Goal: Task Accomplishment & Management: Manage account settings

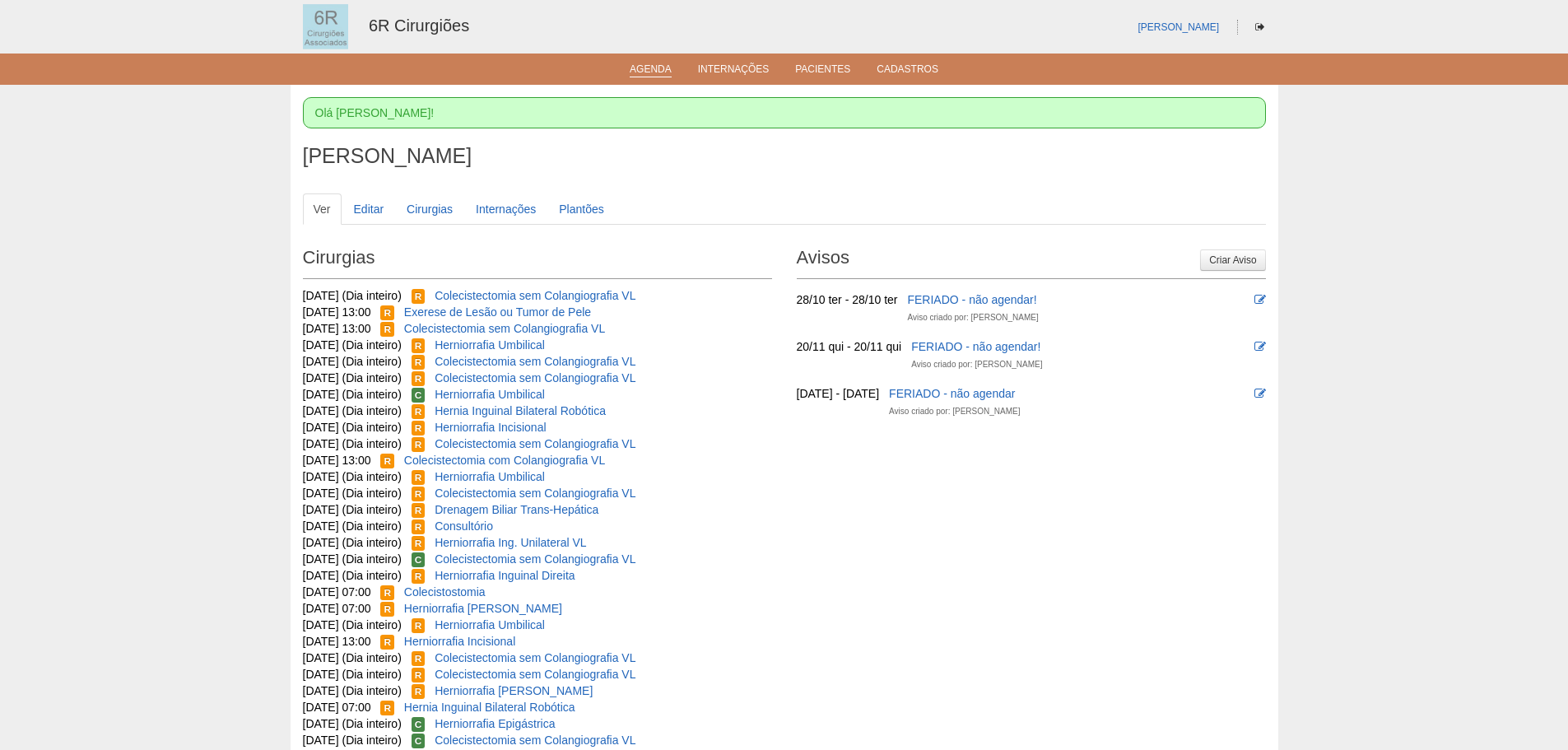
click at [638, 76] on link "Agenda" at bounding box center [651, 70] width 42 height 14
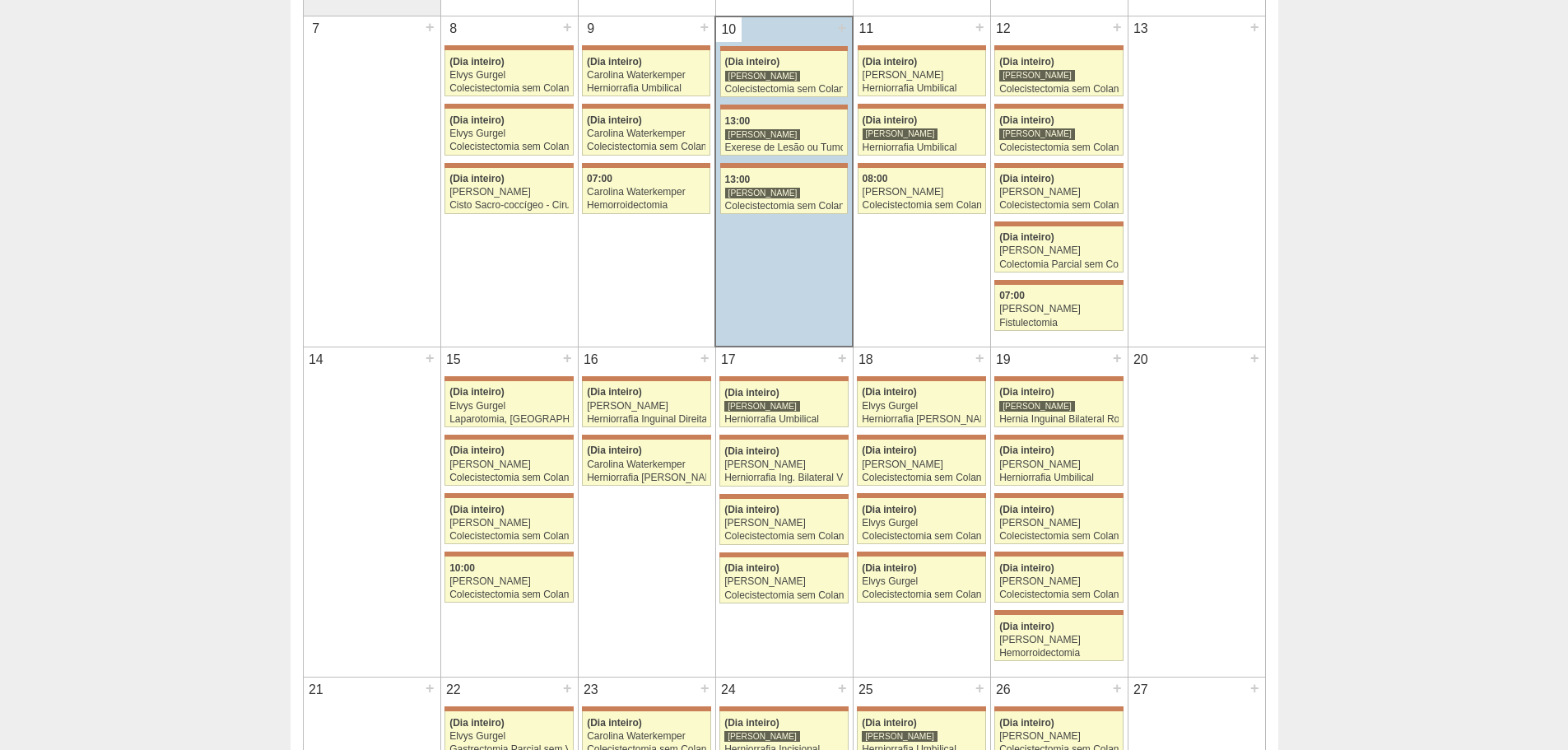
scroll to position [494, 0]
click at [513, 511] on div "(Dia inteiro)" at bounding box center [510, 510] width 119 height 11
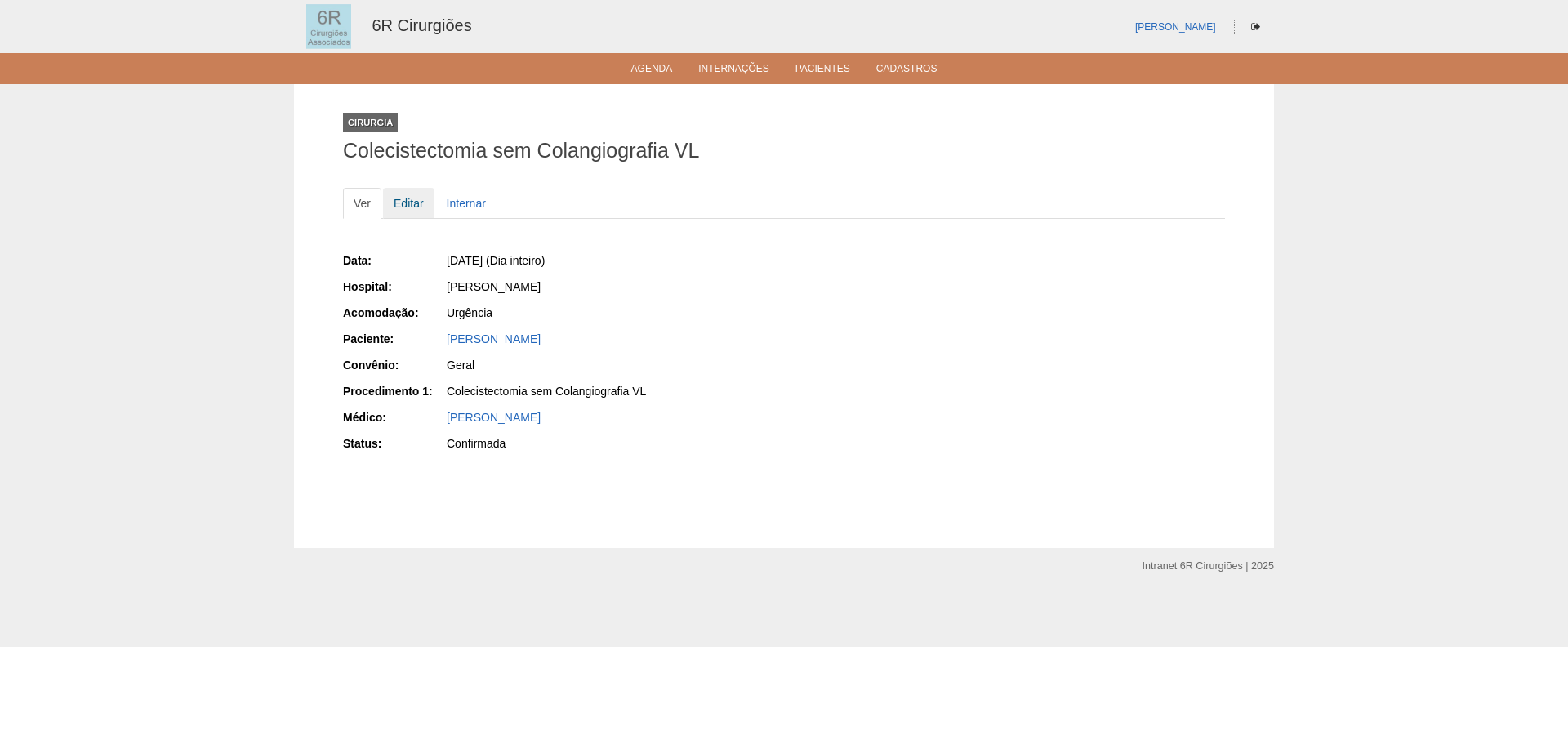
click at [428, 203] on link "Editar" at bounding box center [409, 203] width 52 height 31
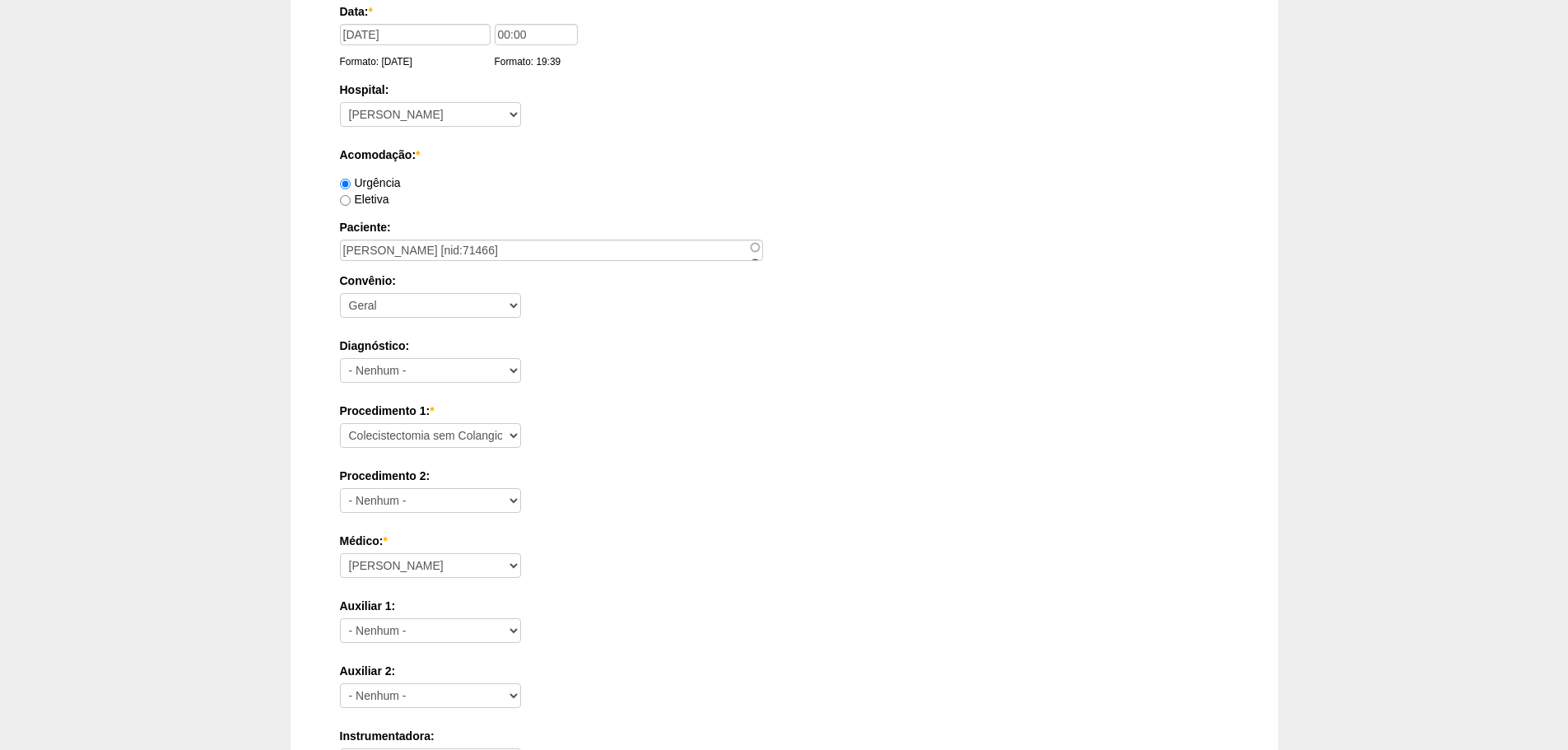
scroll to position [67, 0]
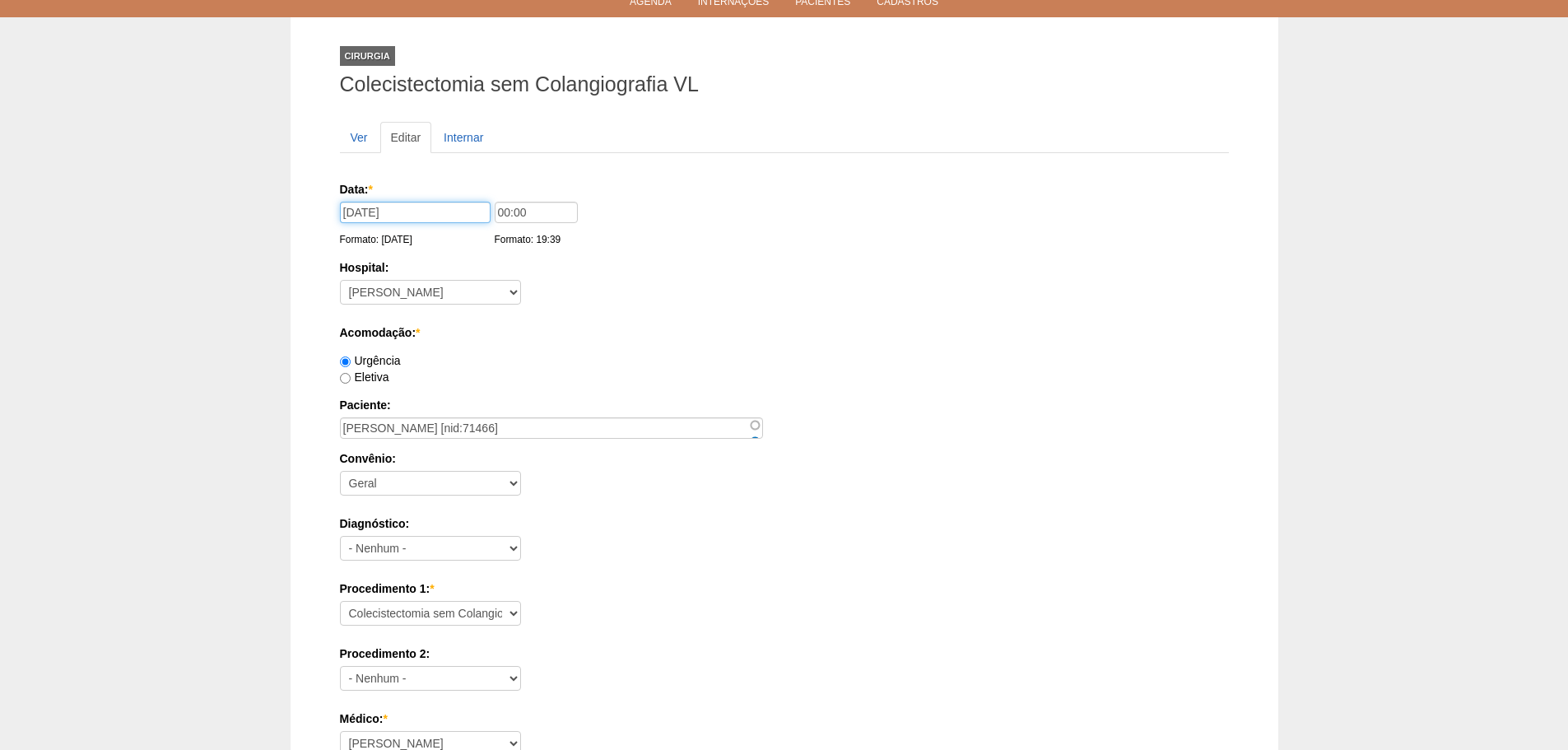
click at [400, 213] on input "[DATE]" at bounding box center [415, 212] width 150 height 21
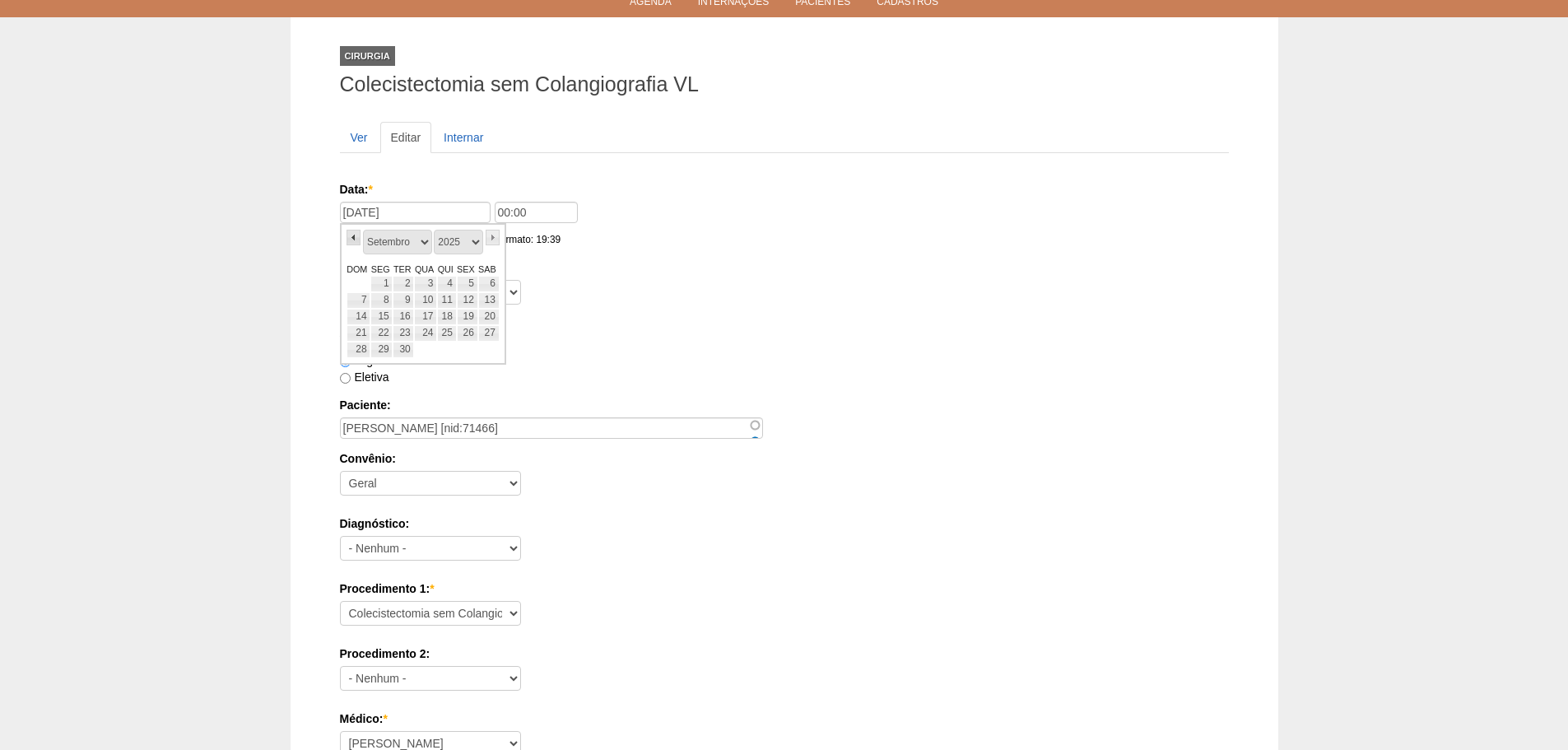
click at [352, 242] on link "«" at bounding box center [353, 238] width 14 height 15
click at [364, 351] on link "24" at bounding box center [359, 349] width 25 height 16
type input "24/08/2025"
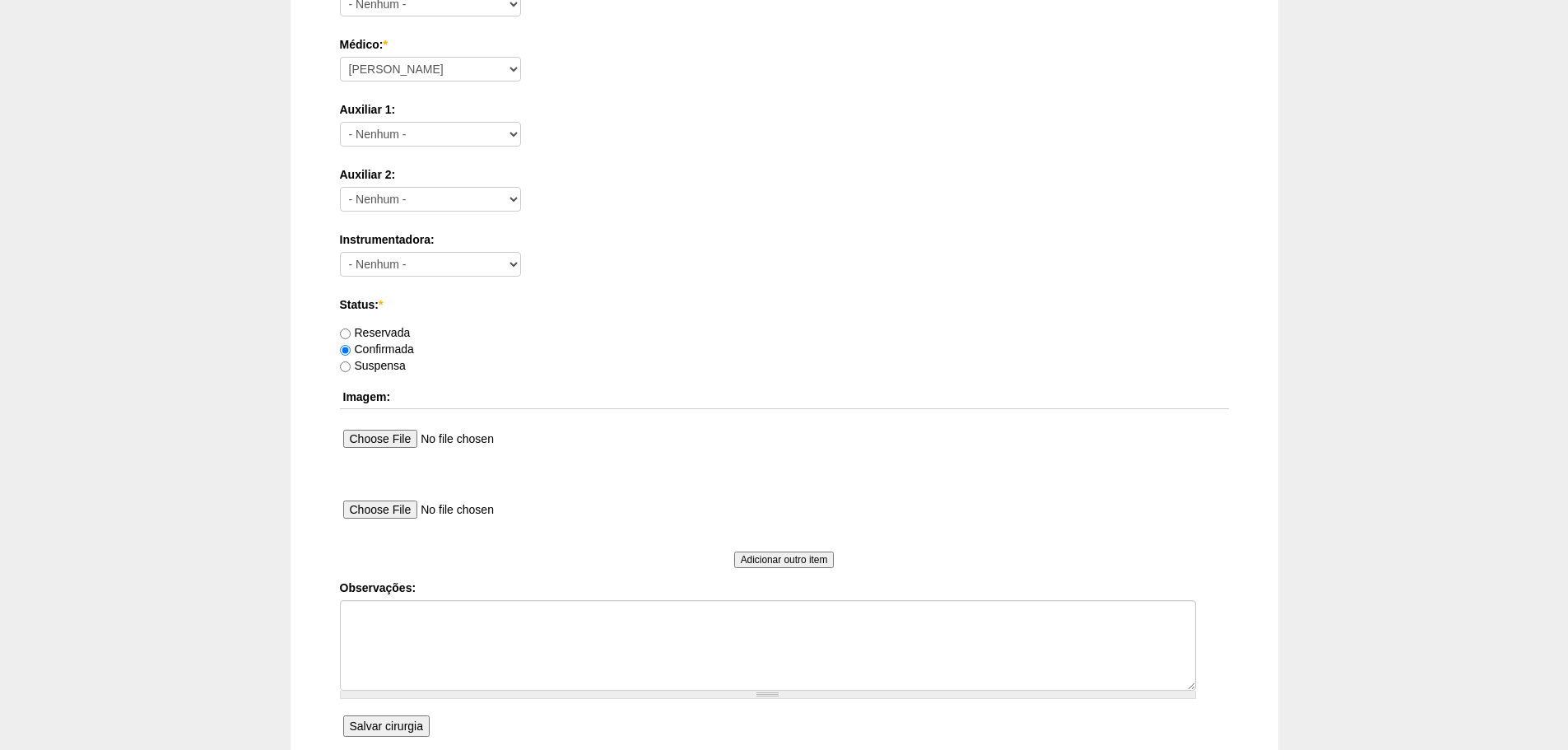
scroll to position [891, 0]
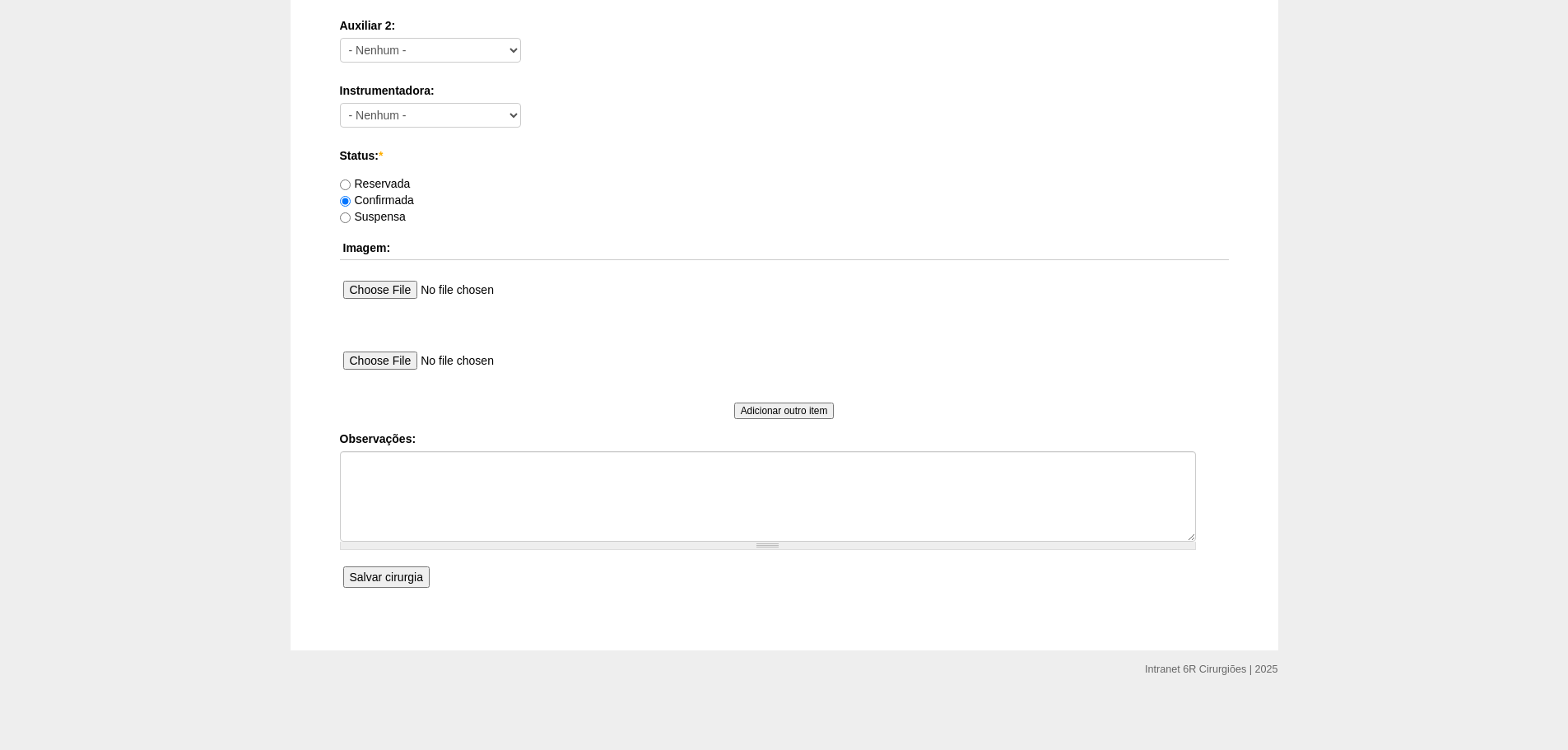
click at [411, 585] on input "Salvar cirurgia" at bounding box center [386, 577] width 87 height 21
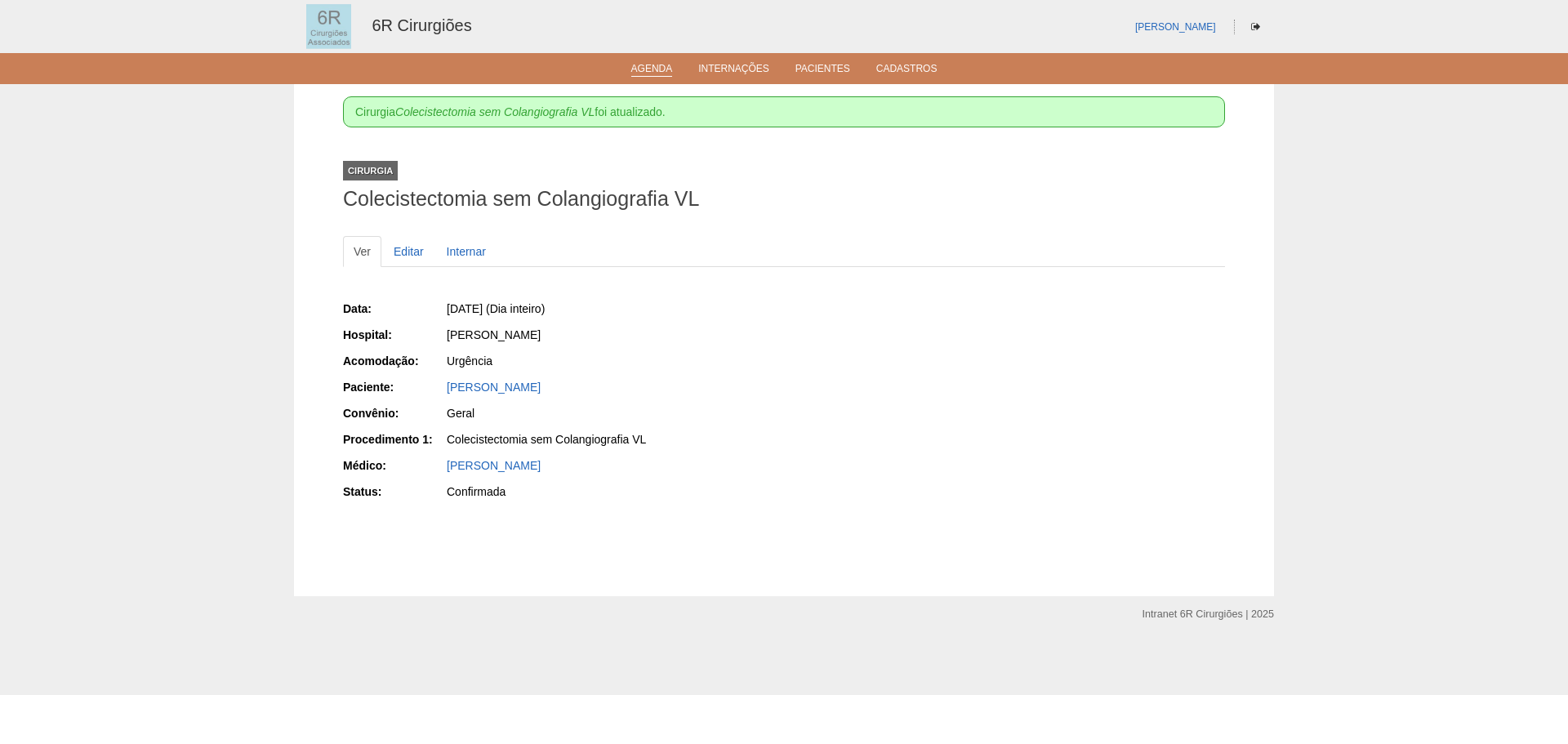
click at [673, 77] on ul "Agenda Internações Pacientes Cadastros" at bounding box center [784, 69] width 1568 height 31
click at [672, 74] on link "Agenda" at bounding box center [653, 70] width 42 height 14
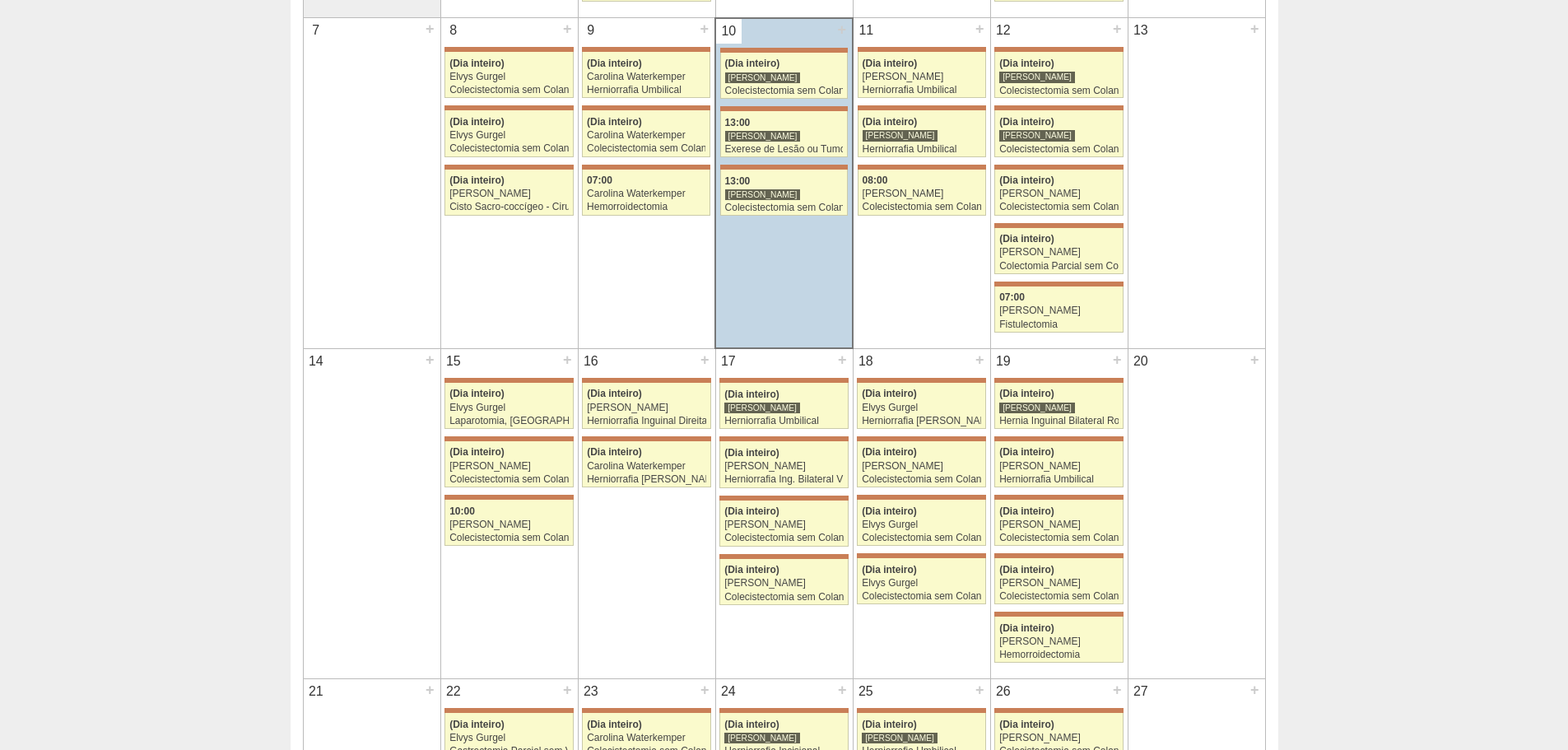
scroll to position [659, 0]
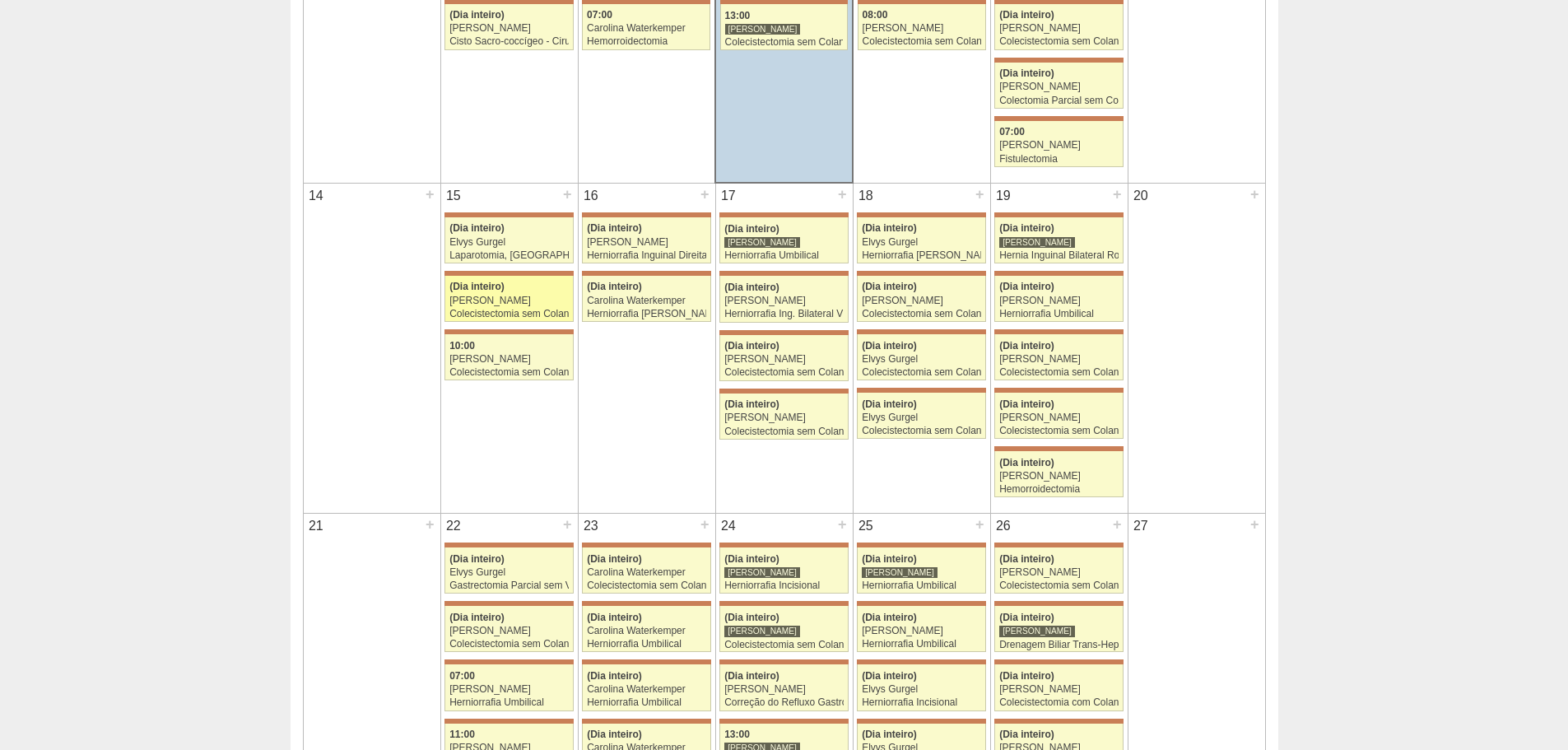
click at [541, 320] on div "Colecistectomia sem Colangiografia VL" at bounding box center [510, 314] width 119 height 11
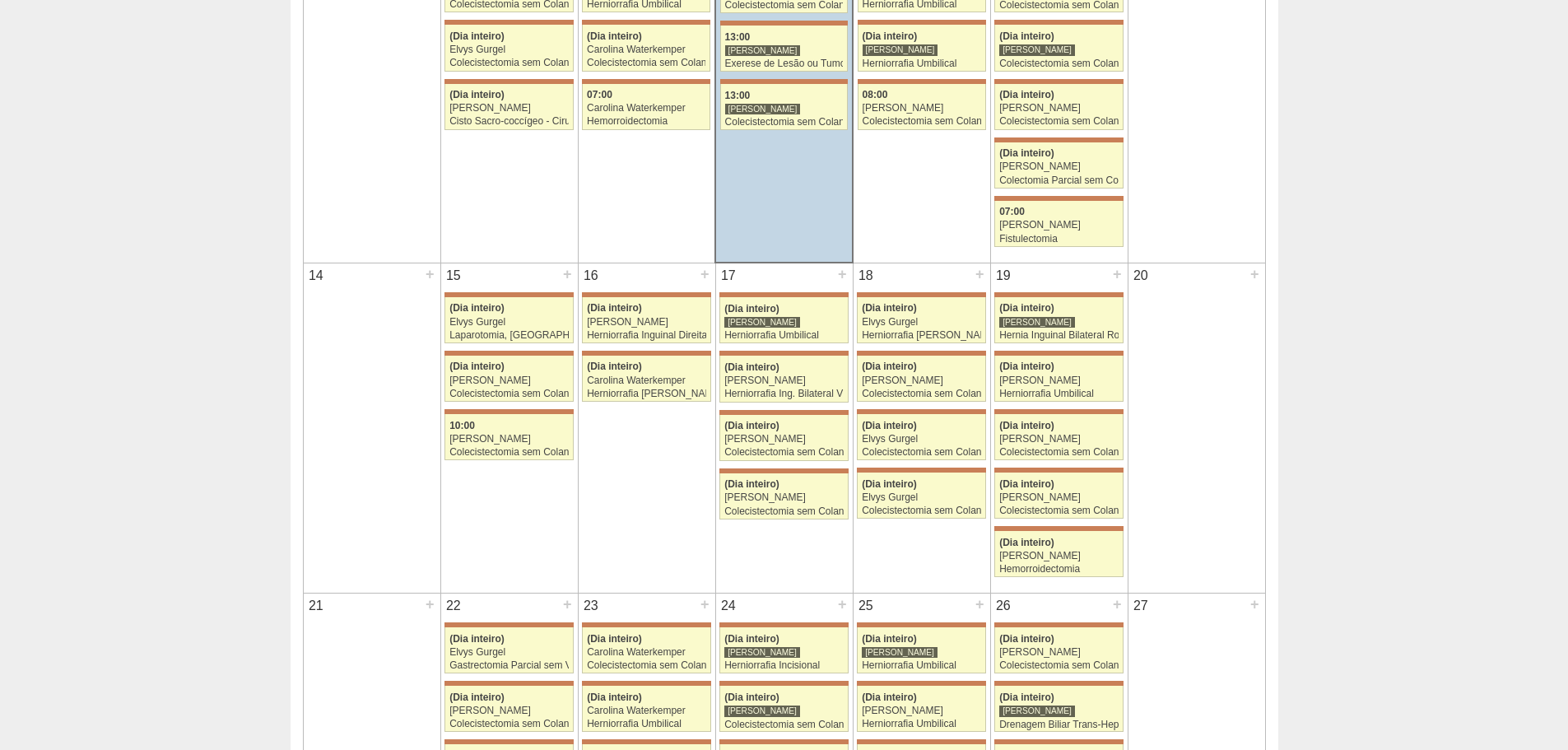
scroll to position [576, 0]
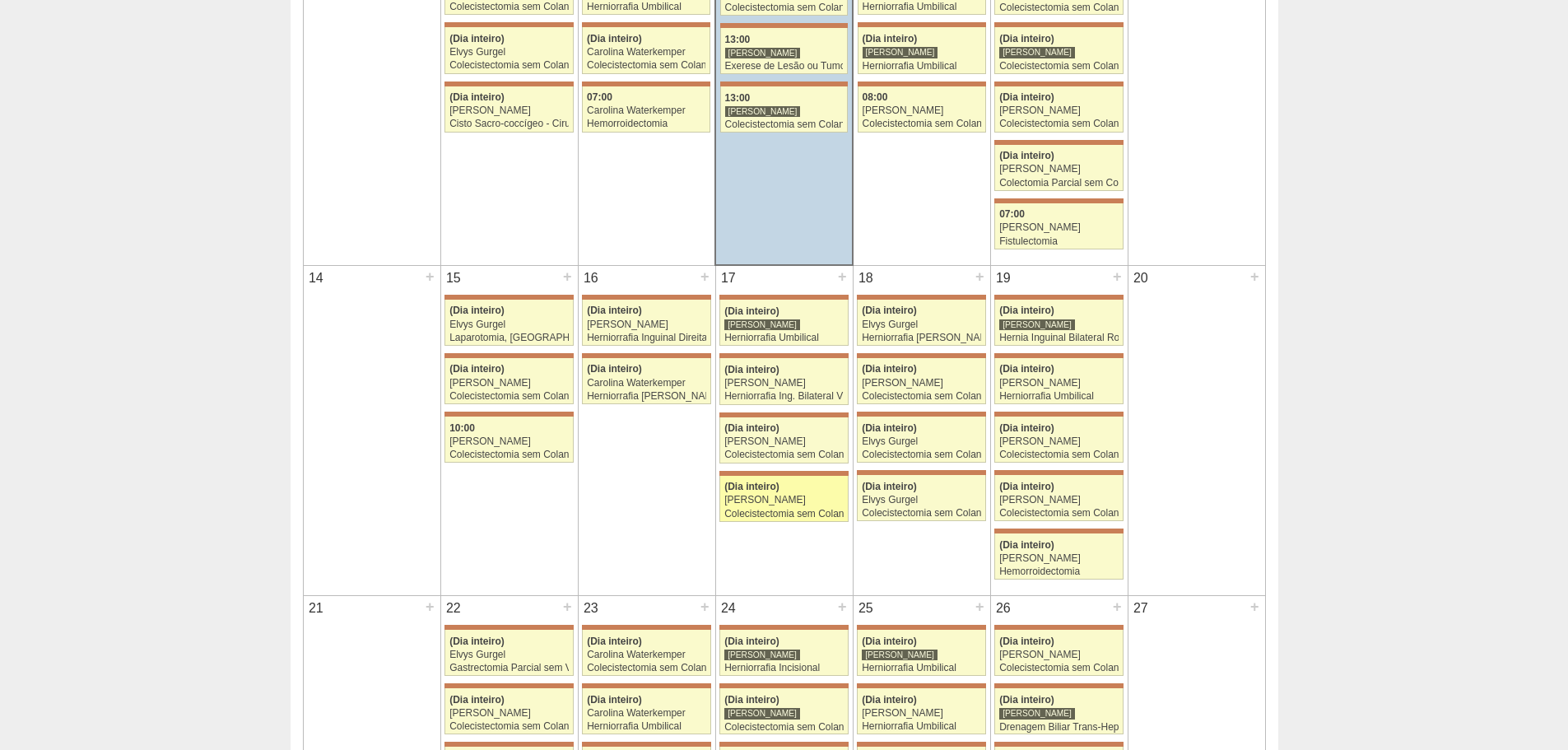
click at [787, 488] on div "(Dia inteiro)" at bounding box center [784, 486] width 119 height 11
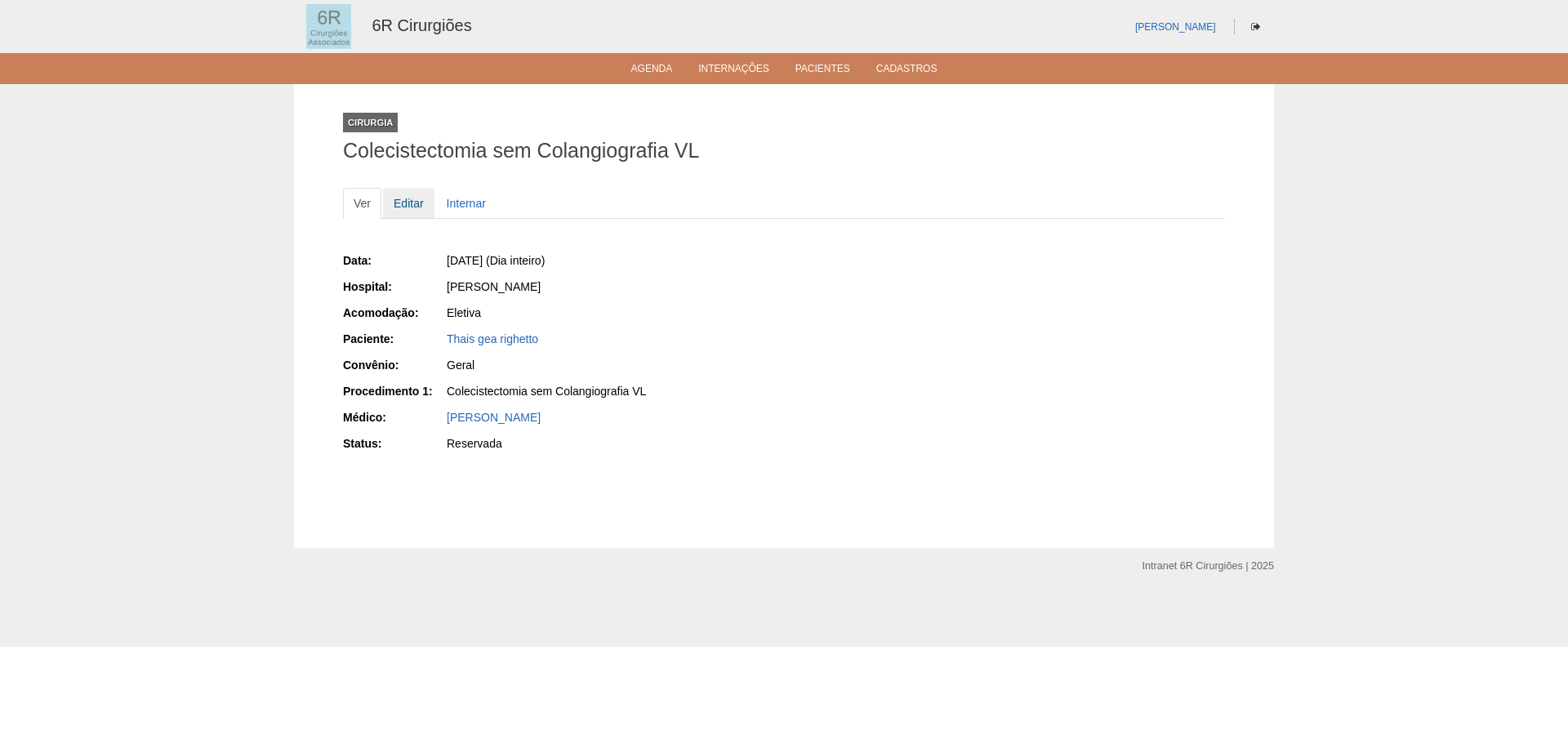
click at [406, 205] on link "Editar" at bounding box center [409, 203] width 52 height 31
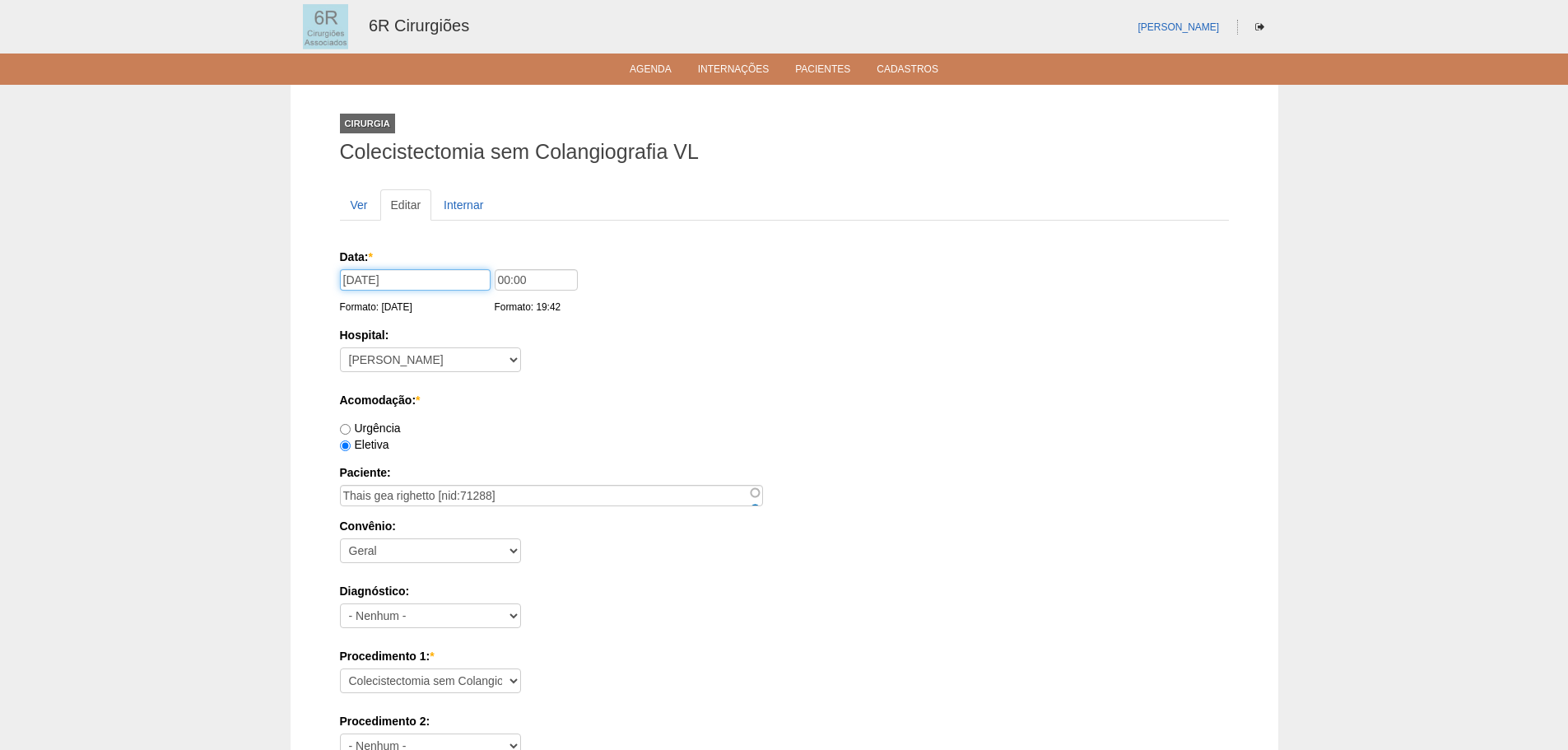
click at [414, 283] on input "[DATE]" at bounding box center [415, 280] width 150 height 21
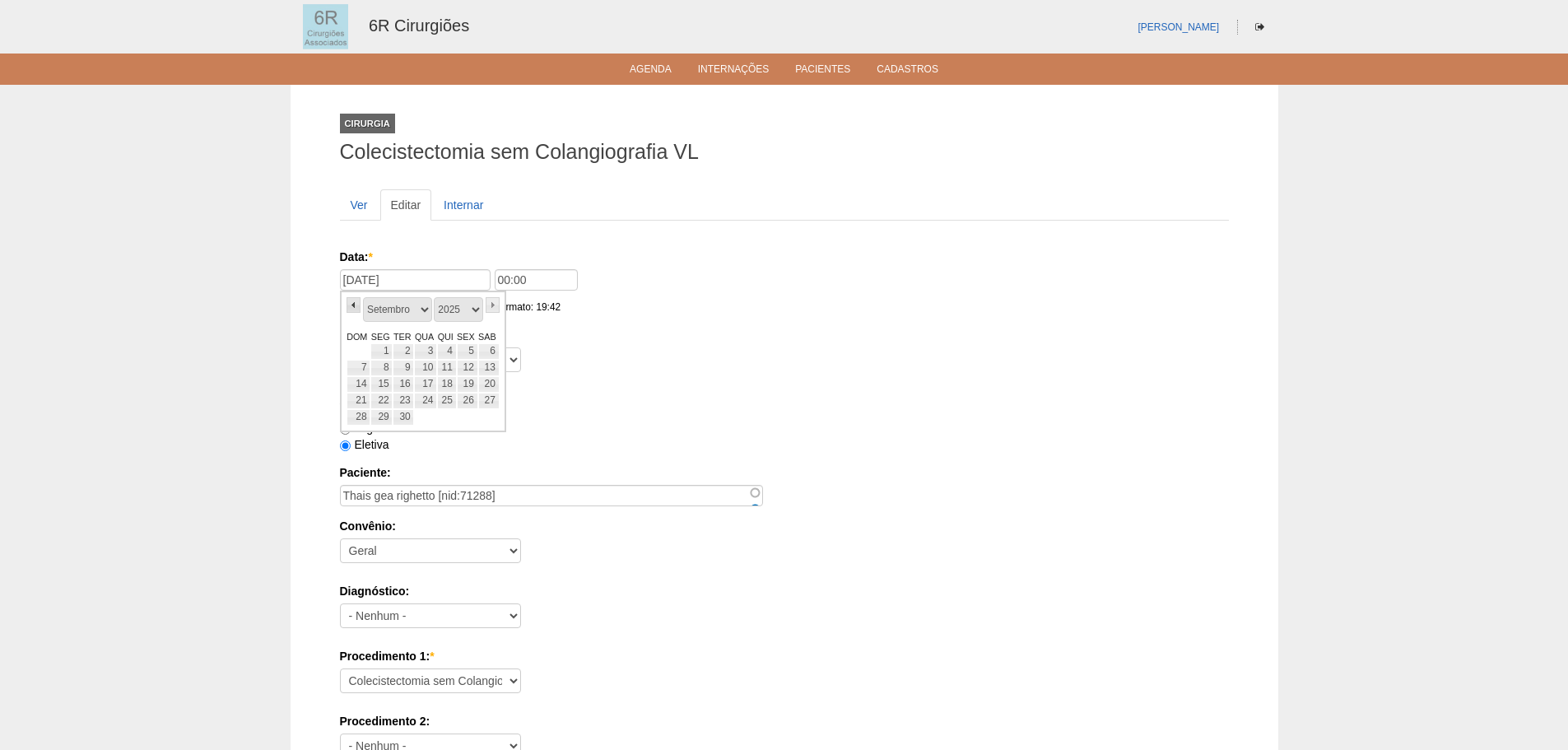
click at [349, 306] on link "«" at bounding box center [353, 305] width 14 height 15
click at [366, 419] on link "24" at bounding box center [359, 417] width 25 height 16
type input "24/08/2025"
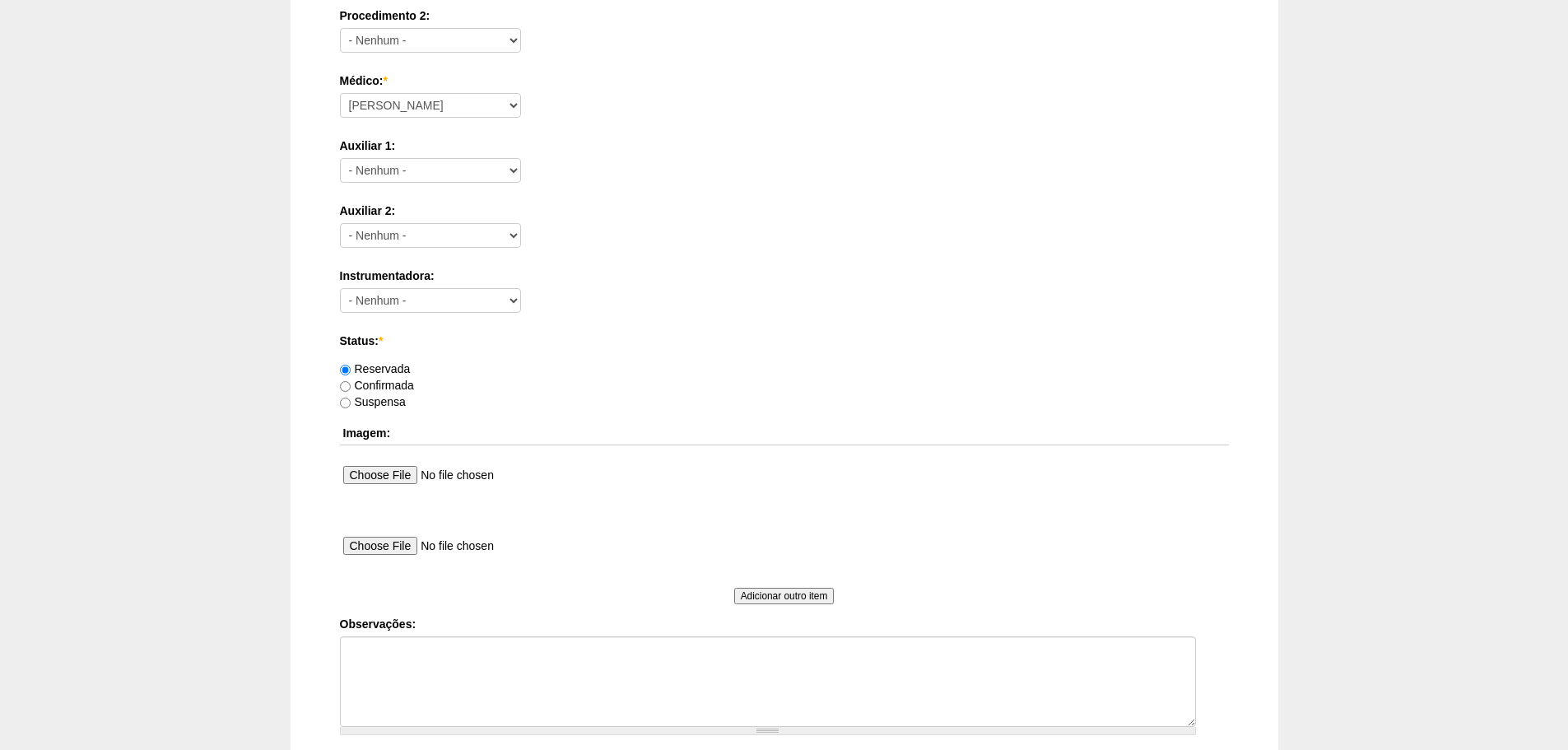
scroll to position [891, 0]
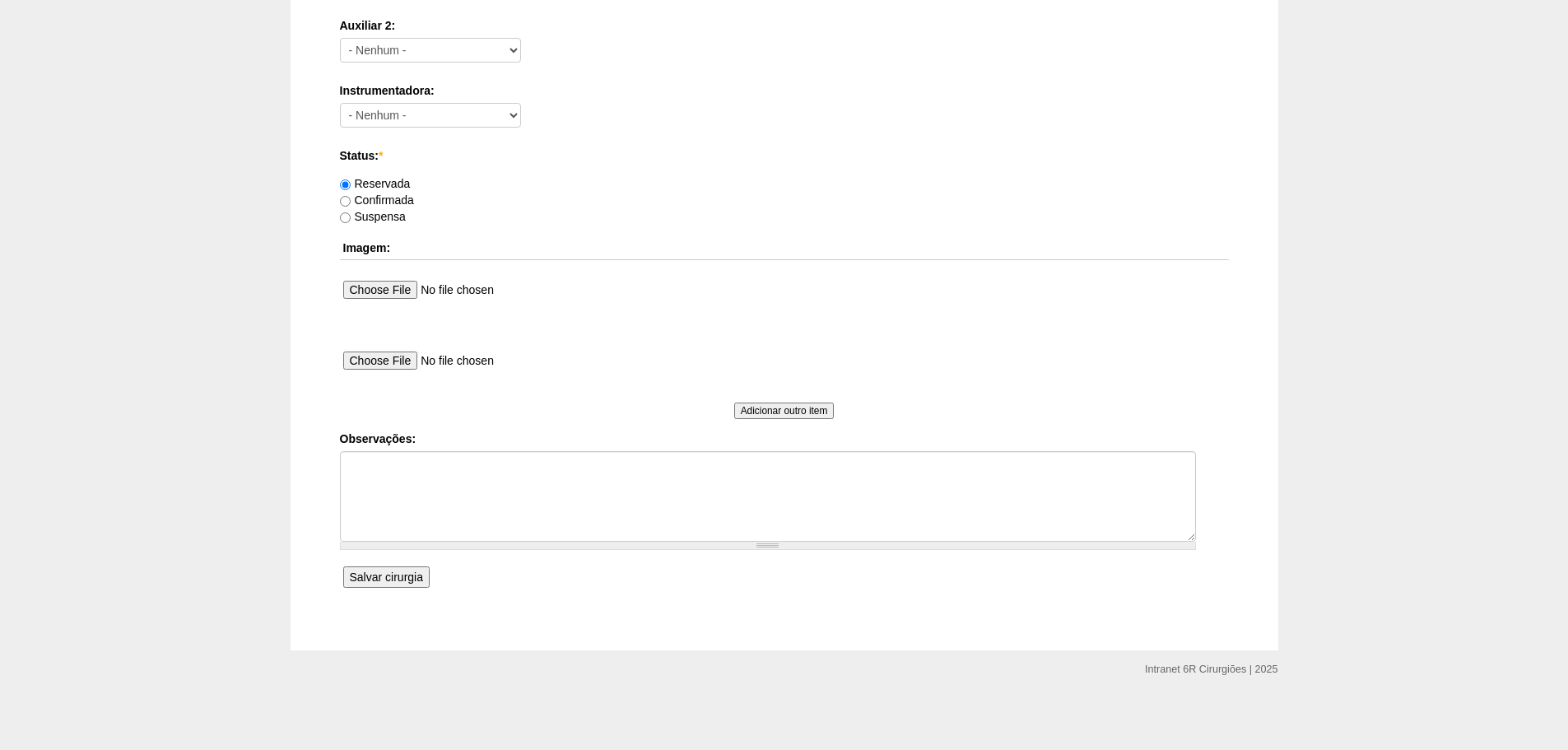
click at [392, 576] on input "Salvar cirurgia" at bounding box center [386, 577] width 87 height 21
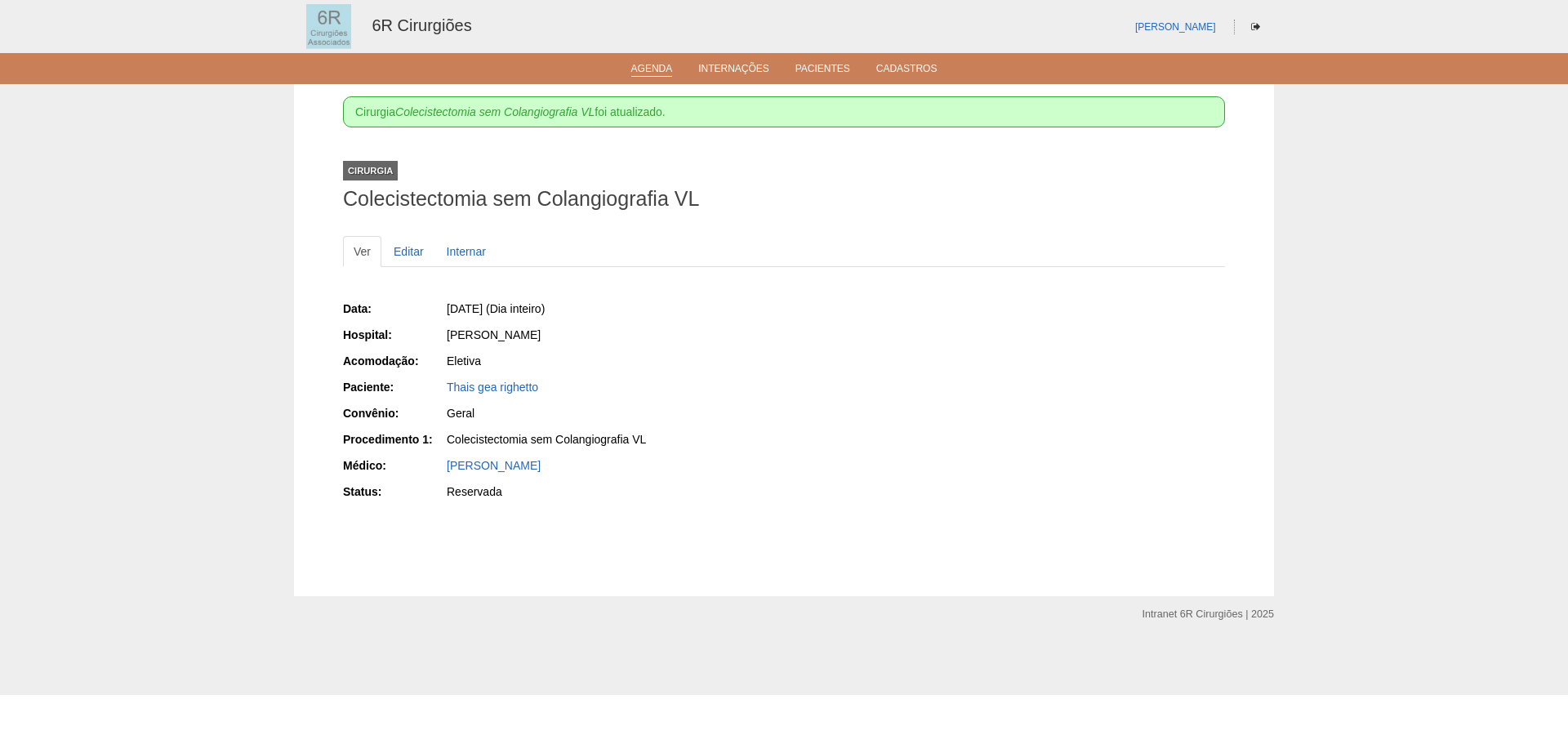
click at [644, 68] on link "Agenda" at bounding box center [653, 70] width 42 height 14
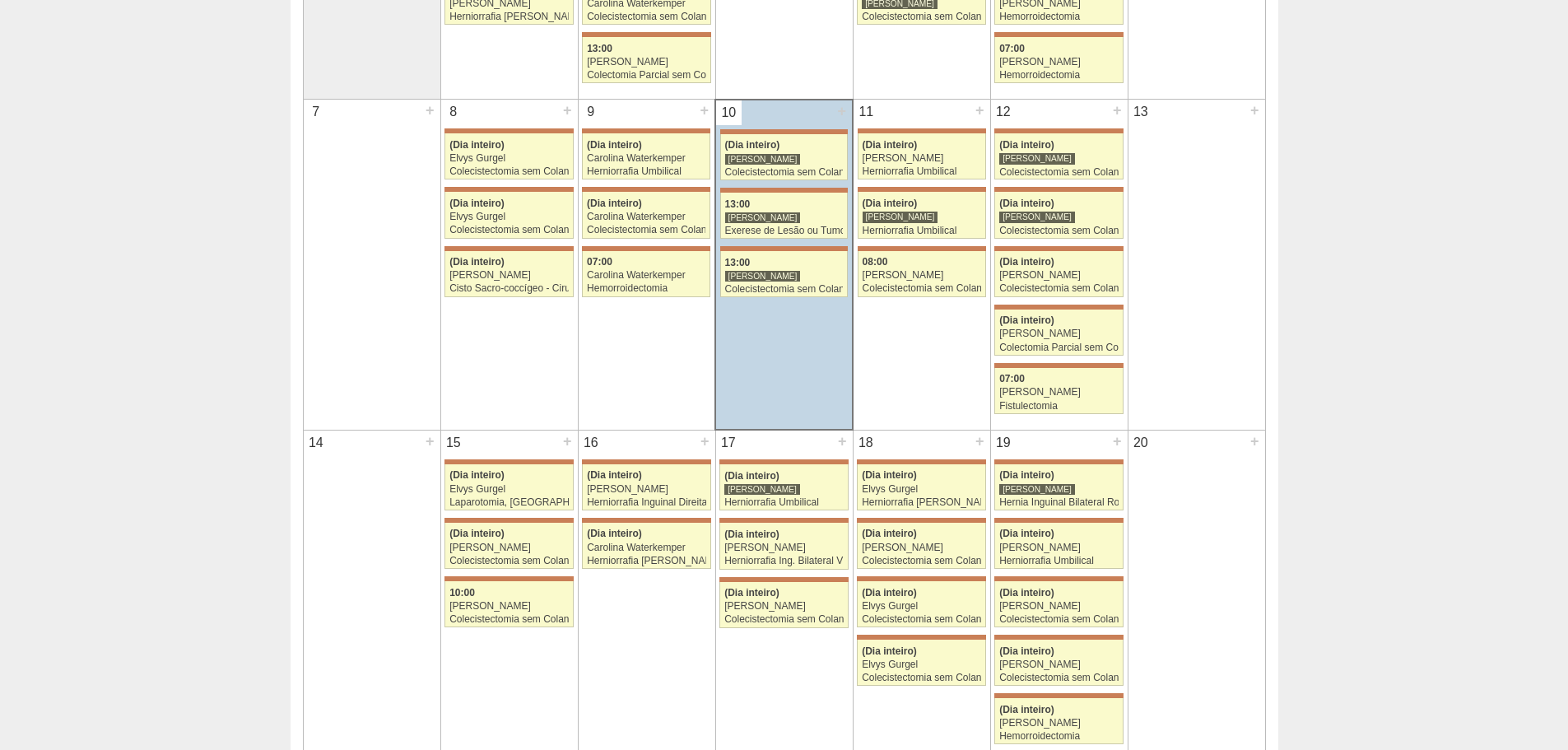
scroll to position [494, 0]
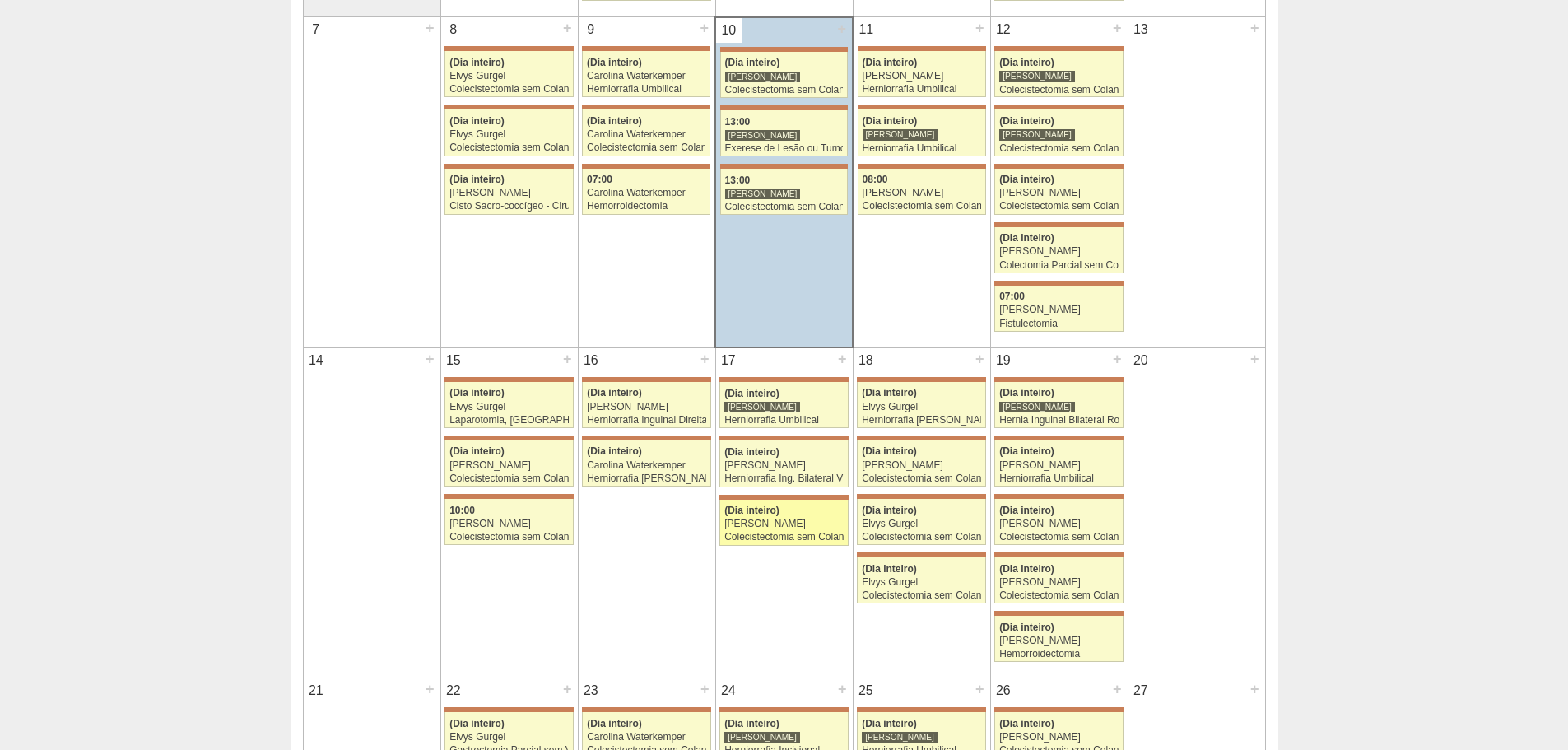
click at [788, 507] on div "(Dia inteiro)" at bounding box center [784, 510] width 119 height 11
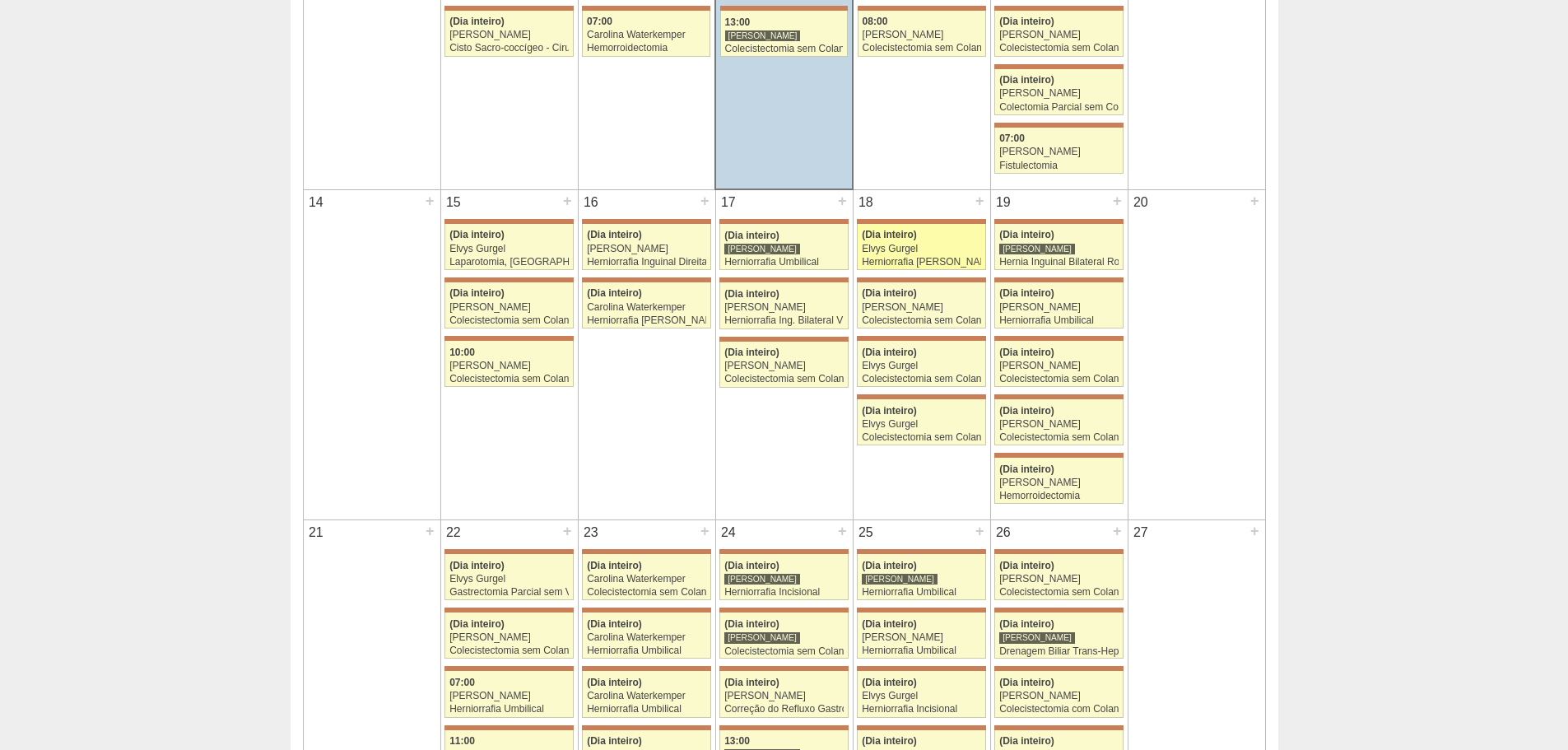
scroll to position [659, 0]
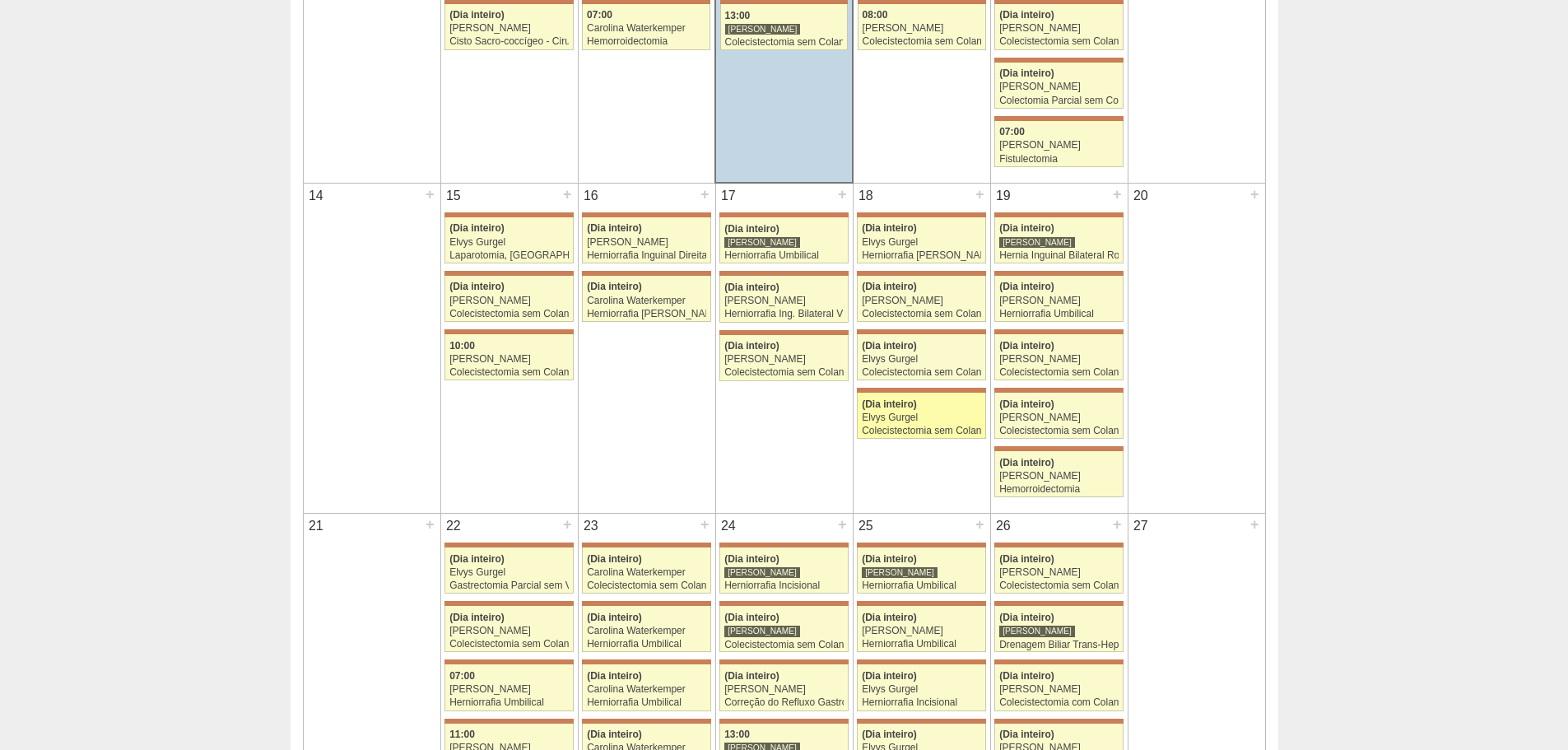
click at [899, 414] on div "Elvys Gurgel" at bounding box center [922, 417] width 119 height 11
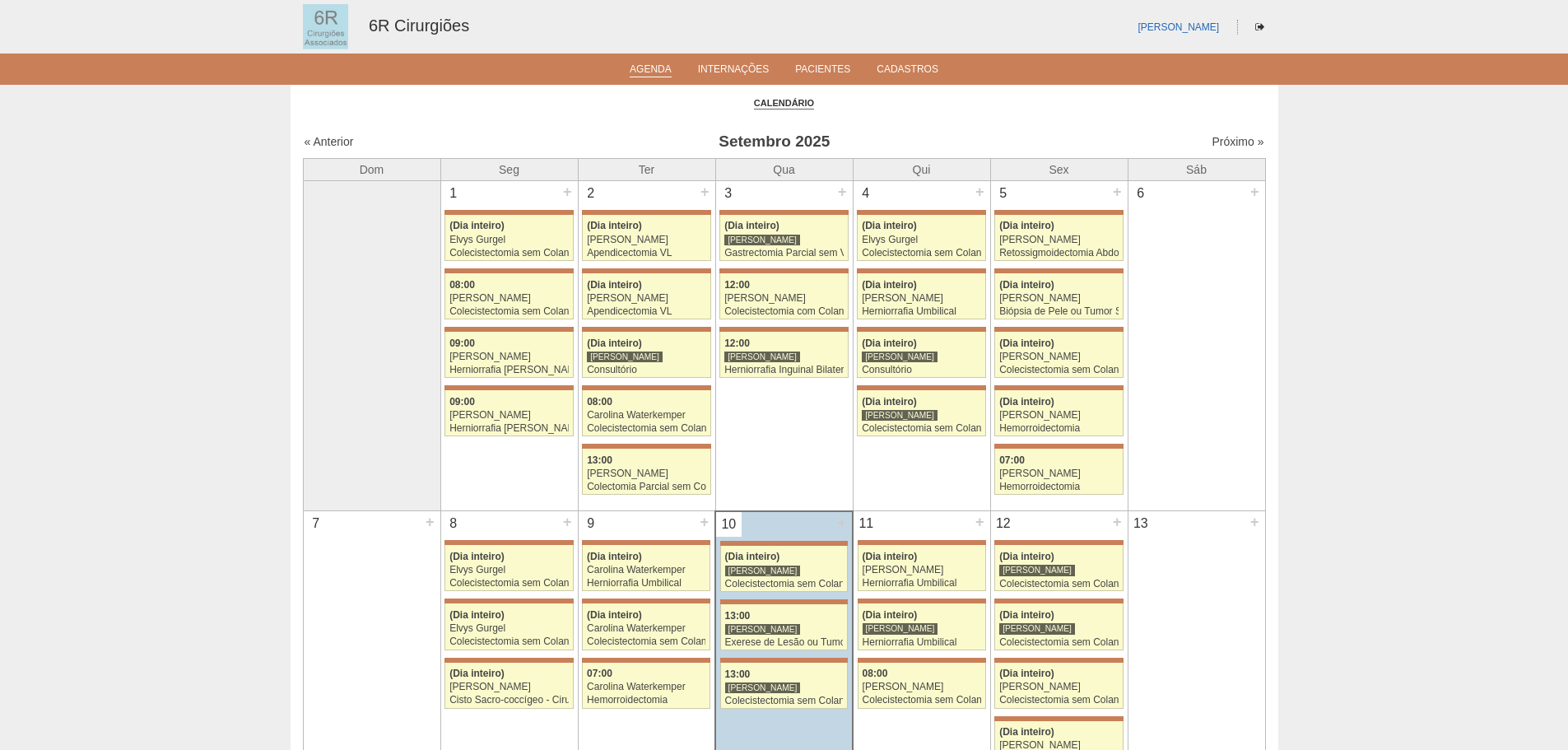
scroll to position [659, 0]
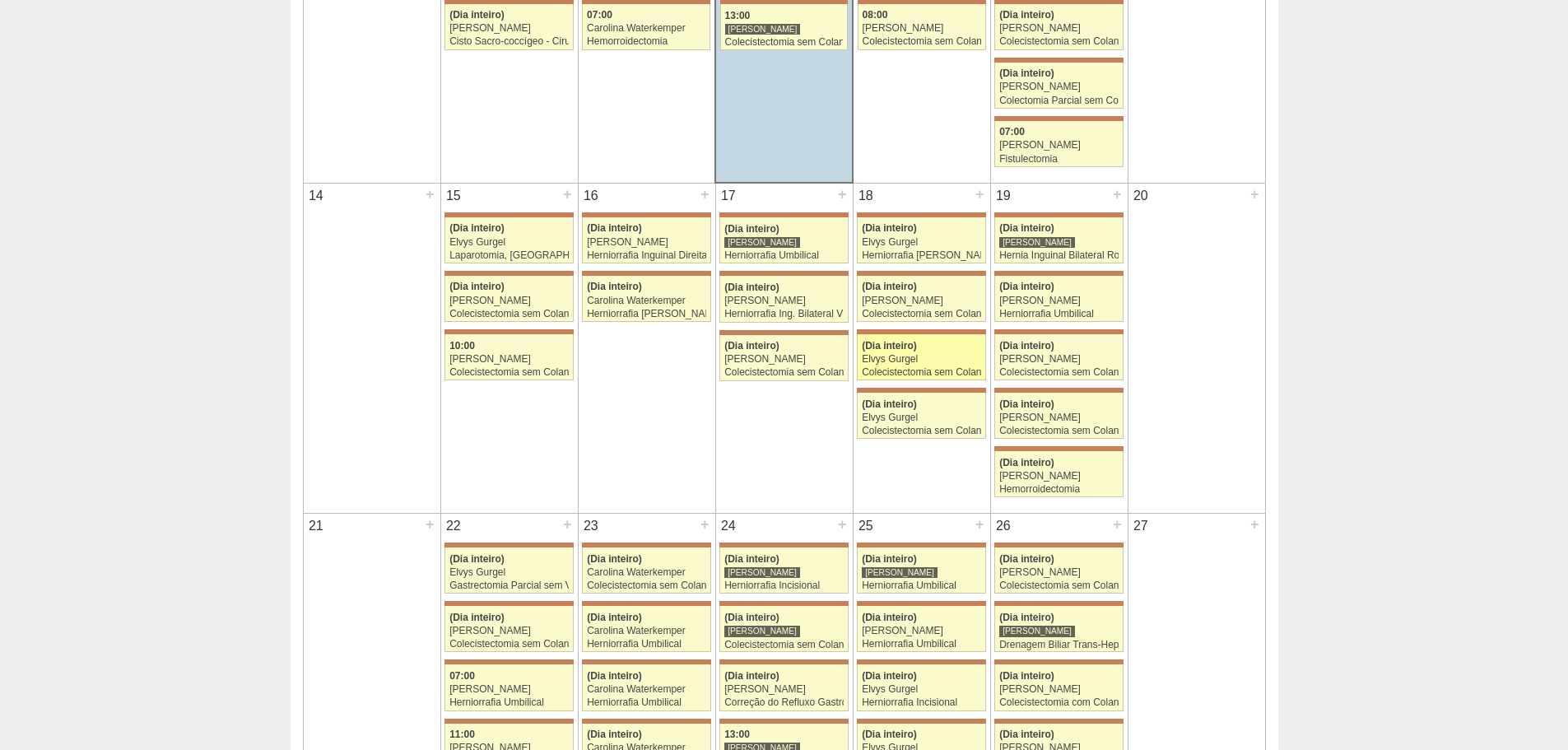
click at [922, 346] on div "(Dia inteiro)" at bounding box center [922, 346] width 119 height 11
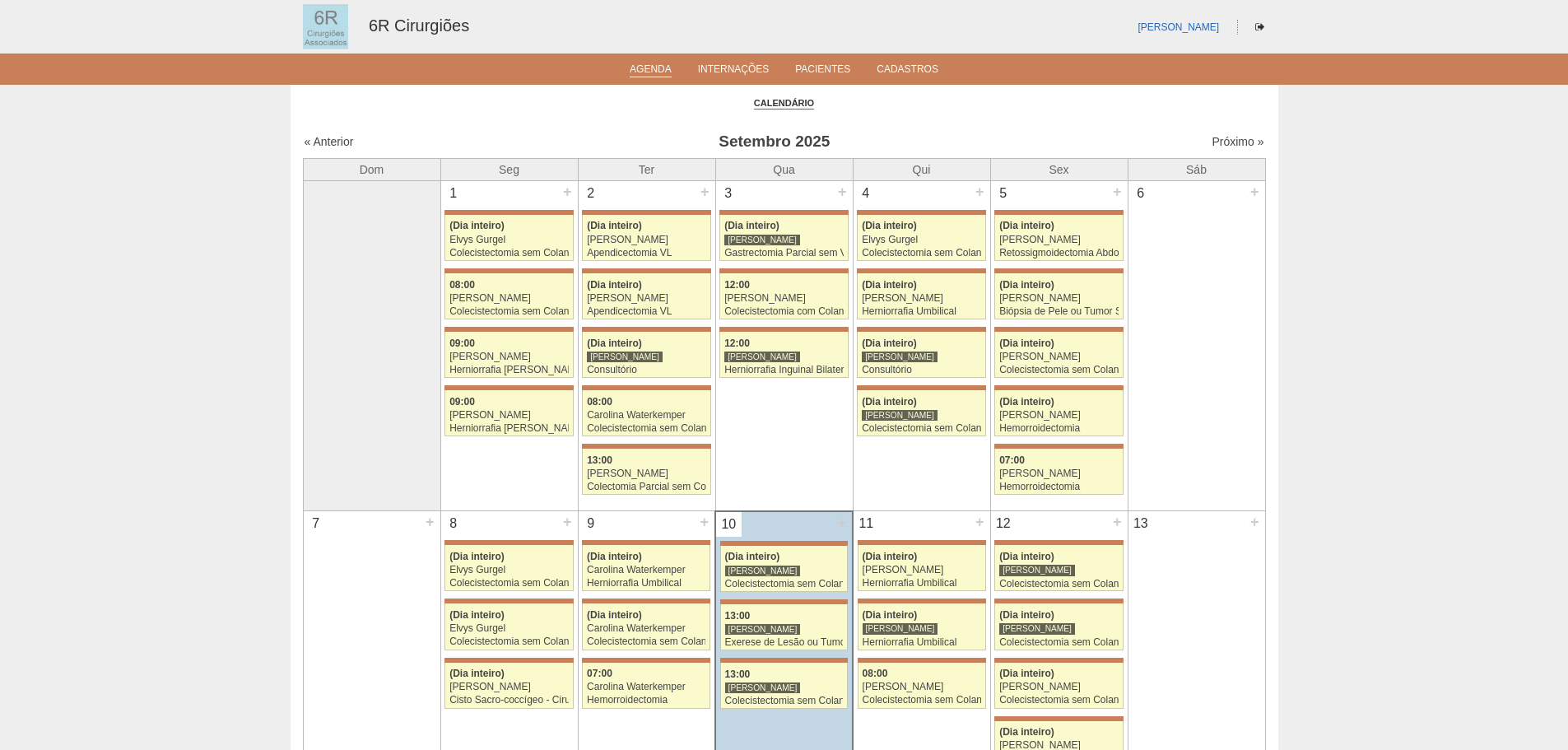
scroll to position [659, 0]
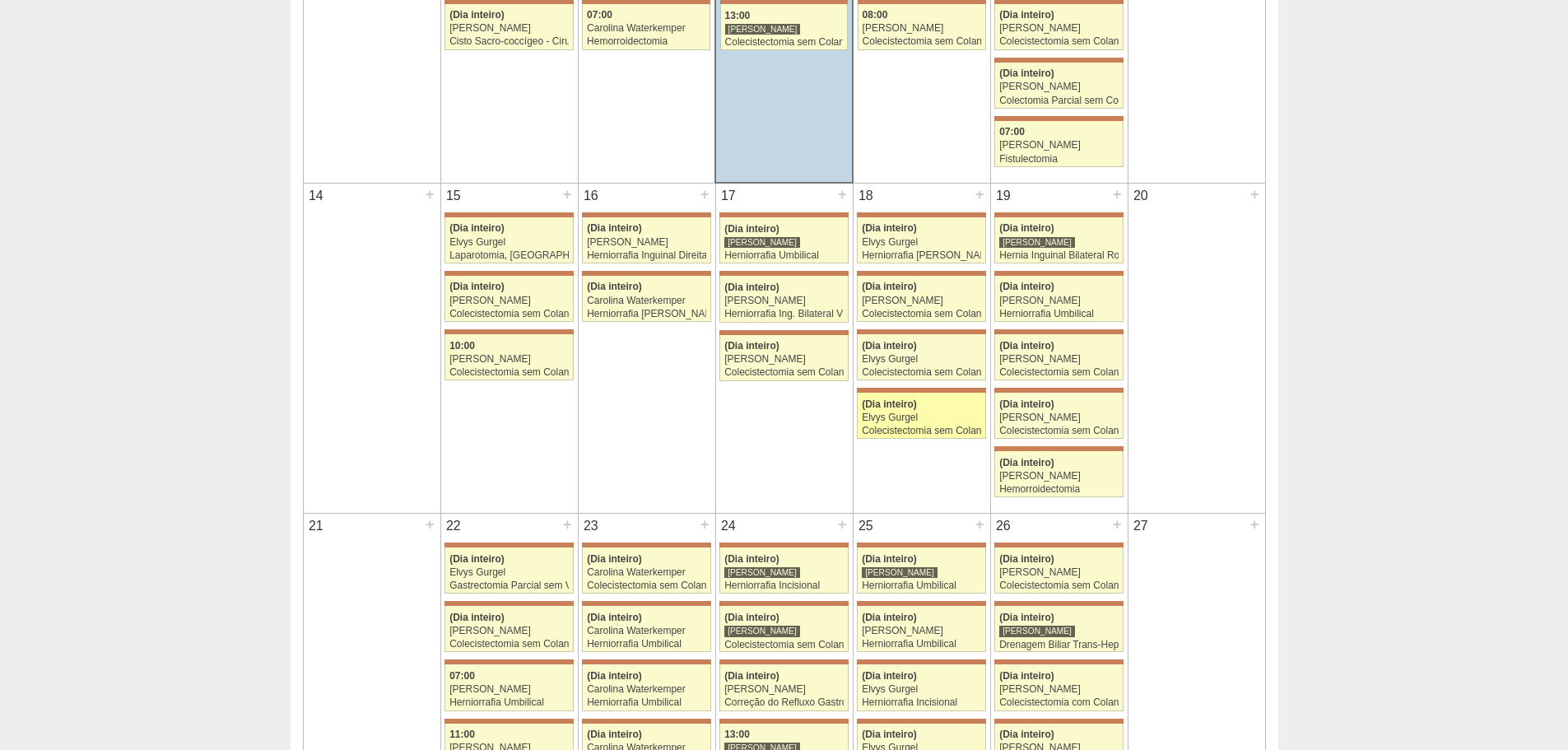
click at [950, 417] on div "Elvys Gurgel" at bounding box center [922, 417] width 119 height 11
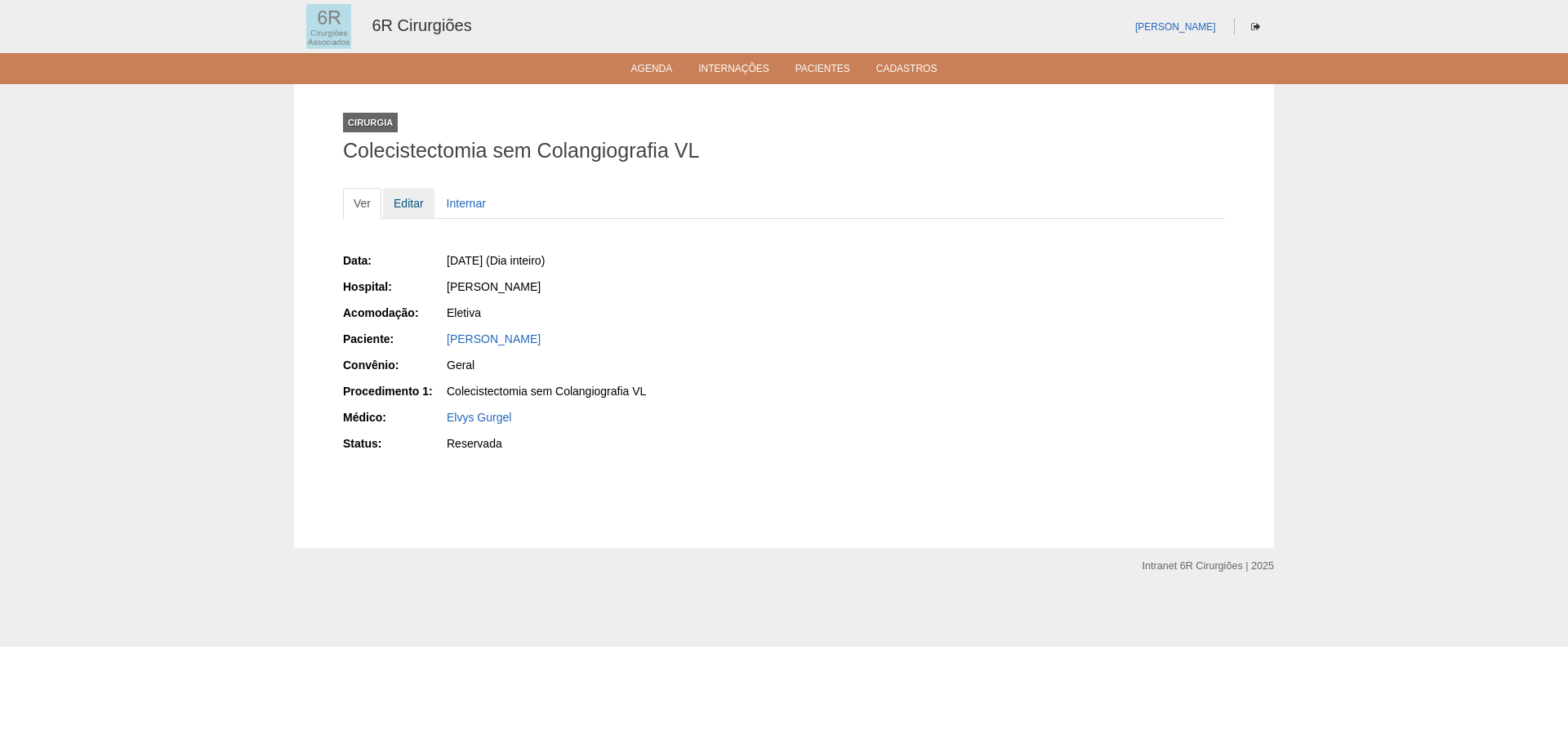
click at [426, 210] on link "Editar" at bounding box center [409, 203] width 52 height 31
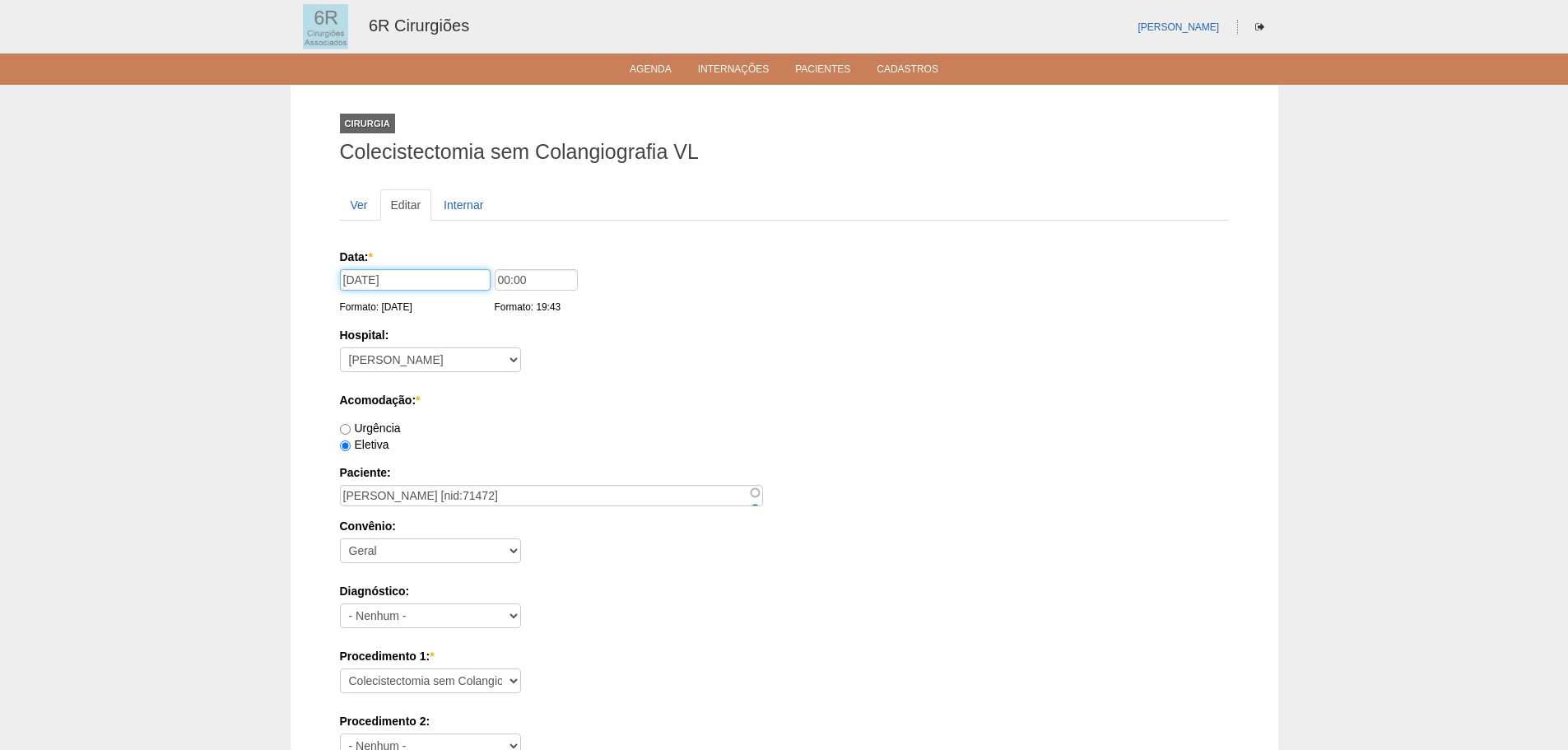
click at [414, 272] on input "18/09/2025" at bounding box center [415, 280] width 150 height 21
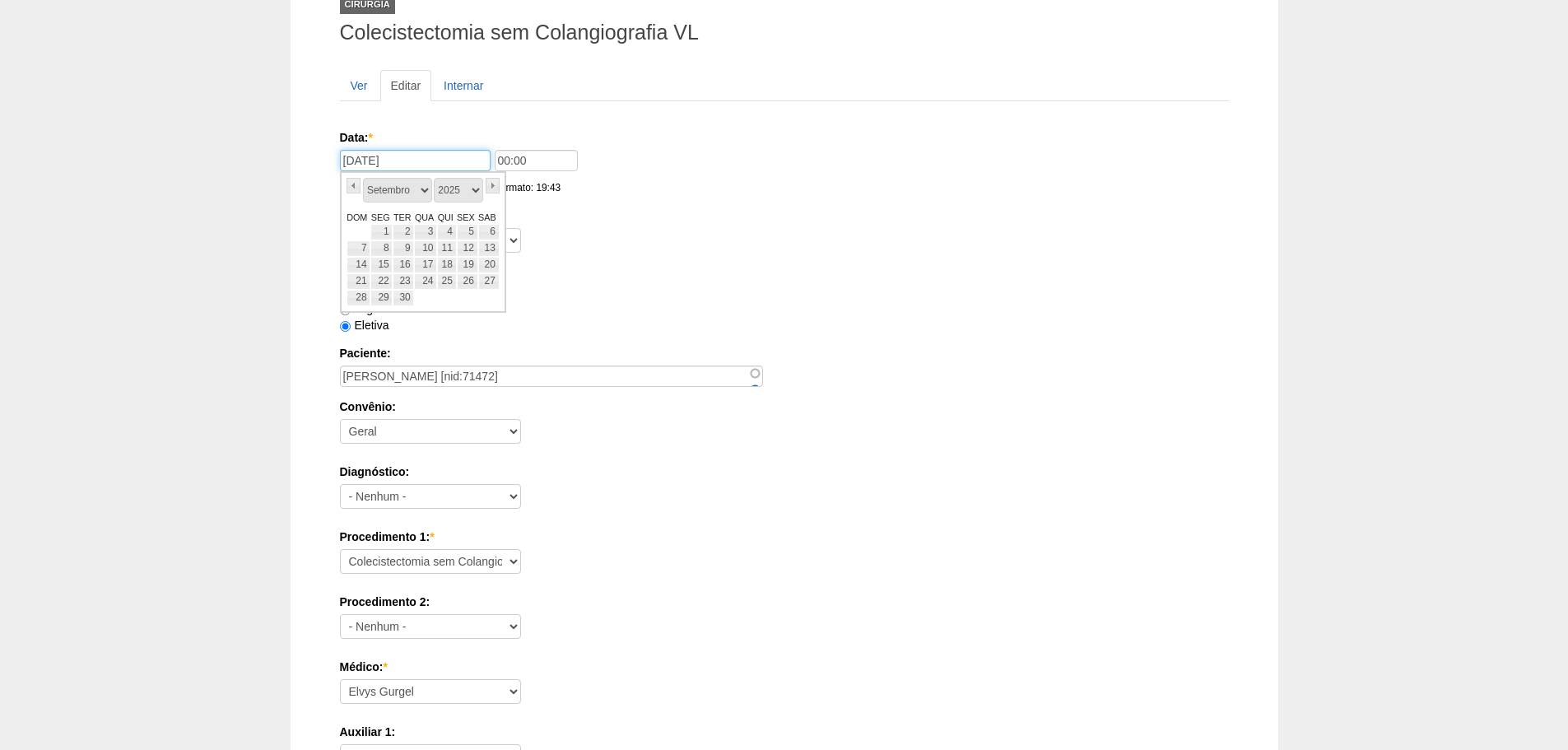
scroll to position [67, 0]
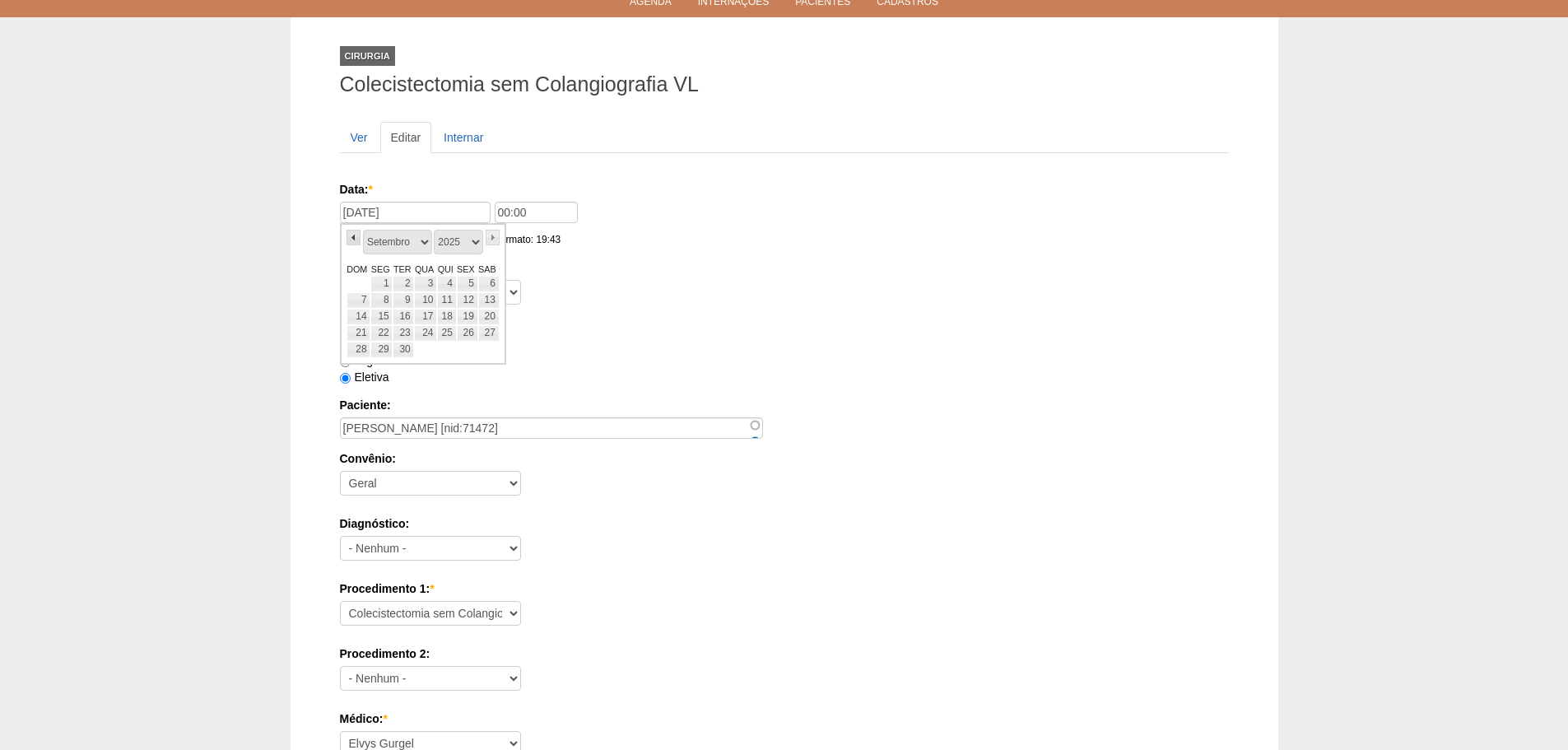
click at [354, 230] on link "«" at bounding box center [353, 238] width 14 height 15
click at [362, 351] on link "24" at bounding box center [359, 349] width 25 height 16
type input "24/08/2025"
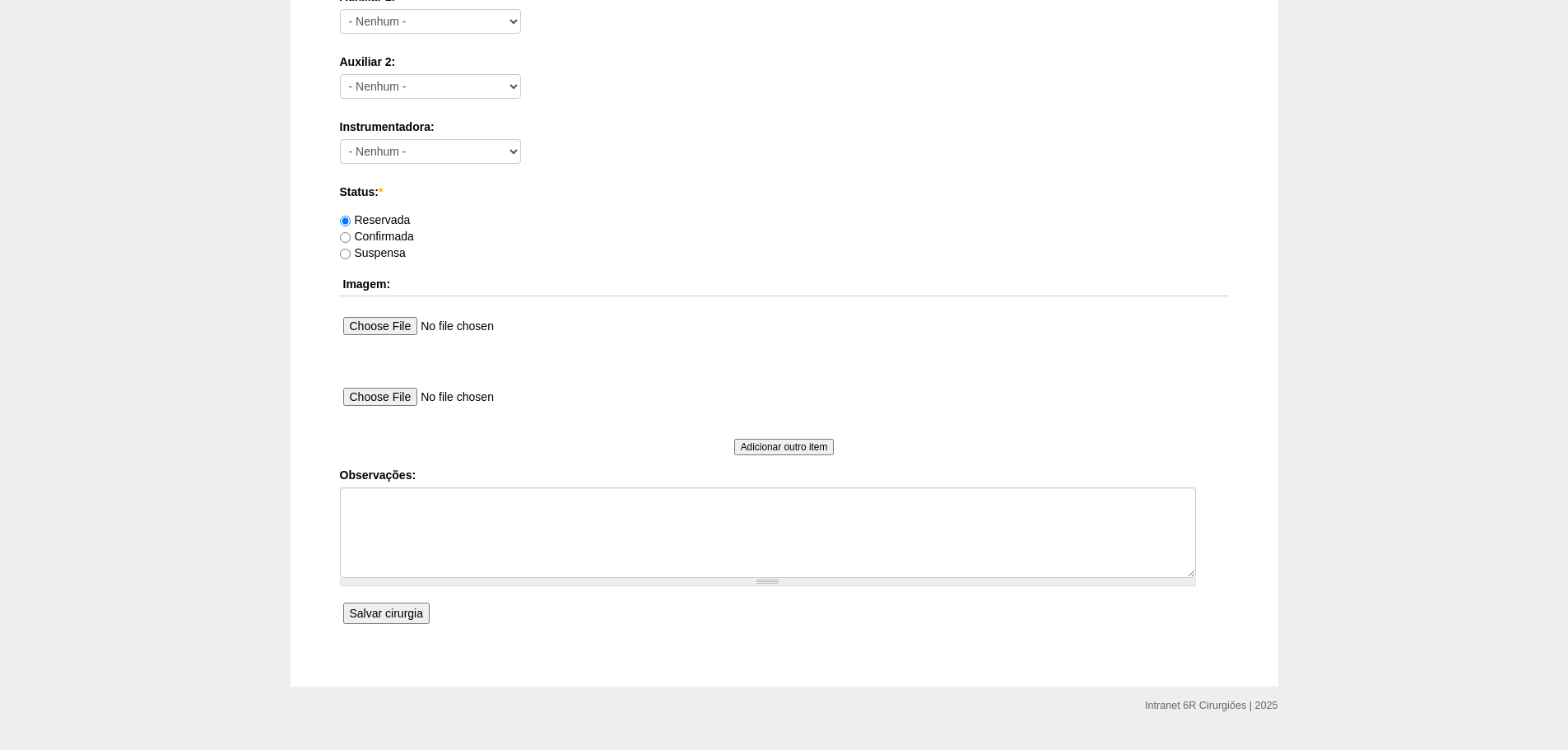
scroll to position [891, 0]
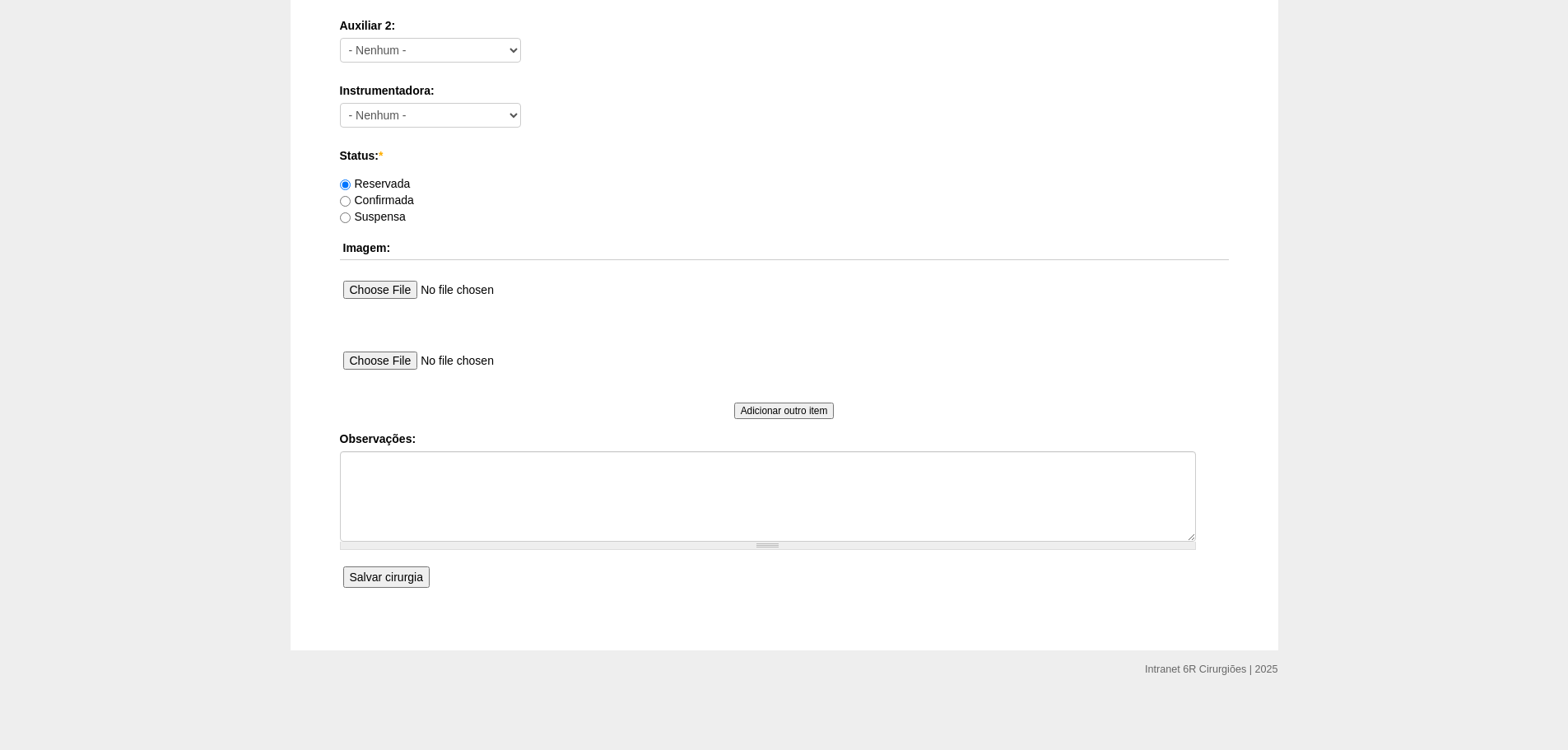
click at [378, 578] on input "Salvar cirurgia" at bounding box center [386, 577] width 87 height 21
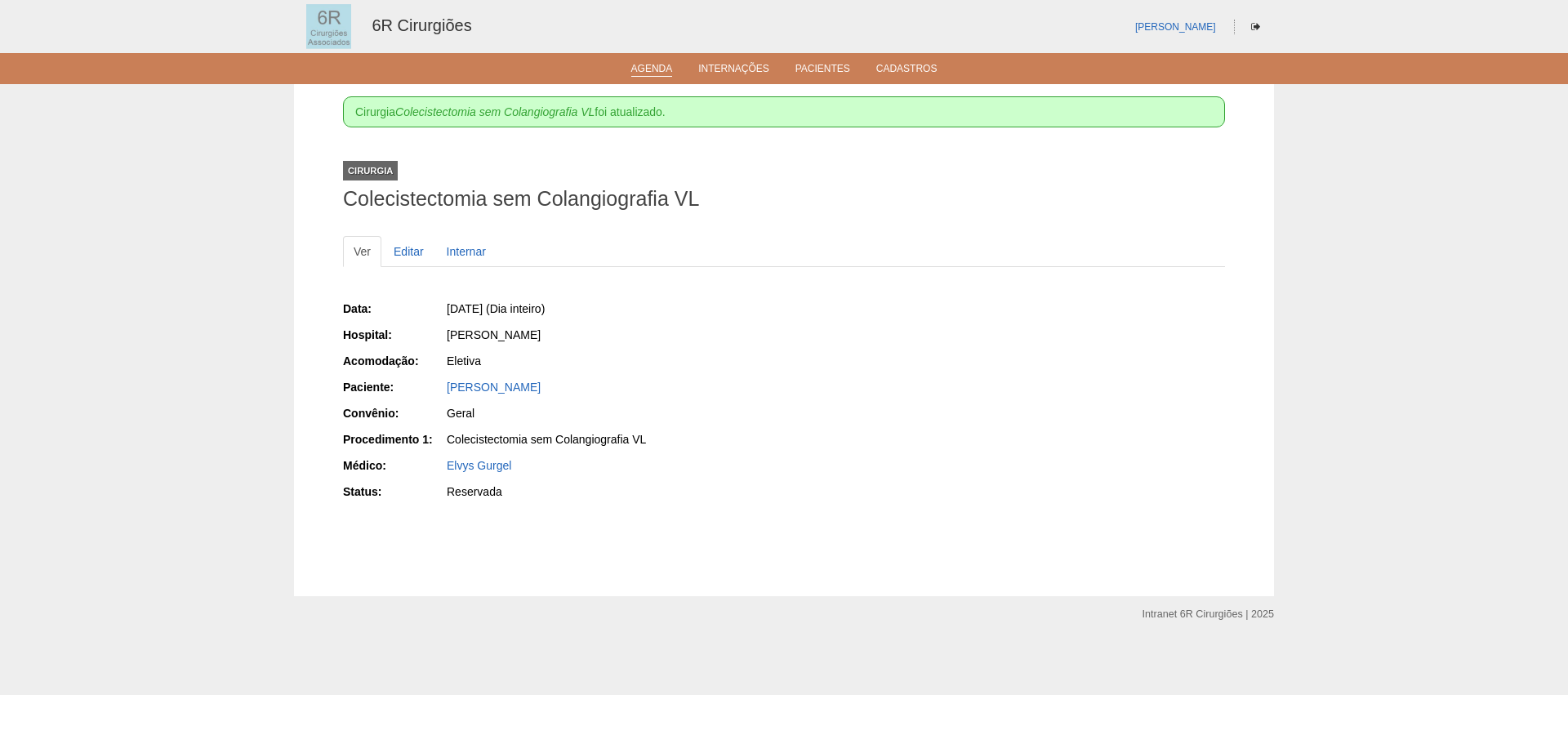
click at [655, 71] on link "Agenda" at bounding box center [653, 70] width 42 height 14
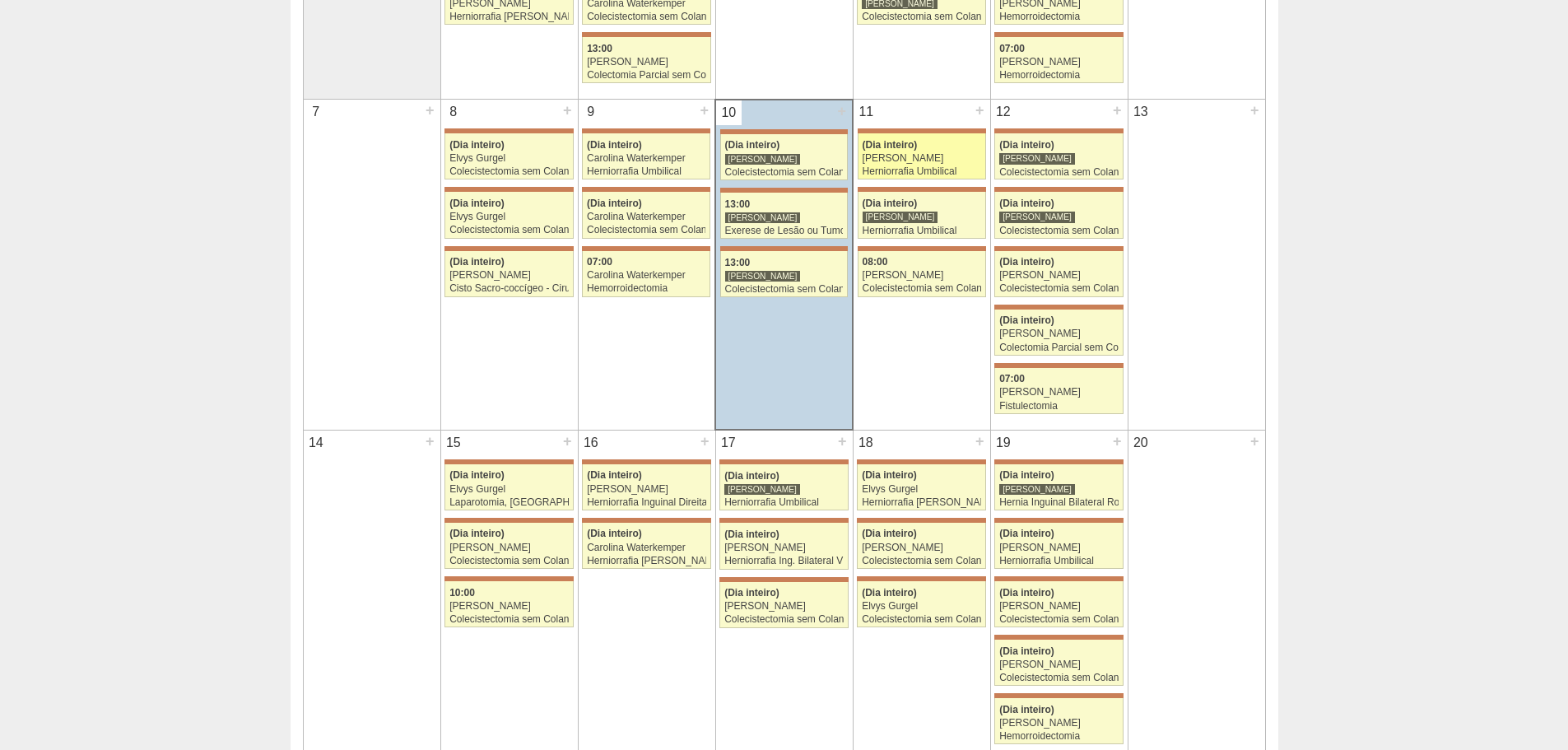
scroll to position [329, 0]
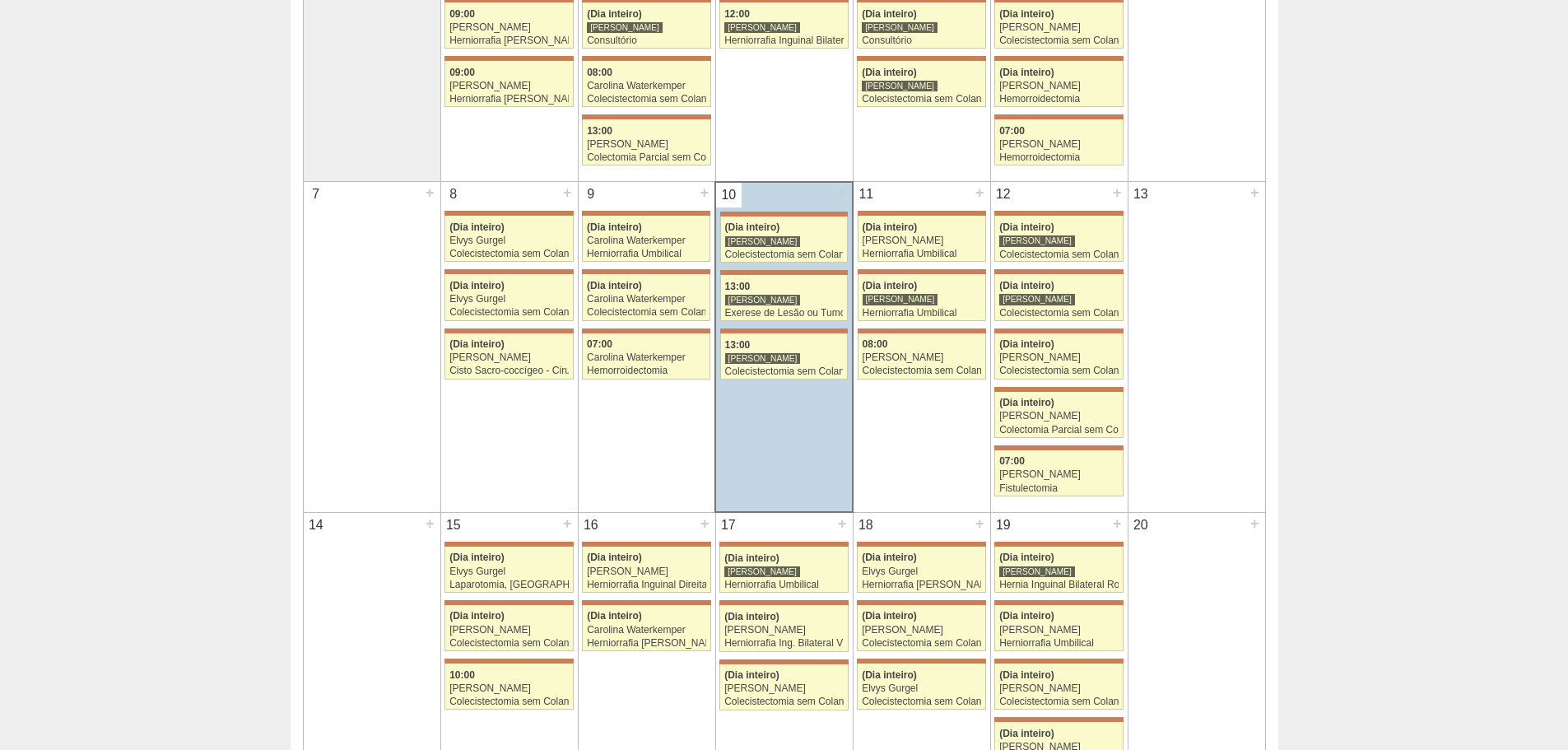
click at [639, 749] on td "16 + 71069 Bruno Bulisani (Dia inteiro) Iara Bessa Herniorrafia Inguinal Direit…" at bounding box center [646, 677] width 138 height 330
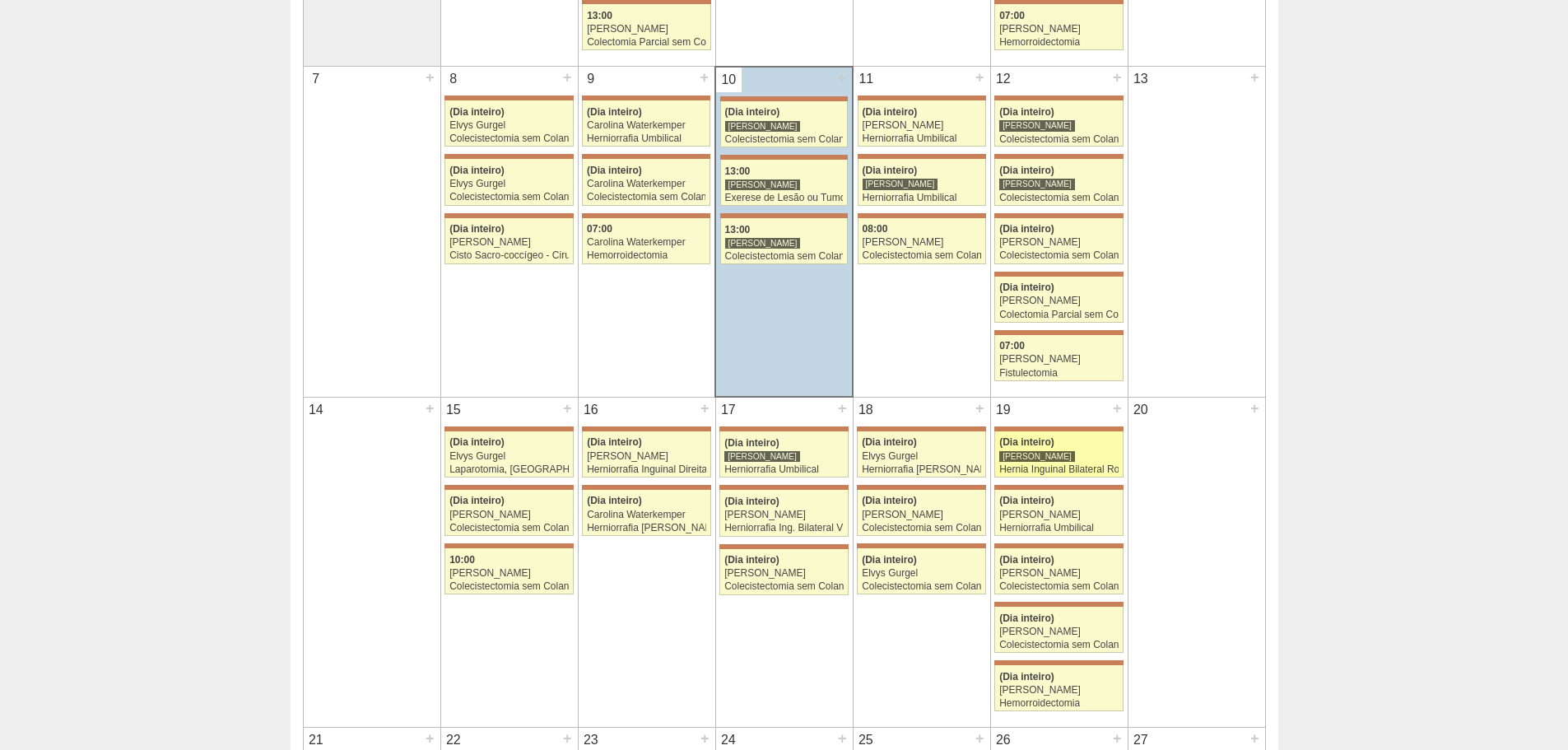
scroll to position [740, 0]
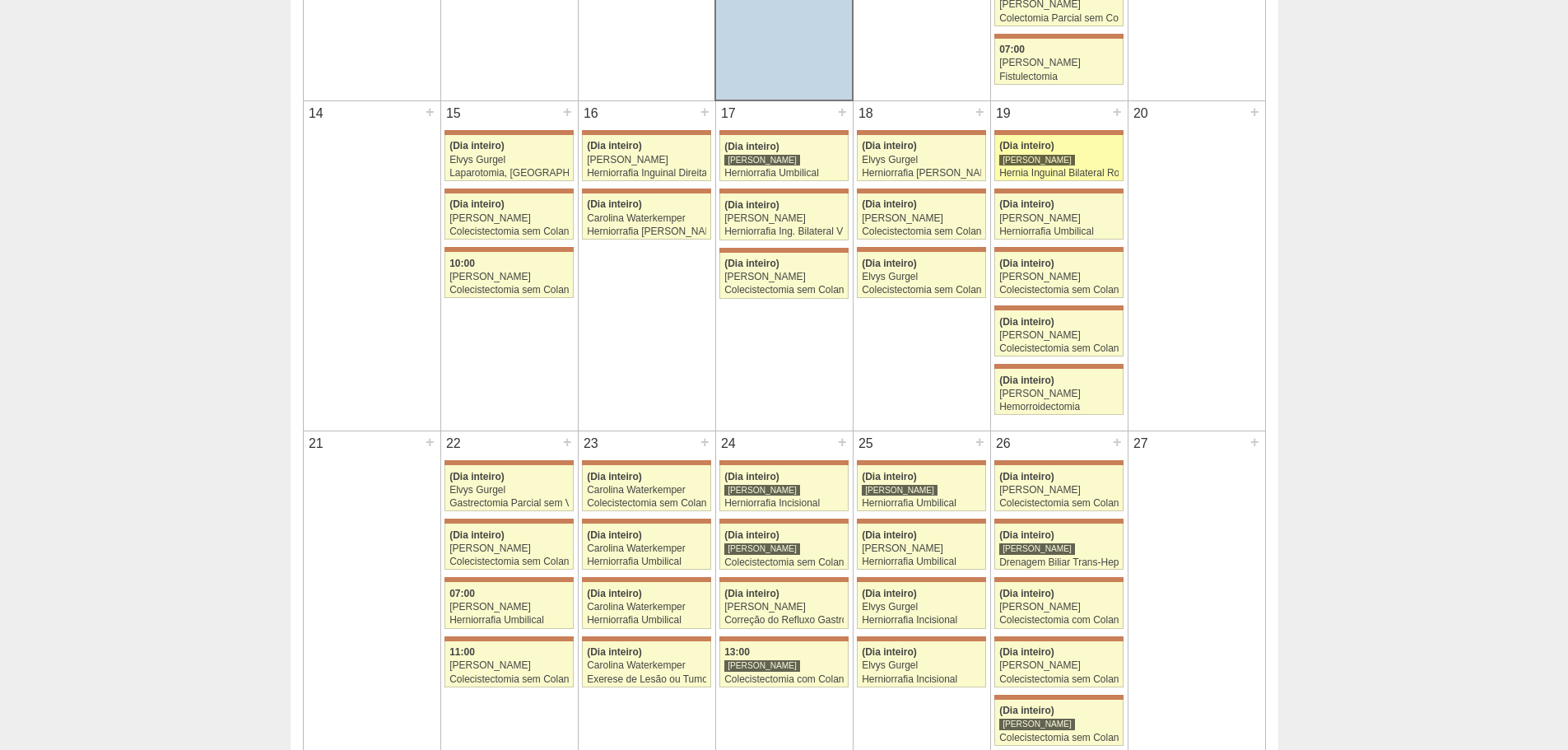
click at [1093, 156] on div "[PERSON_NAME]" at bounding box center [1059, 160] width 119 height 11
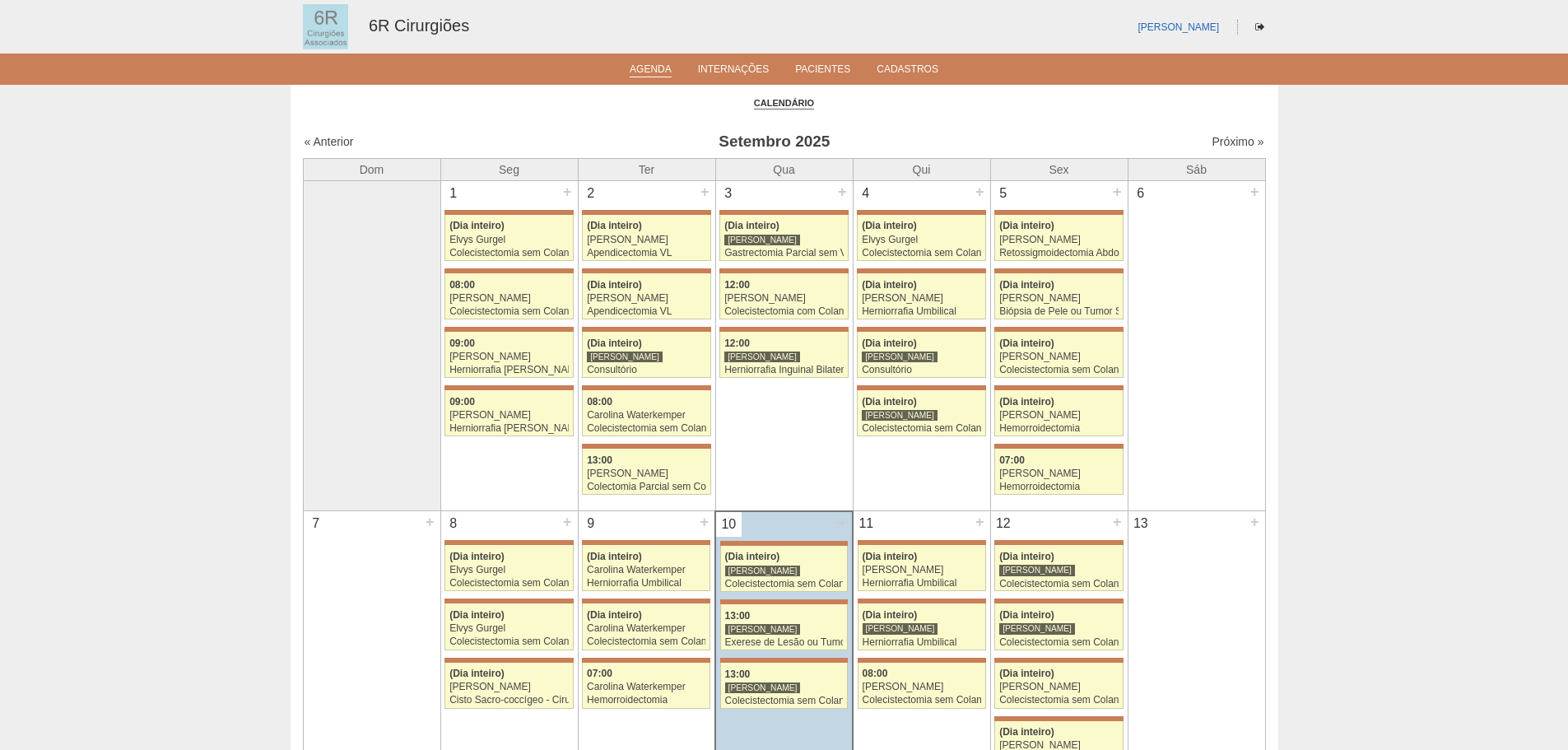
scroll to position [740, 0]
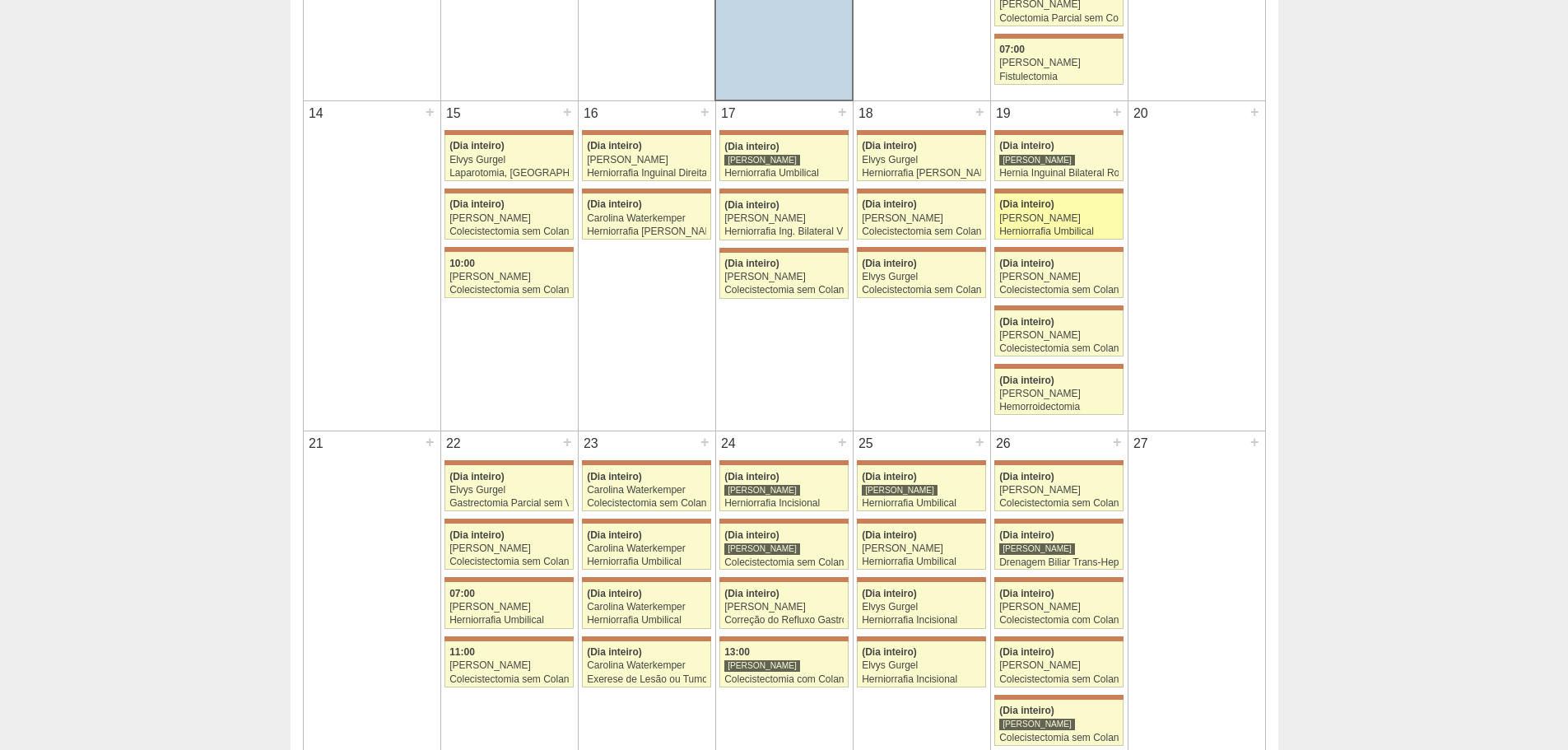
click at [1067, 220] on div "[PERSON_NAME]" at bounding box center [1059, 218] width 119 height 11
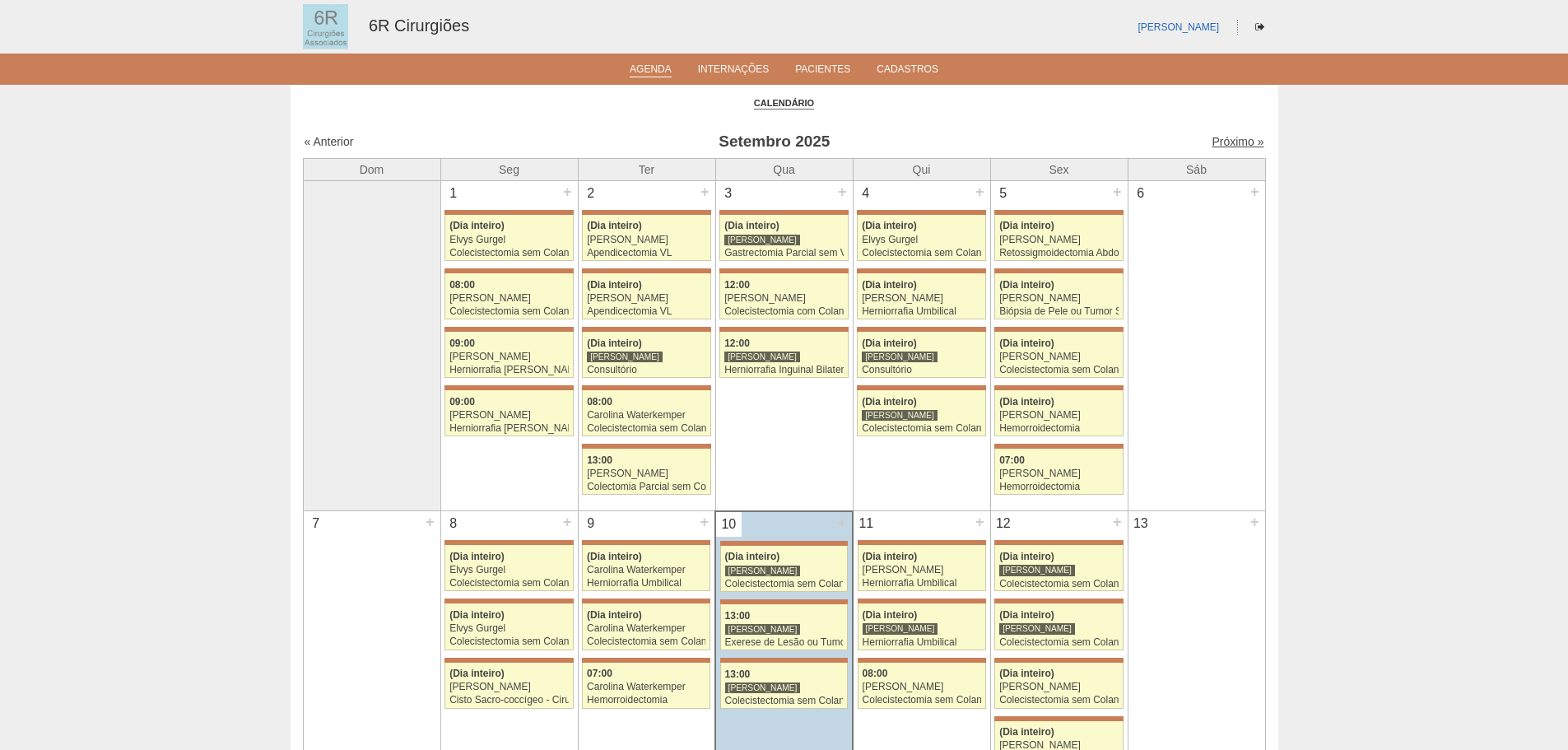
click at [1213, 143] on link "Próximo »" at bounding box center [1238, 142] width 52 height 13
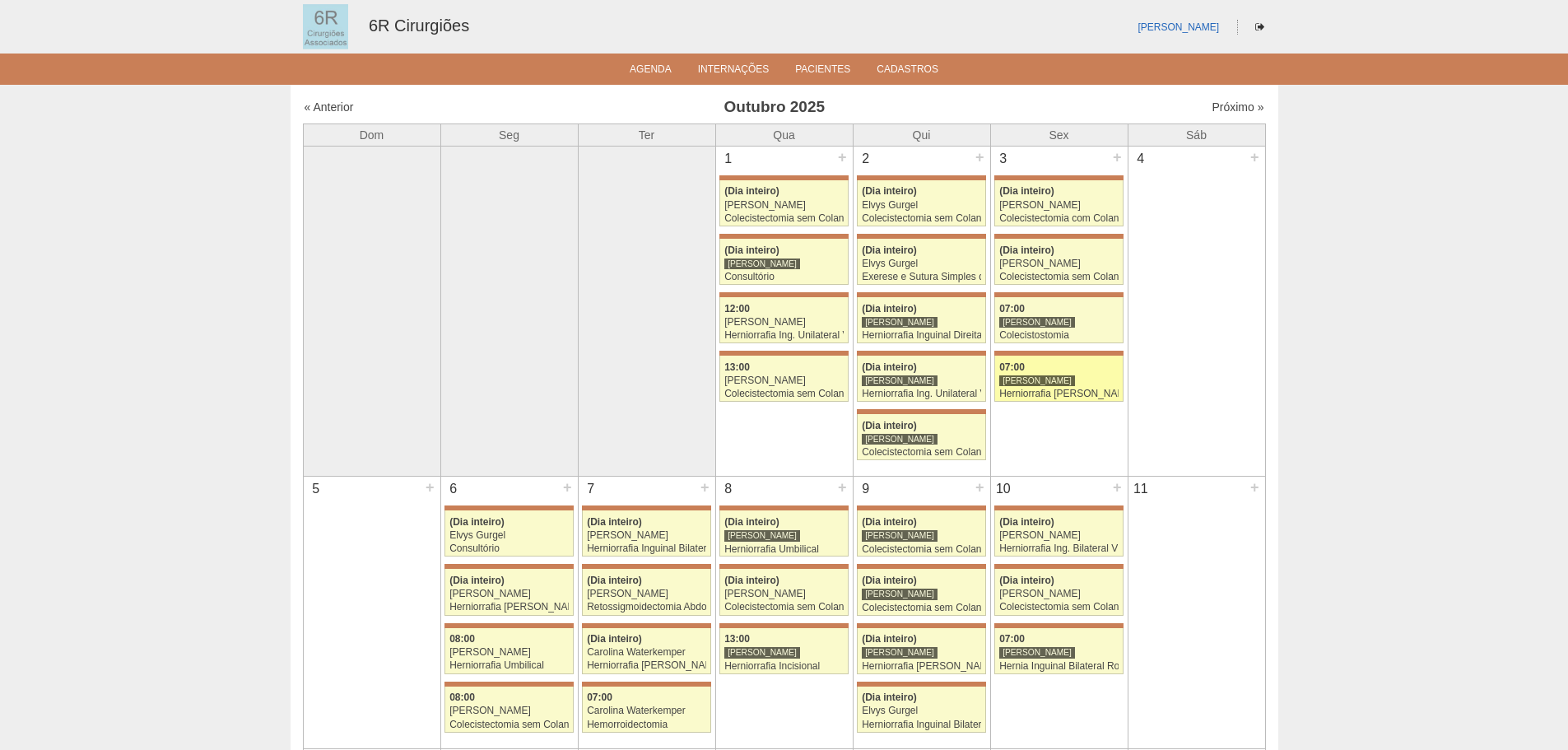
click at [1103, 355] on link "71666 [PERSON_NAME] 07:00 [PERSON_NAME] Herniorrafia inguinal Esquerda [GEOGRAP…" at bounding box center [1058, 378] width 128 height 46
click at [1083, 304] on div "07:00" at bounding box center [1059, 308] width 119 height 11
click at [1082, 249] on div "(Dia inteiro)" at bounding box center [1059, 250] width 119 height 11
click at [1047, 210] on div "Gabriel Lopes" at bounding box center [1059, 205] width 119 height 11
click at [343, 105] on link "« Anterior" at bounding box center [328, 107] width 49 height 13
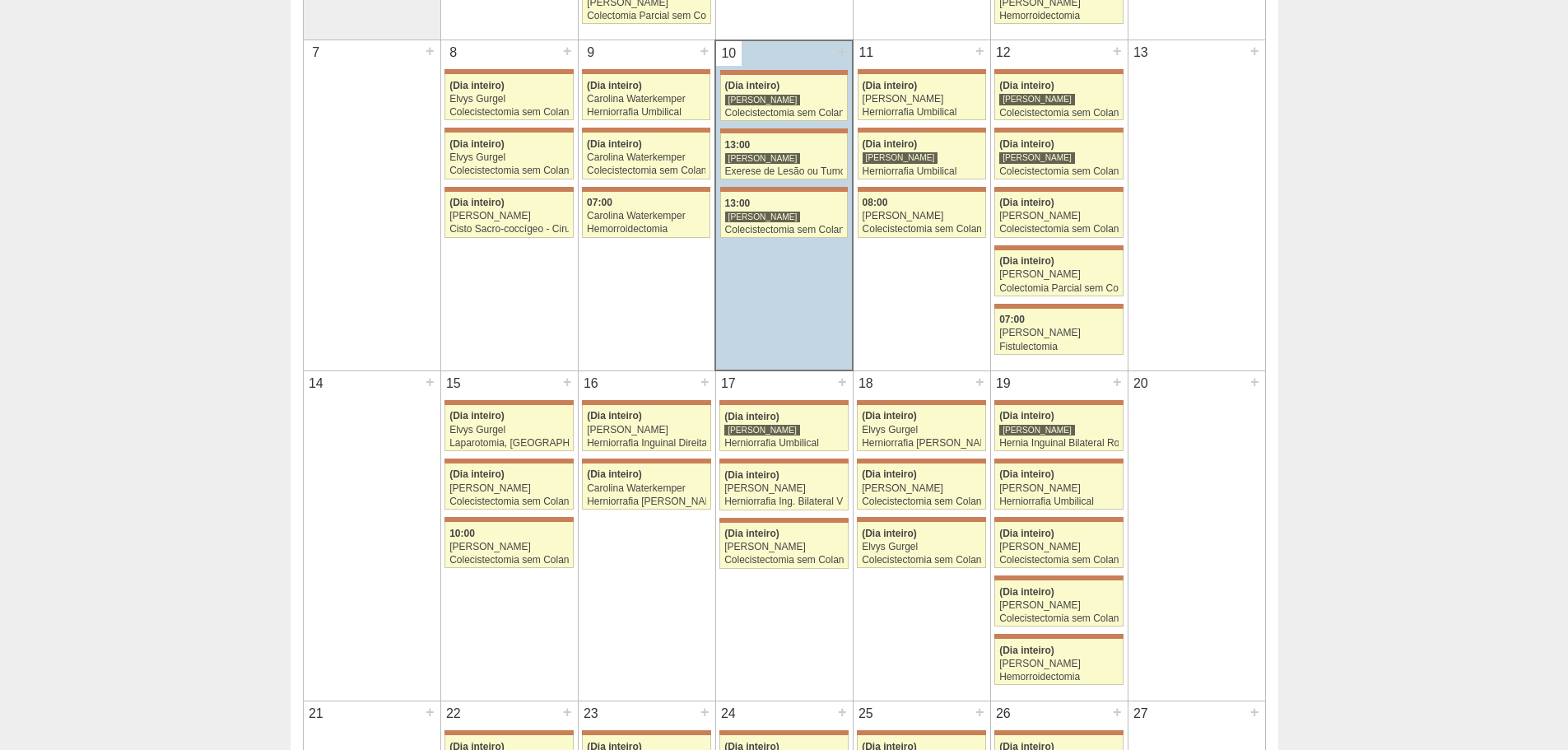
scroll to position [494, 0]
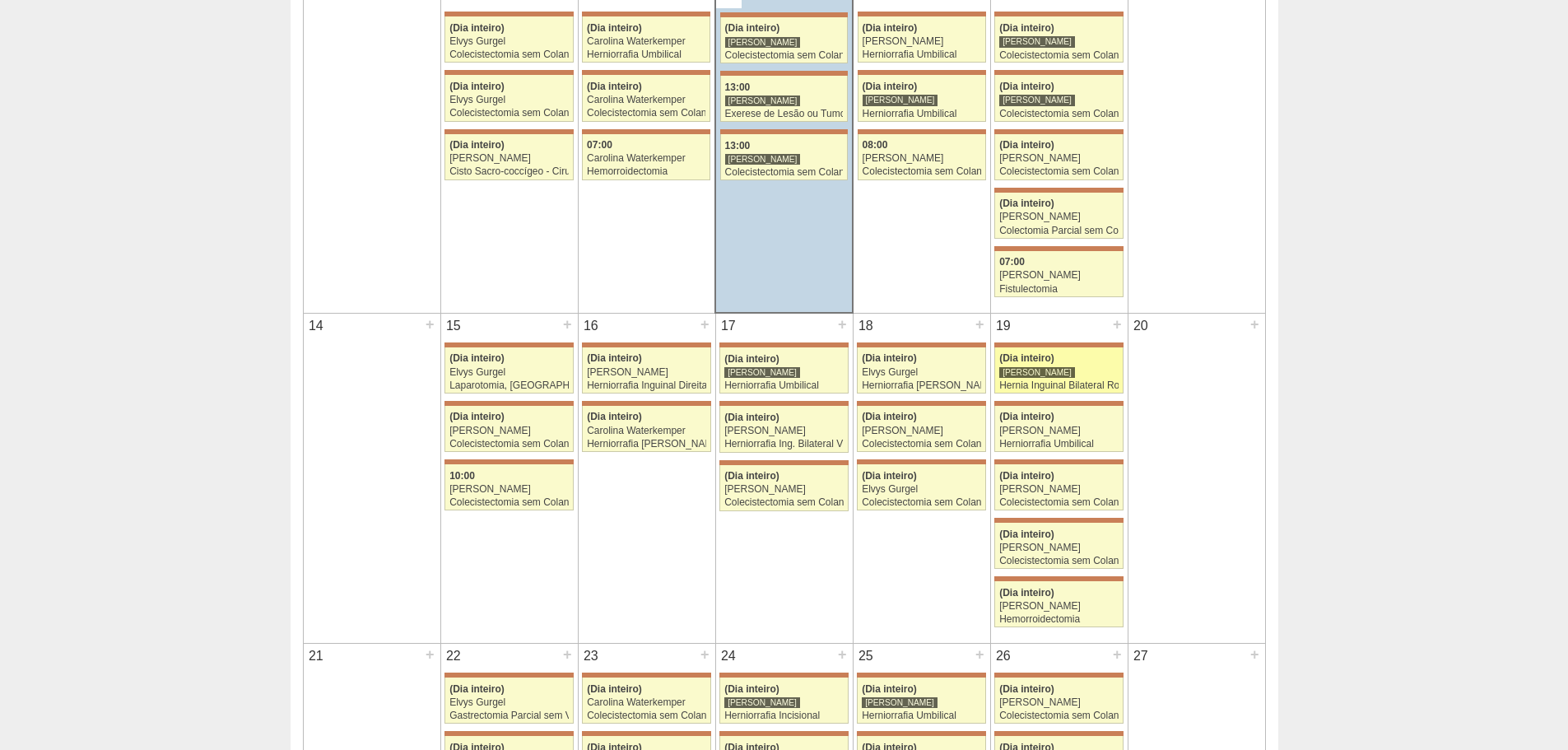
click at [1086, 367] on div "[PERSON_NAME]" at bounding box center [1059, 372] width 119 height 11
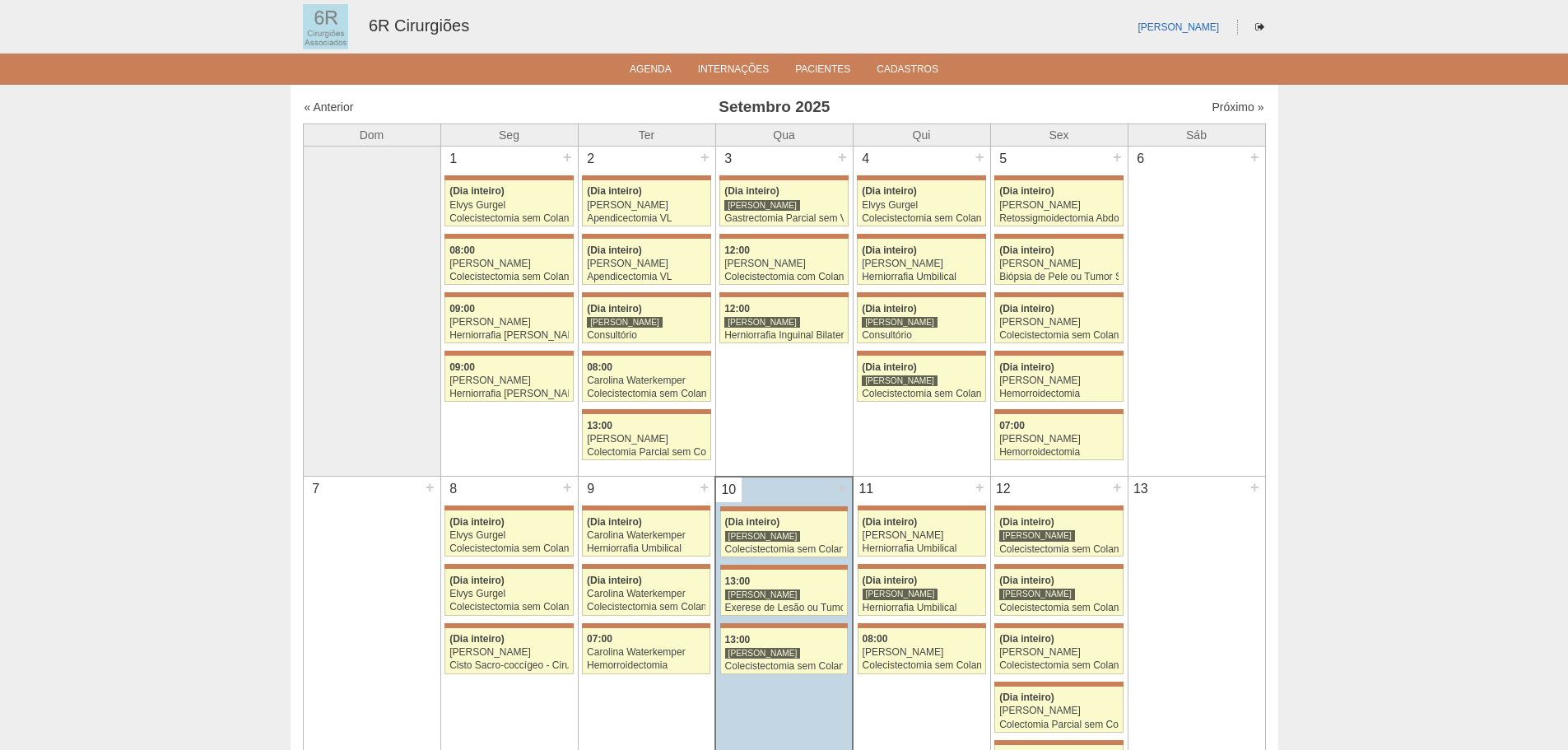
scroll to position [489, 0]
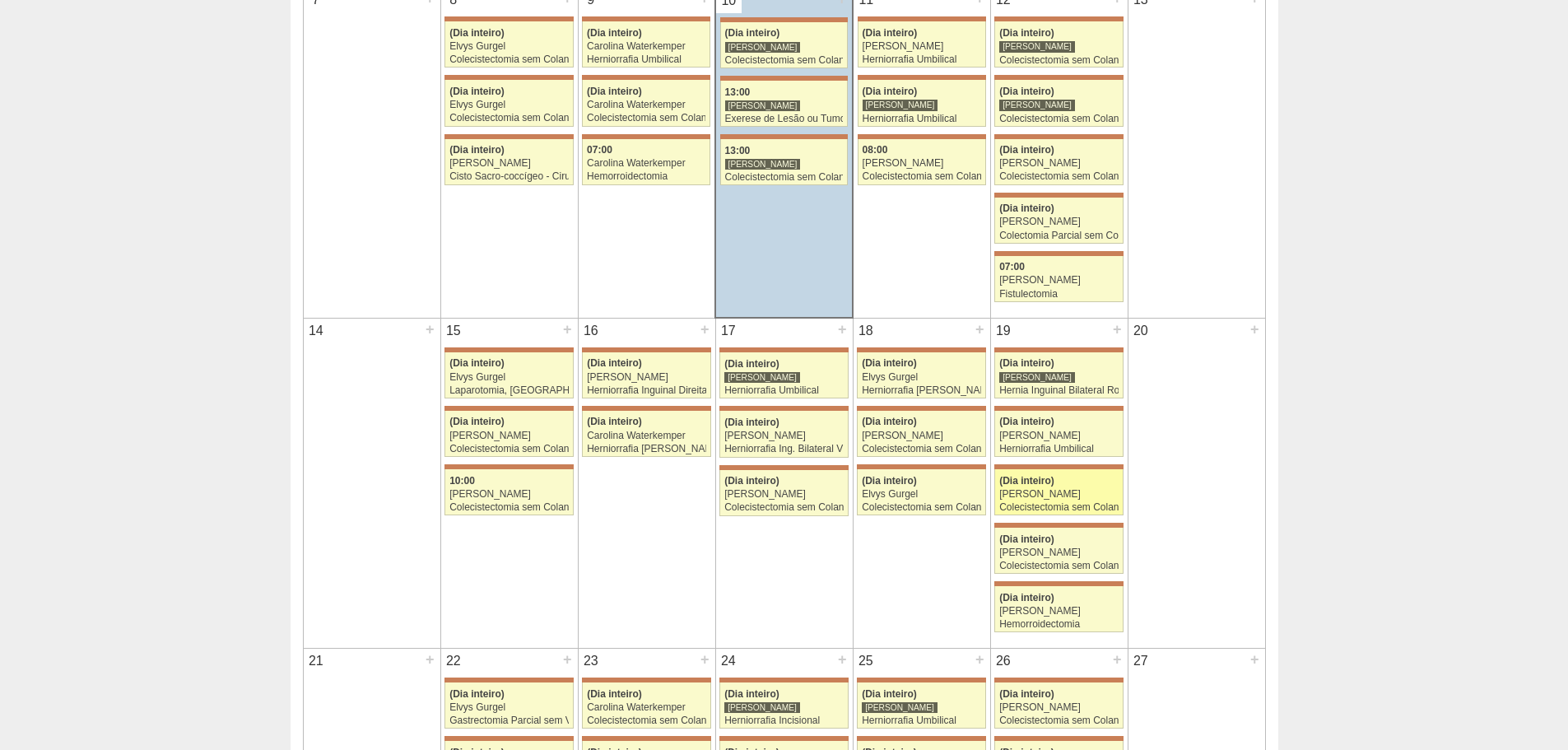
click at [1064, 469] on link "71498 Bruno Bulisani (Dia inteiro) Gabriel Lopes Colecistectomia sem Colangiogr…" at bounding box center [1058, 492] width 128 height 46
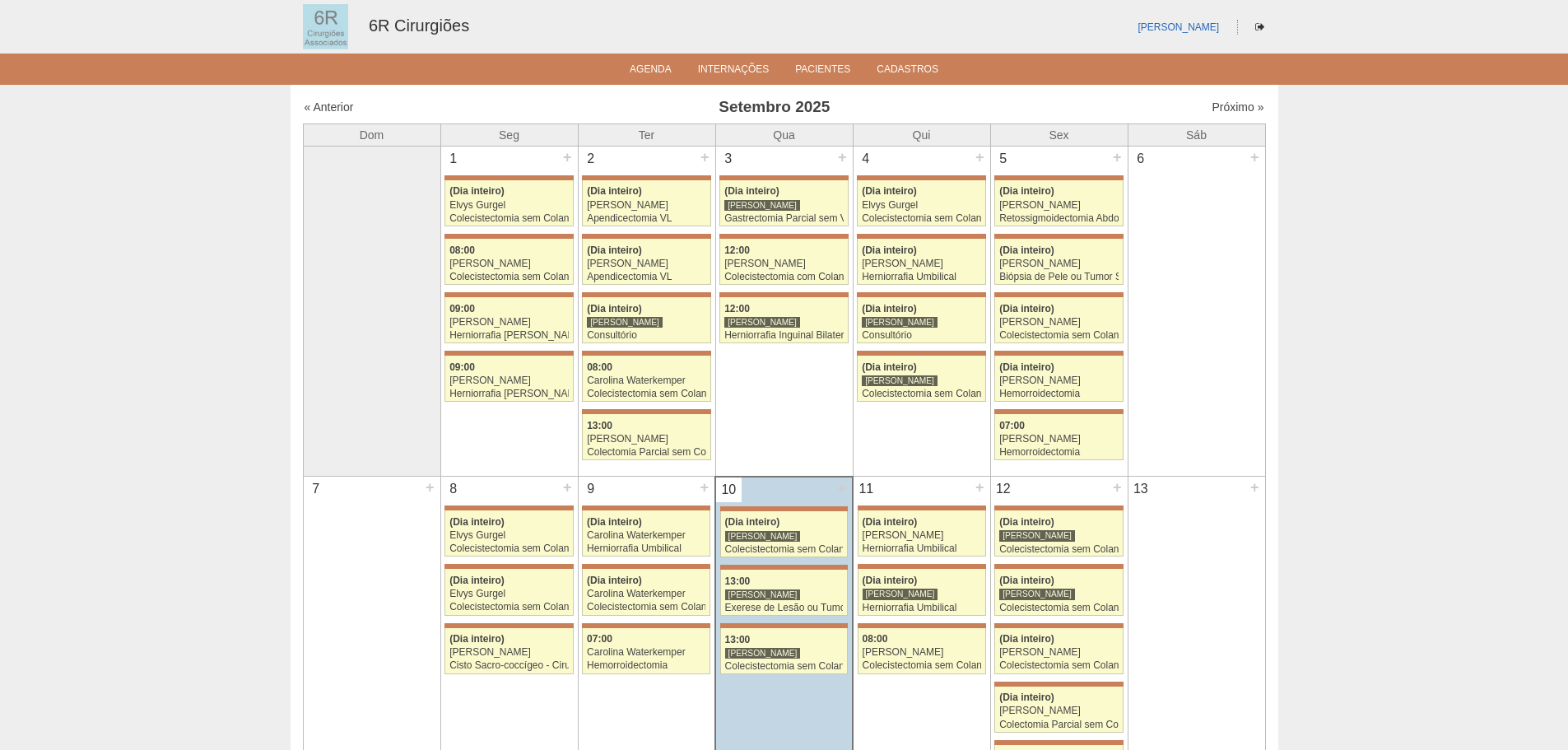
scroll to position [484, 0]
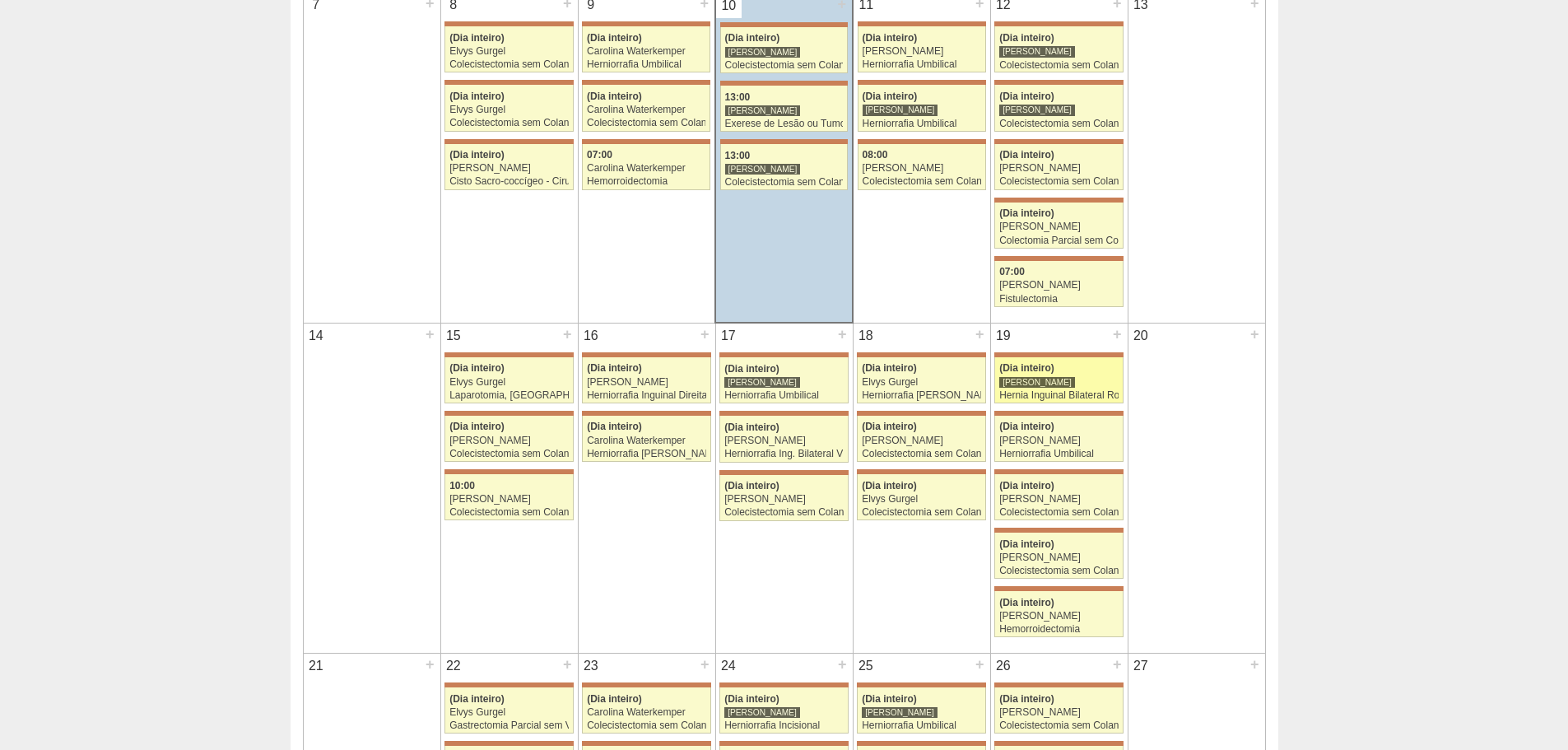
click at [1084, 400] on div "Hernia Inguinal Bilateral Robótica" at bounding box center [1059, 395] width 119 height 11
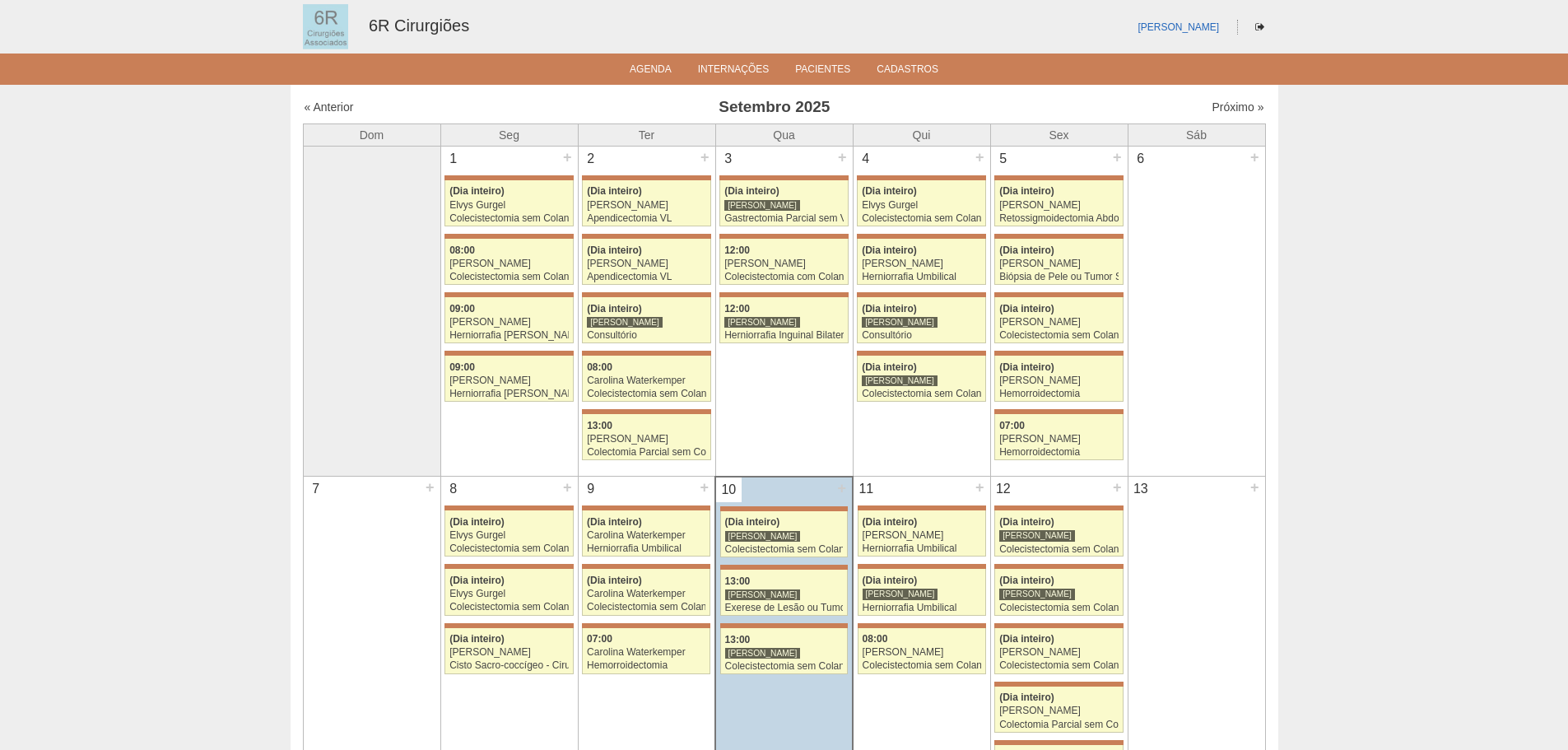
scroll to position [479, 0]
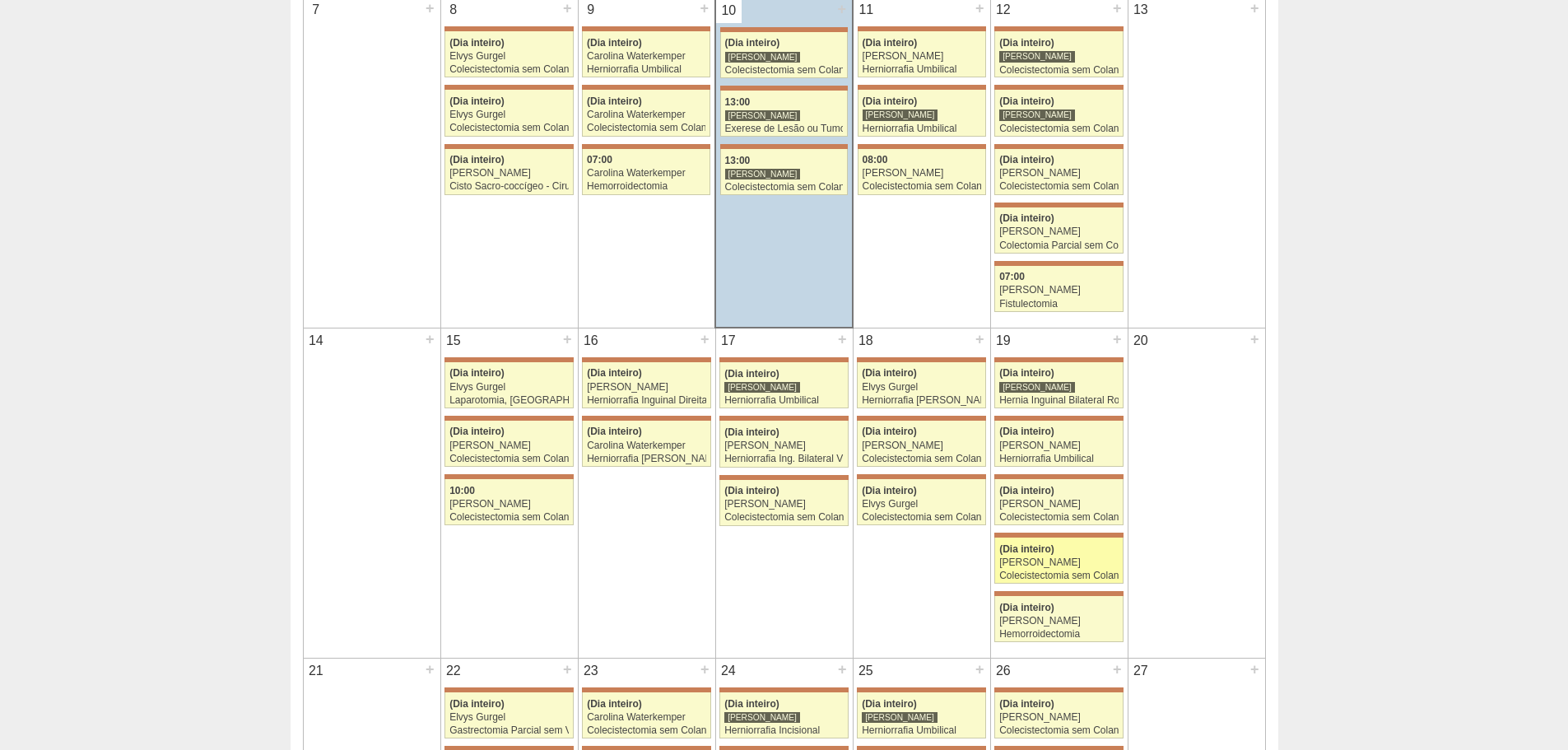
click at [1099, 580] on div "Colecistectomia sem Colangiografia VL" at bounding box center [1059, 575] width 119 height 11
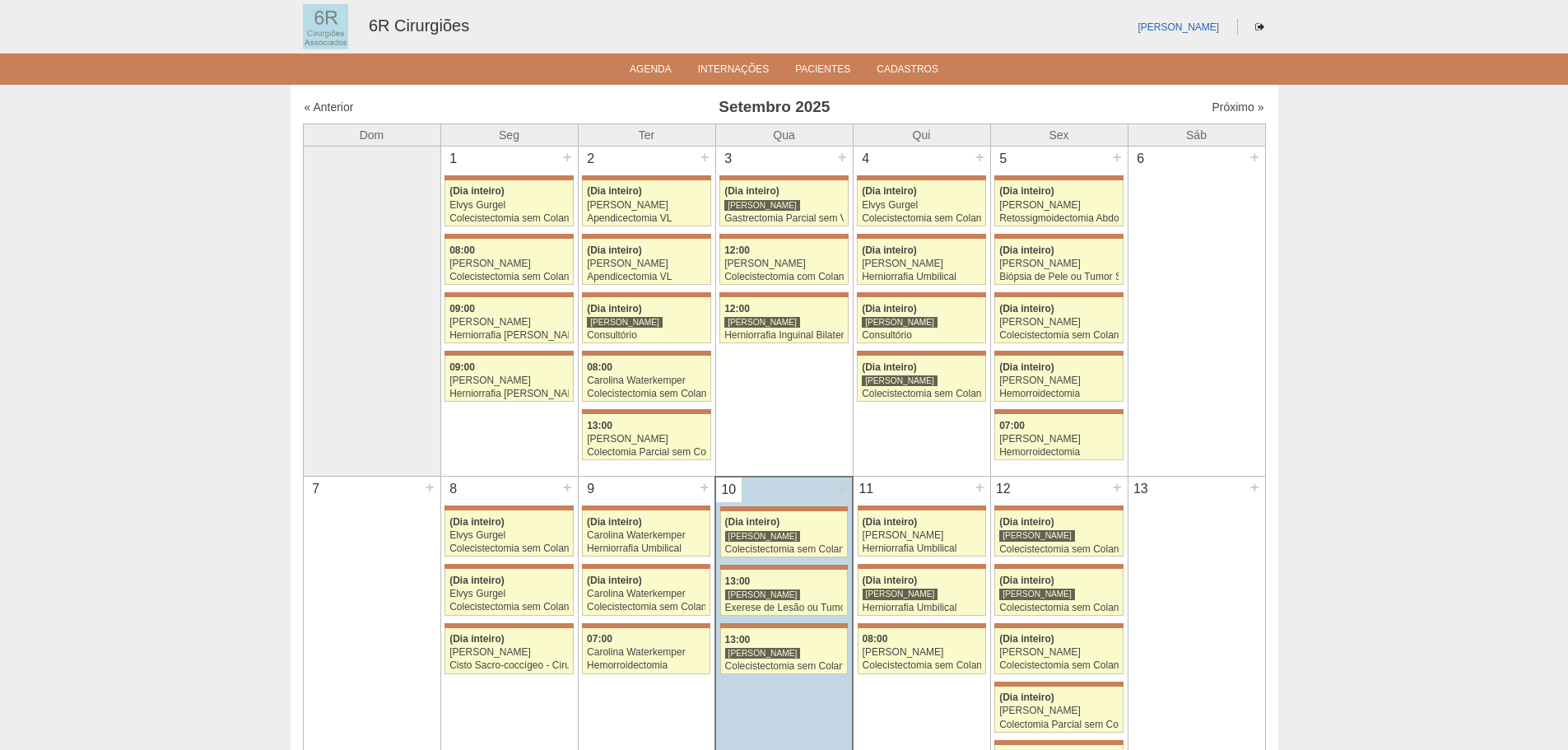
scroll to position [474, 0]
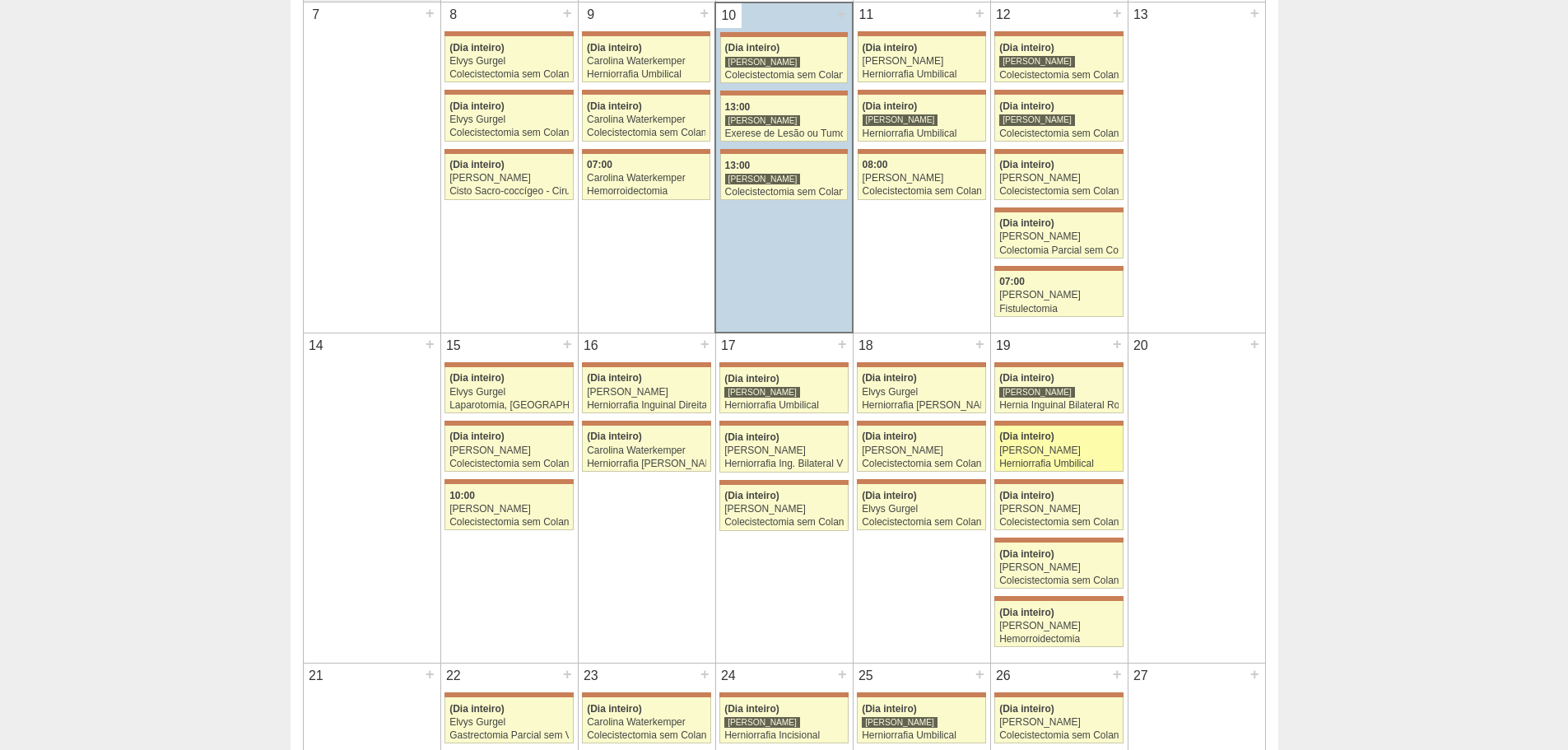
click at [1034, 453] on div "[PERSON_NAME]" at bounding box center [1059, 450] width 119 height 11
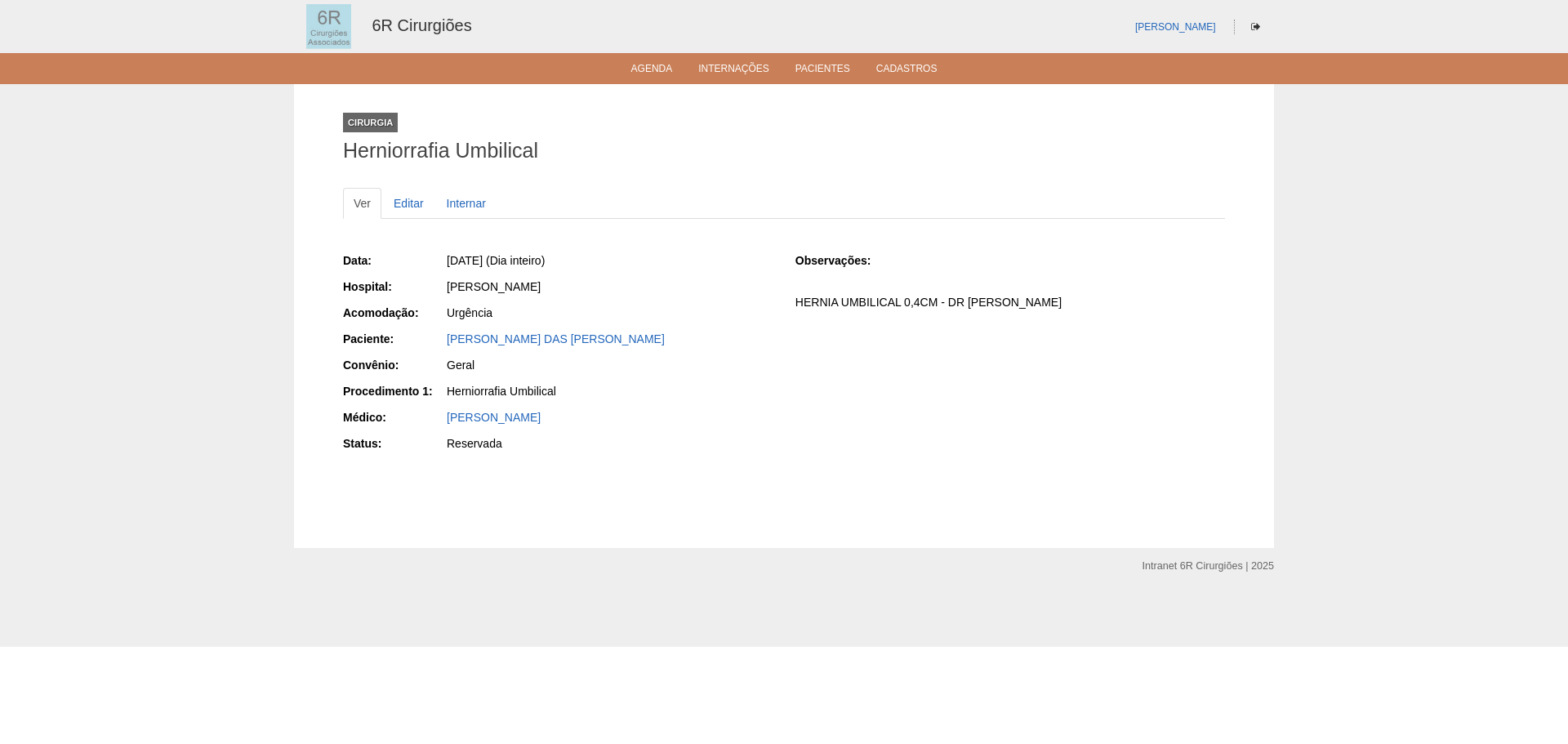
click at [634, 322] on div "Urgência" at bounding box center [609, 314] width 328 height 20
drag, startPoint x: 660, startPoint y: 340, endPoint x: 436, endPoint y: 346, distance: 224.1
click at [436, 346] on div "Paciente: MONICA DAS GRACAS SILVA OLIVEIRA" at bounding box center [558, 340] width 430 height 20
copy div "Paciente: MONICA DAS GRACAS SILVA OLIVEIRA"
click at [392, 194] on link "Editar" at bounding box center [409, 203] width 52 height 31
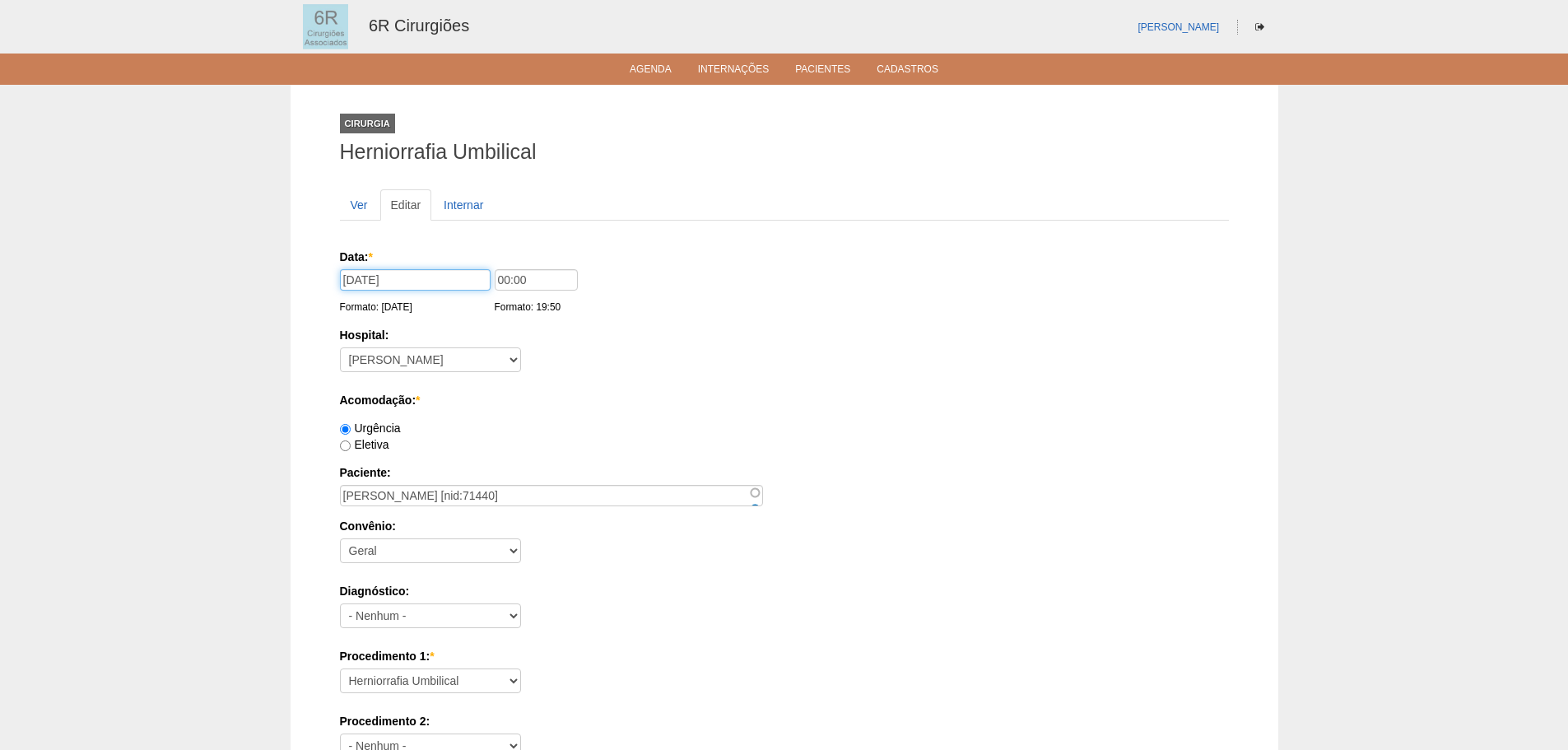
click at [424, 273] on input "19/09/2025" at bounding box center [415, 280] width 150 height 21
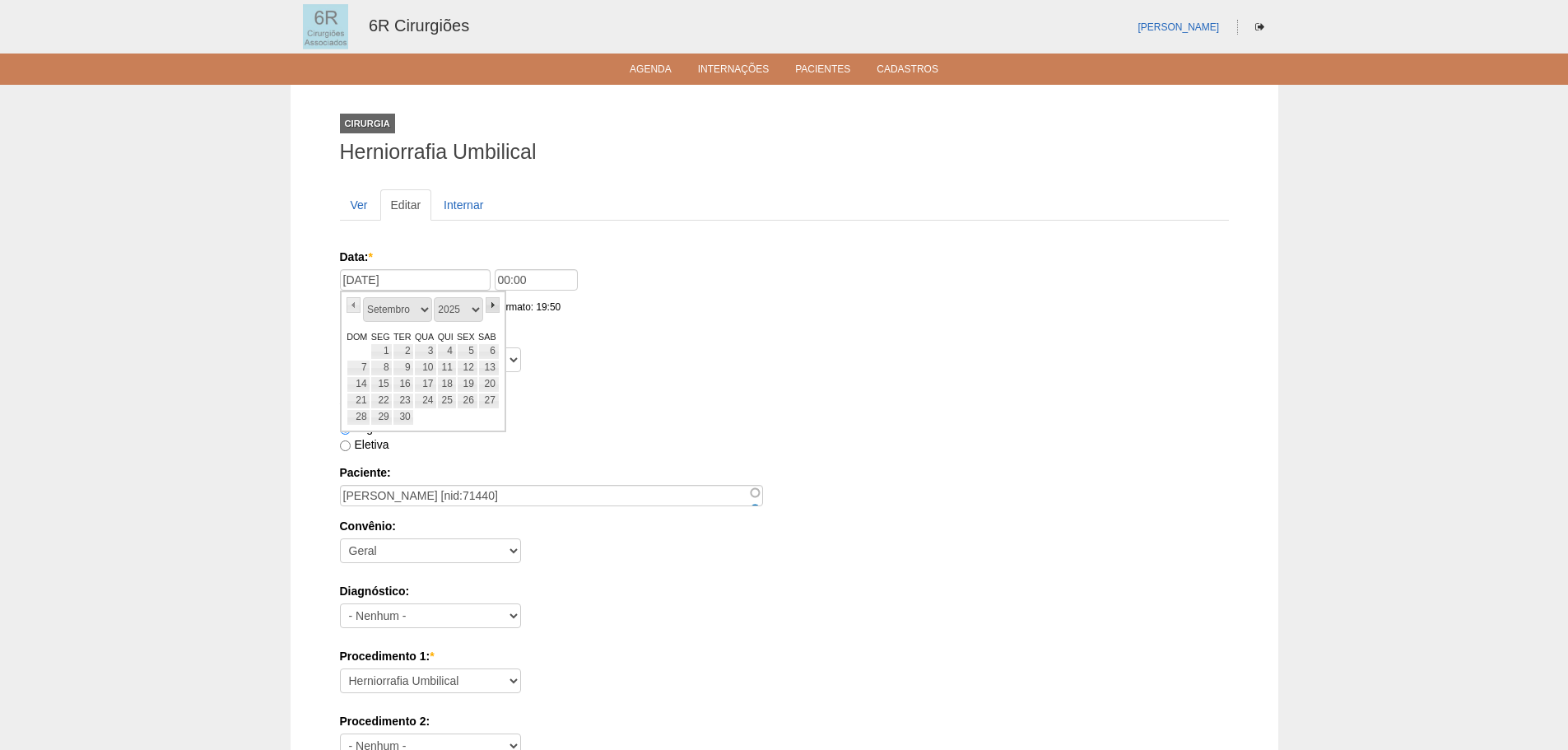
click at [499, 303] on link "»" at bounding box center [492, 305] width 14 height 15
click at [469, 353] on link "3" at bounding box center [467, 350] width 21 height 16
type input "03/10/2025"
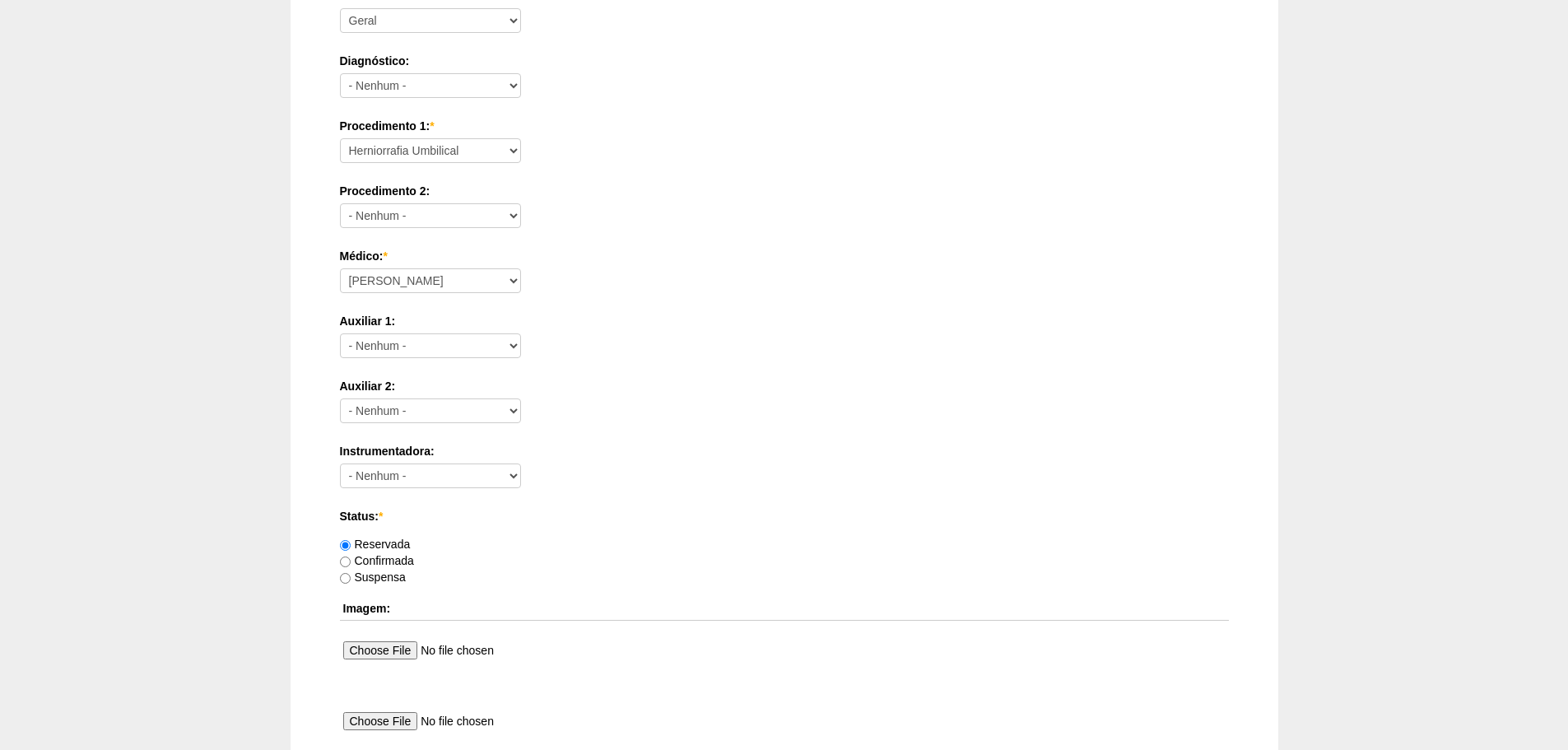
scroll to position [740, 0]
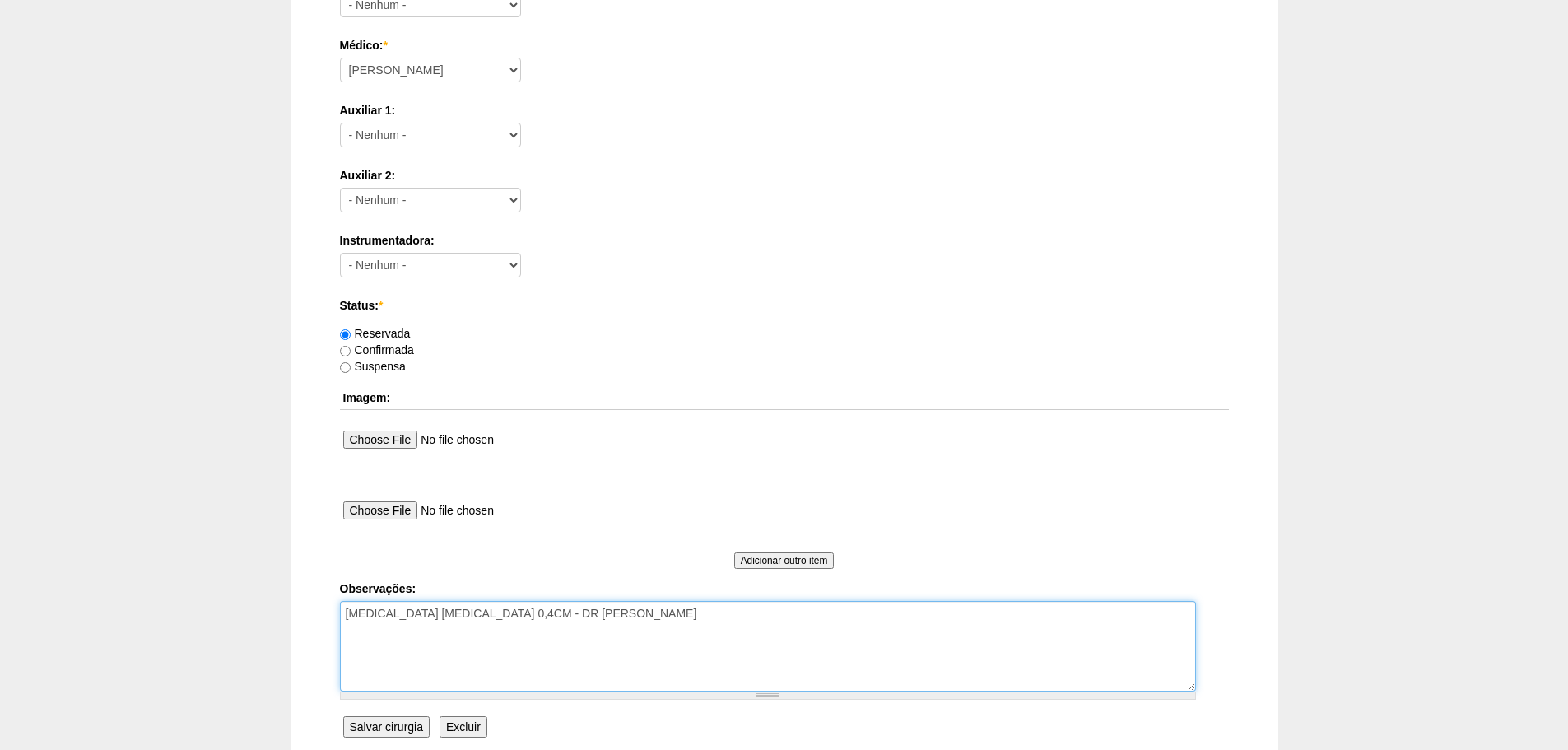
click at [608, 607] on textarea "HERNIA UMBILICAL 0,4CM - DR CAIO" at bounding box center [768, 646] width 856 height 91
type textarea "HERNIA UMBILICAL 0,4CM - DR CAIO REMARCADO DE 12/09 POR FALTA DE LEITOS EM HOSP…"
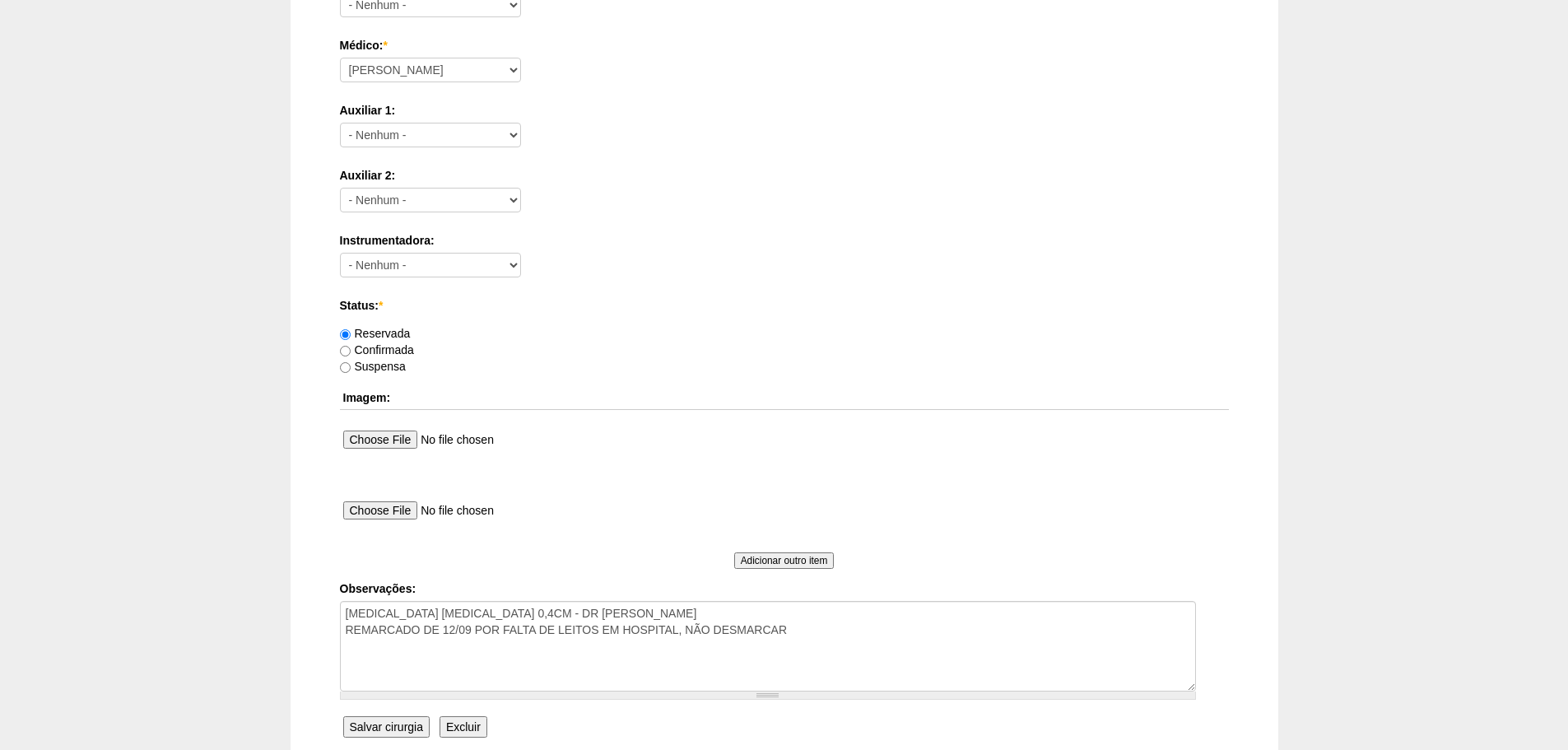
click at [392, 729] on input "Salvar cirurgia" at bounding box center [386, 727] width 87 height 21
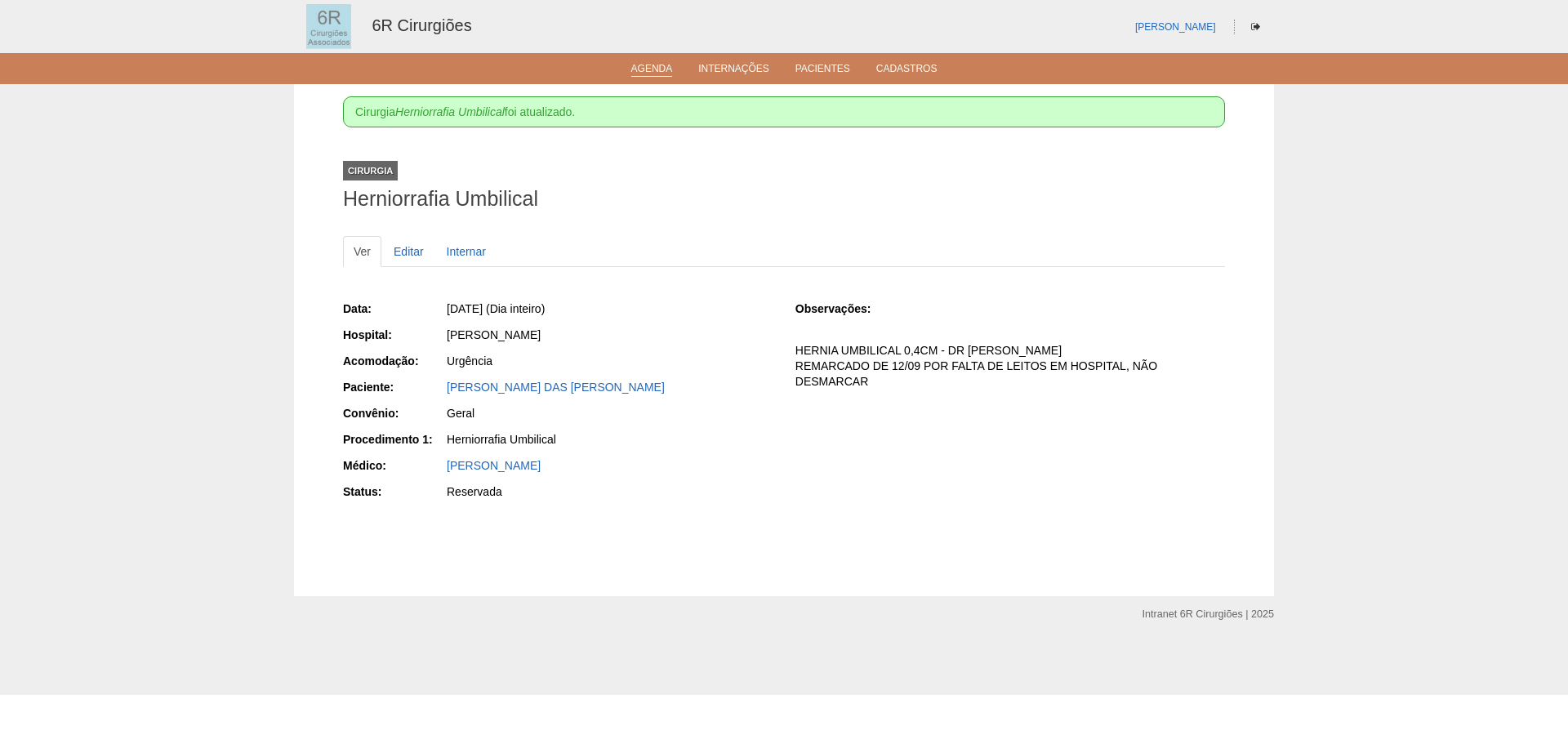
click at [666, 71] on link "Agenda" at bounding box center [653, 70] width 42 height 14
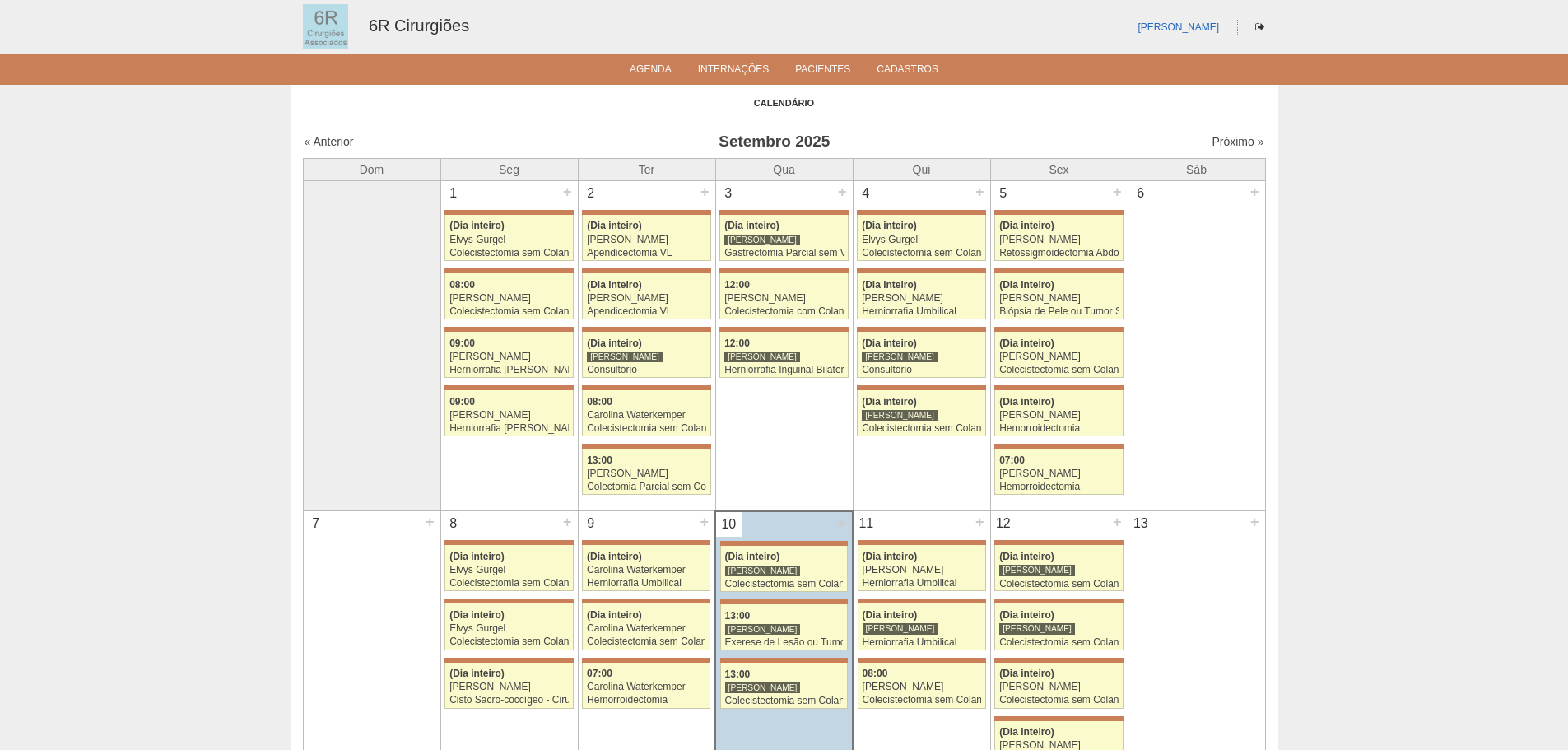
click at [1222, 146] on link "Próximo »" at bounding box center [1238, 142] width 52 height 13
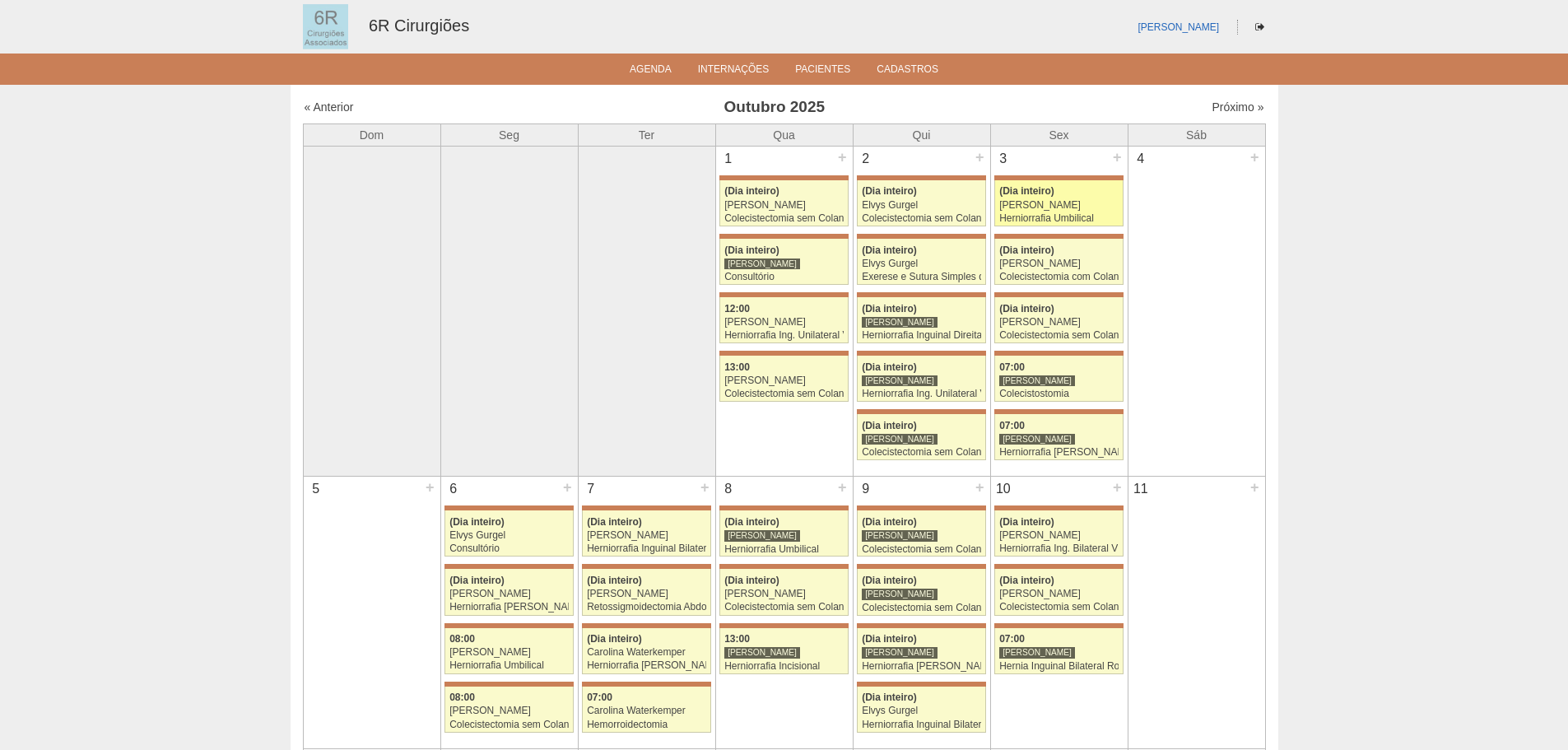
click at [1109, 195] on div "(Dia inteiro)" at bounding box center [1059, 191] width 119 height 11
